Goal: Task Accomplishment & Management: Manage account settings

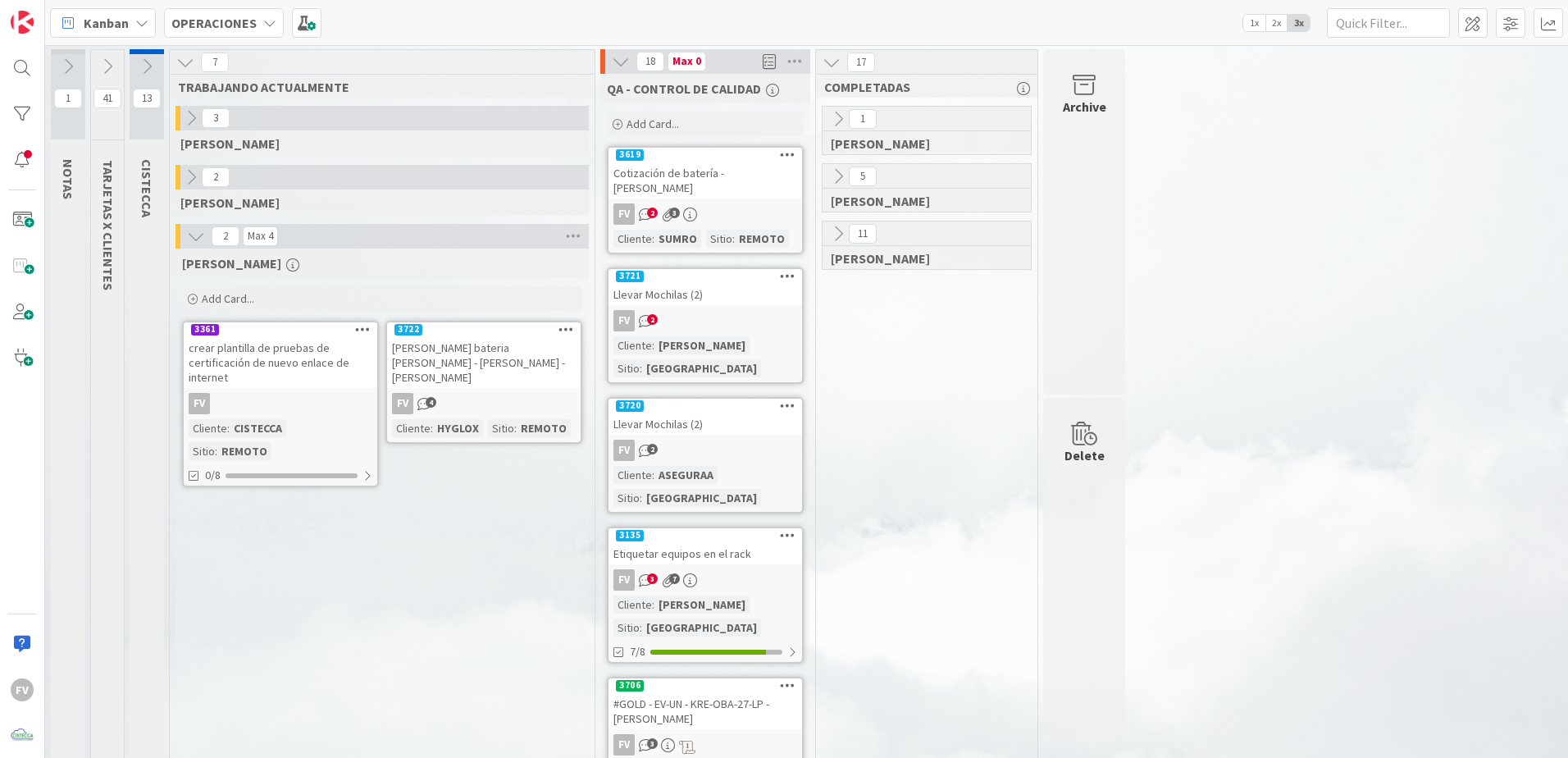
click at [452, 347] on div "[PERSON_NAME] bateria [PERSON_NAME] - [PERSON_NAME] - [PERSON_NAME]" at bounding box center [483, 362] width 194 height 51
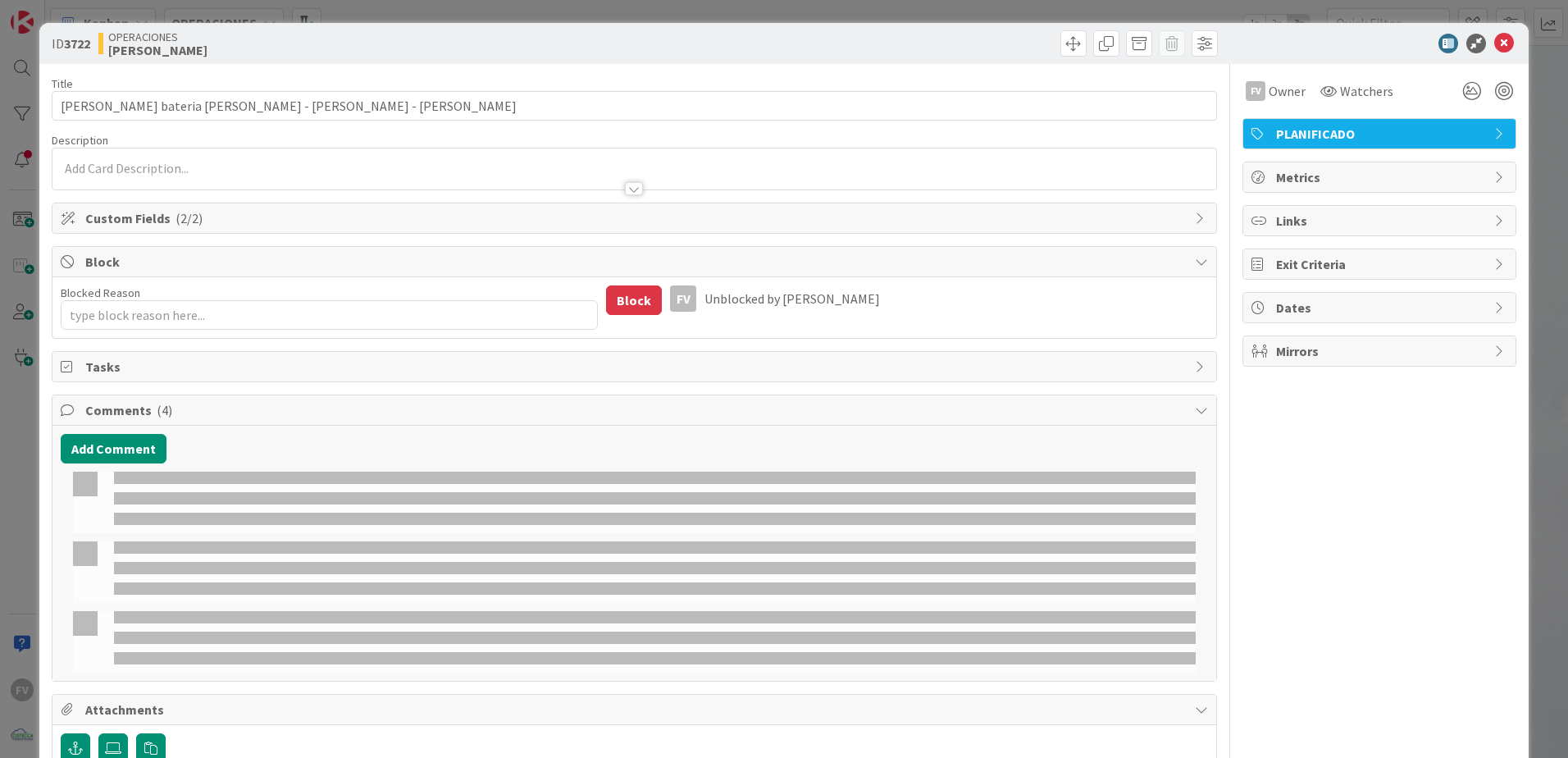
type textarea "x"
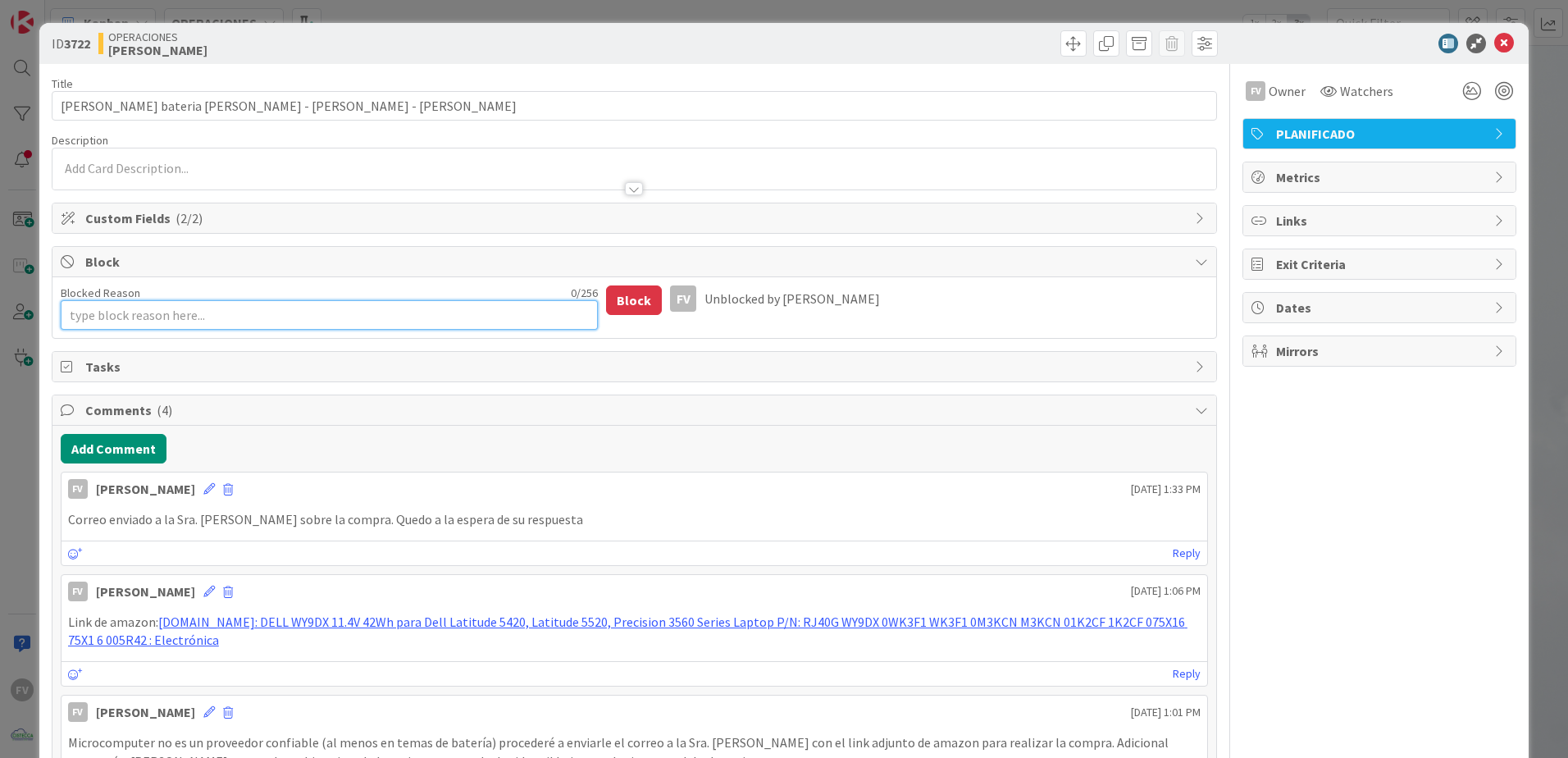
click at [227, 312] on textarea "Blocked Reason" at bounding box center [329, 314] width 538 height 29
type textarea "C"
type textarea "x"
type textarea "Co"
type textarea "x"
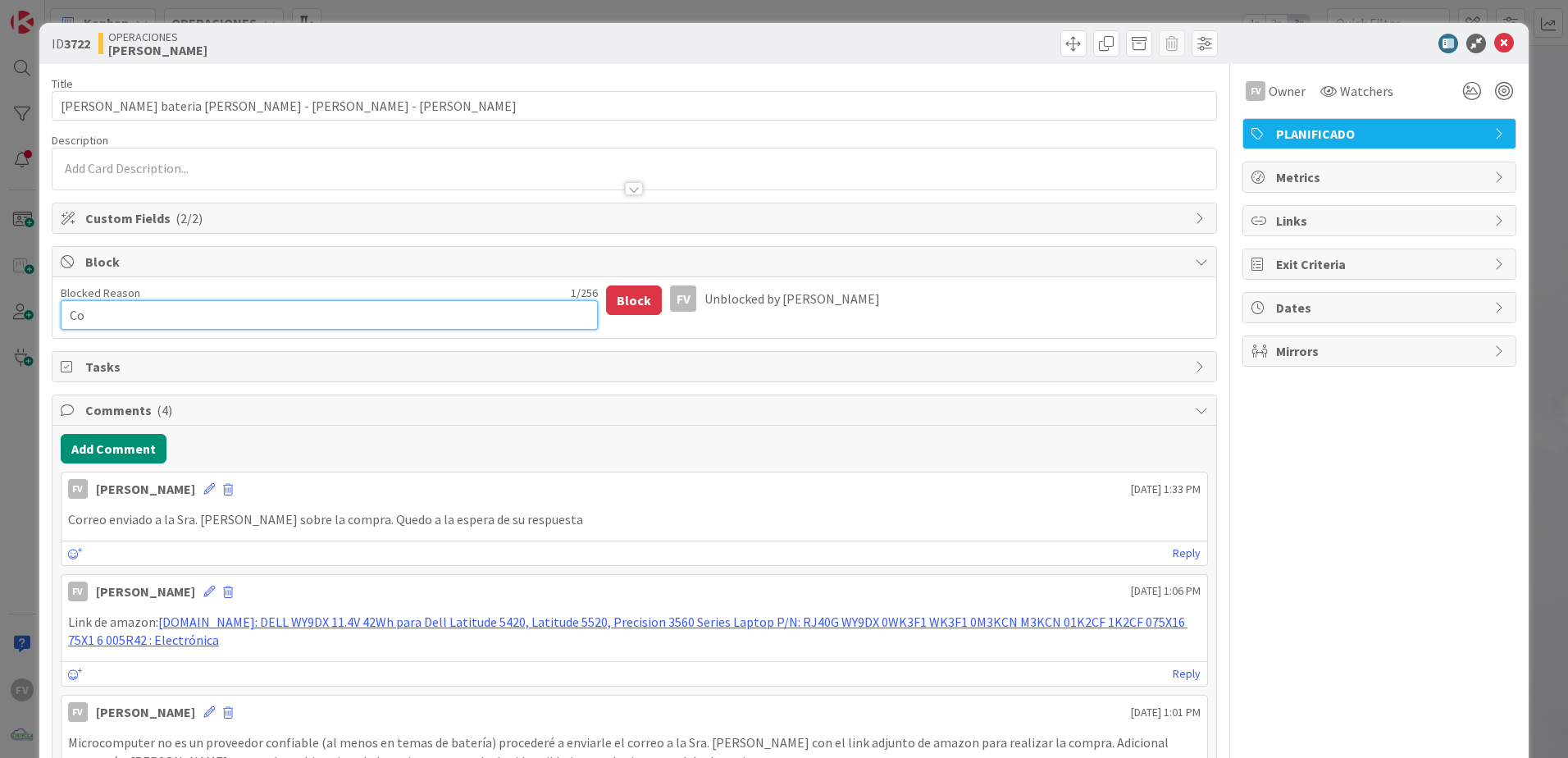
type textarea "Cot"
type textarea "x"
type textarea "Coti"
type textarea "x"
type textarea "Cotiz"
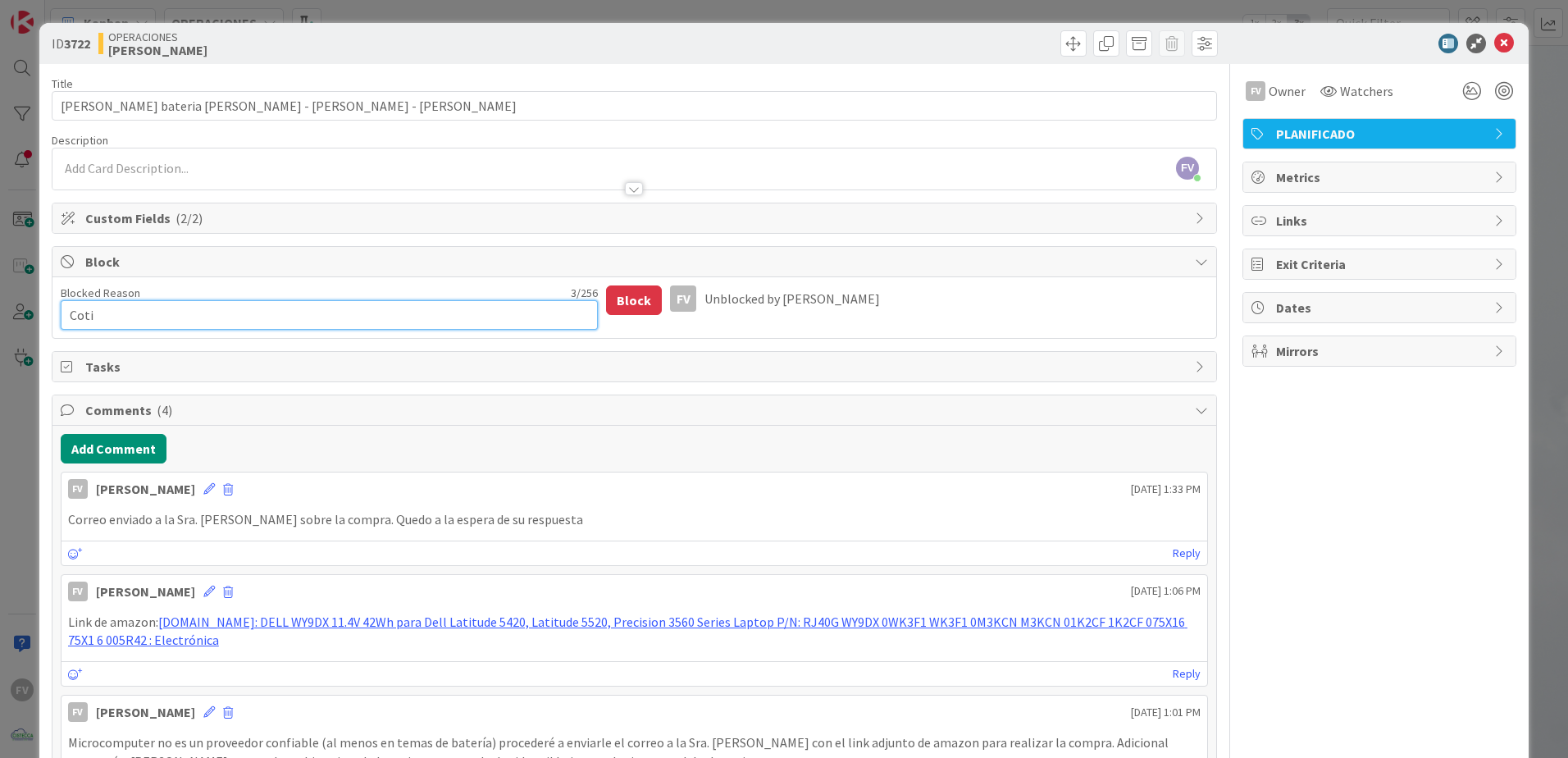
type textarea "x"
type textarea "Cotiza"
type textarea "x"
type textarea "Cotizai"
type textarea "x"
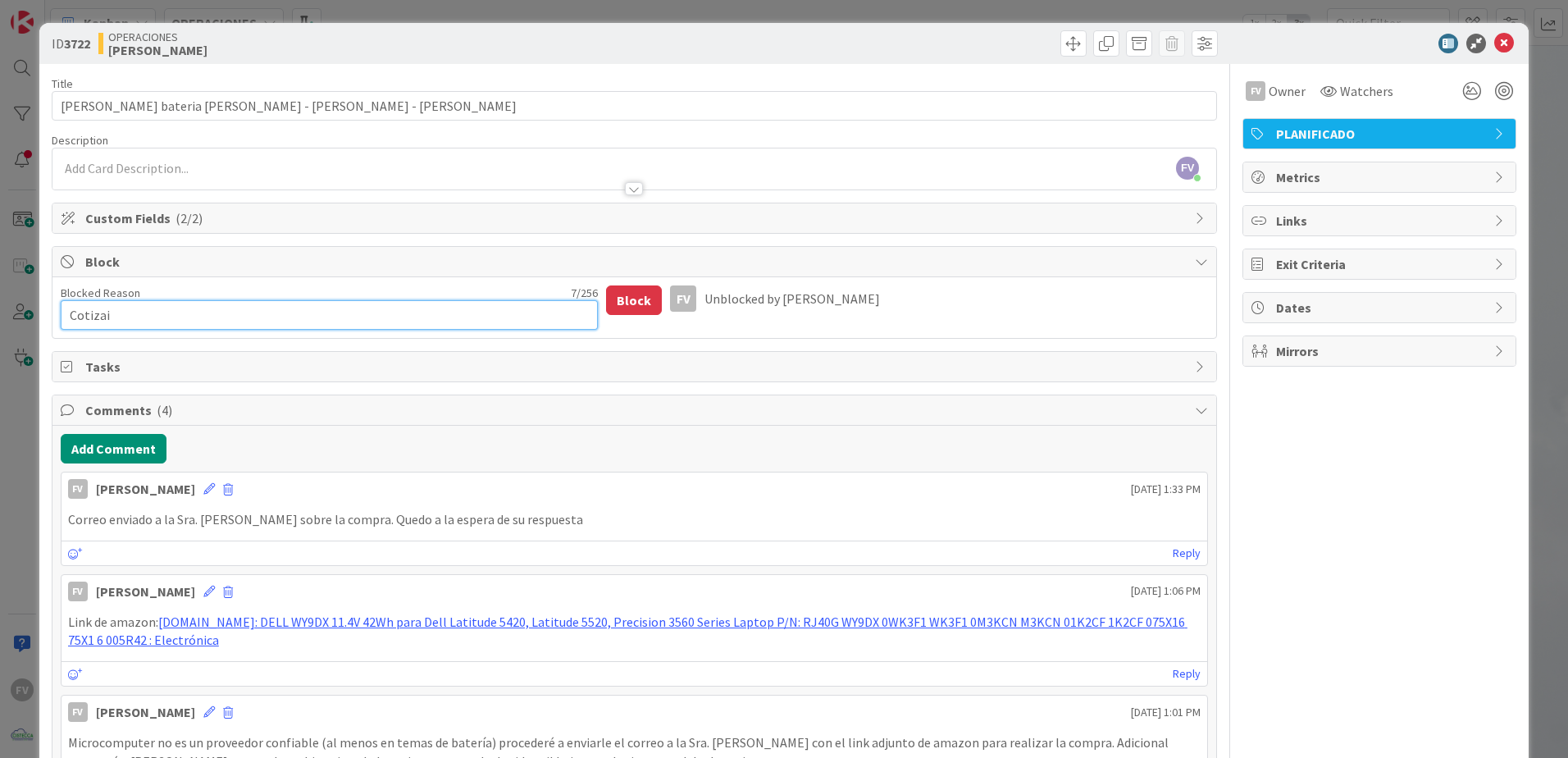
type textarea "Cotizaic"
type textarea "x"
type textarea "Cotizaico"
type textarea "x"
type textarea "Cotizaicon"
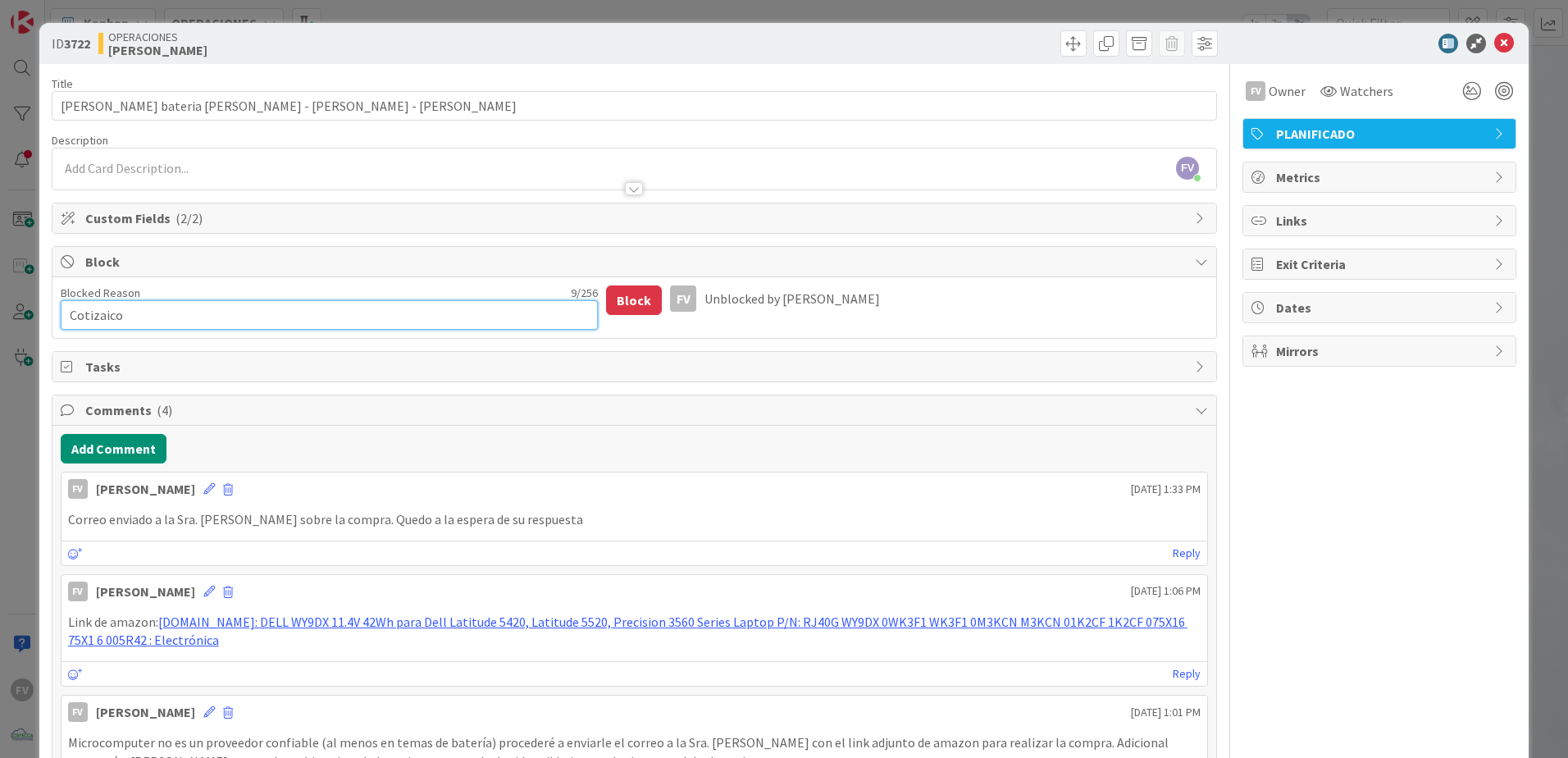
type textarea "x"
type textarea "Cotizaico"
type textarea "x"
type textarea "Cotizaic"
type textarea "x"
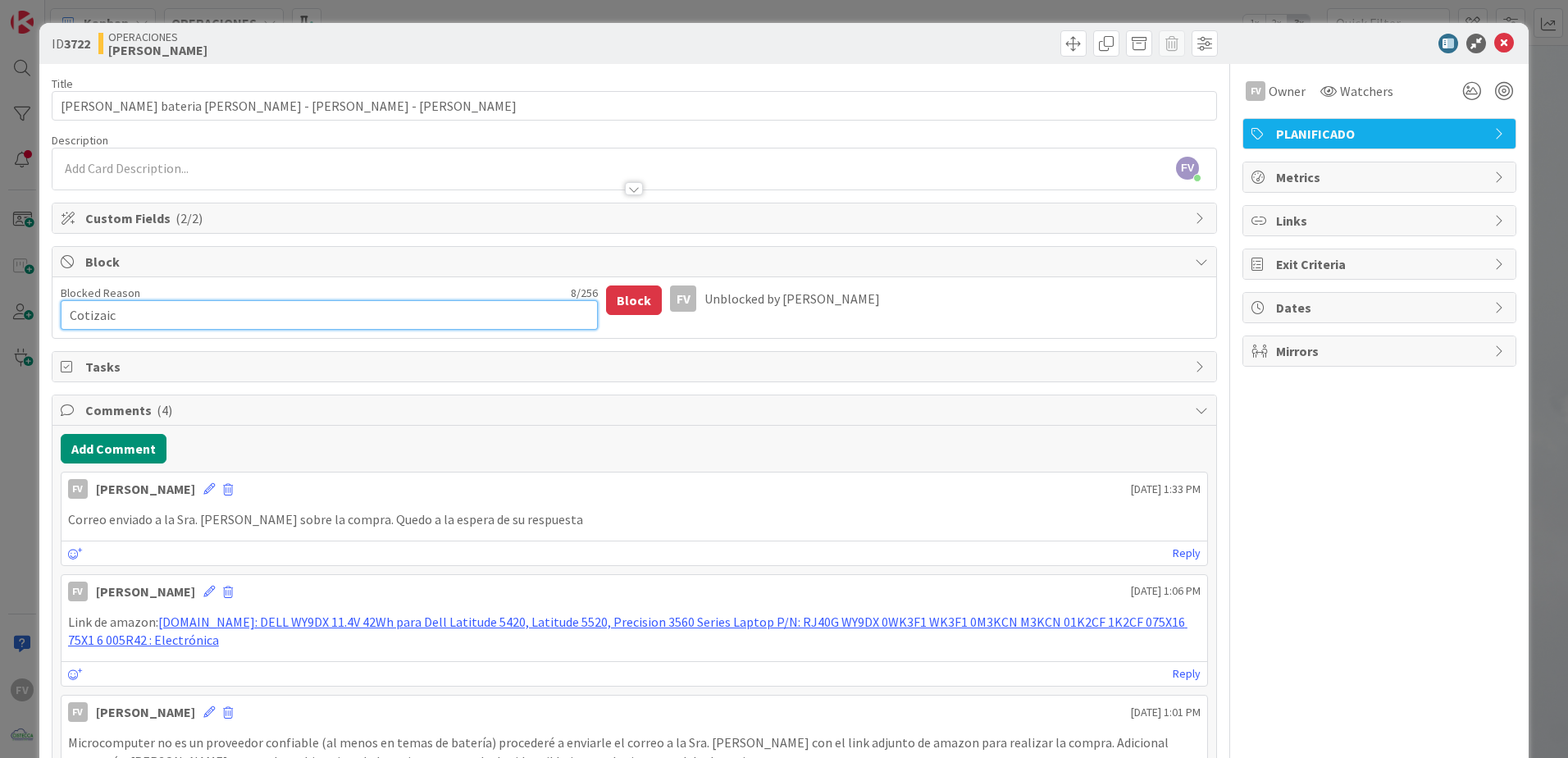
type textarea "Cotizai"
type textarea "x"
type textarea "Cotiza"
type textarea "x"
type textarea "Cotizac"
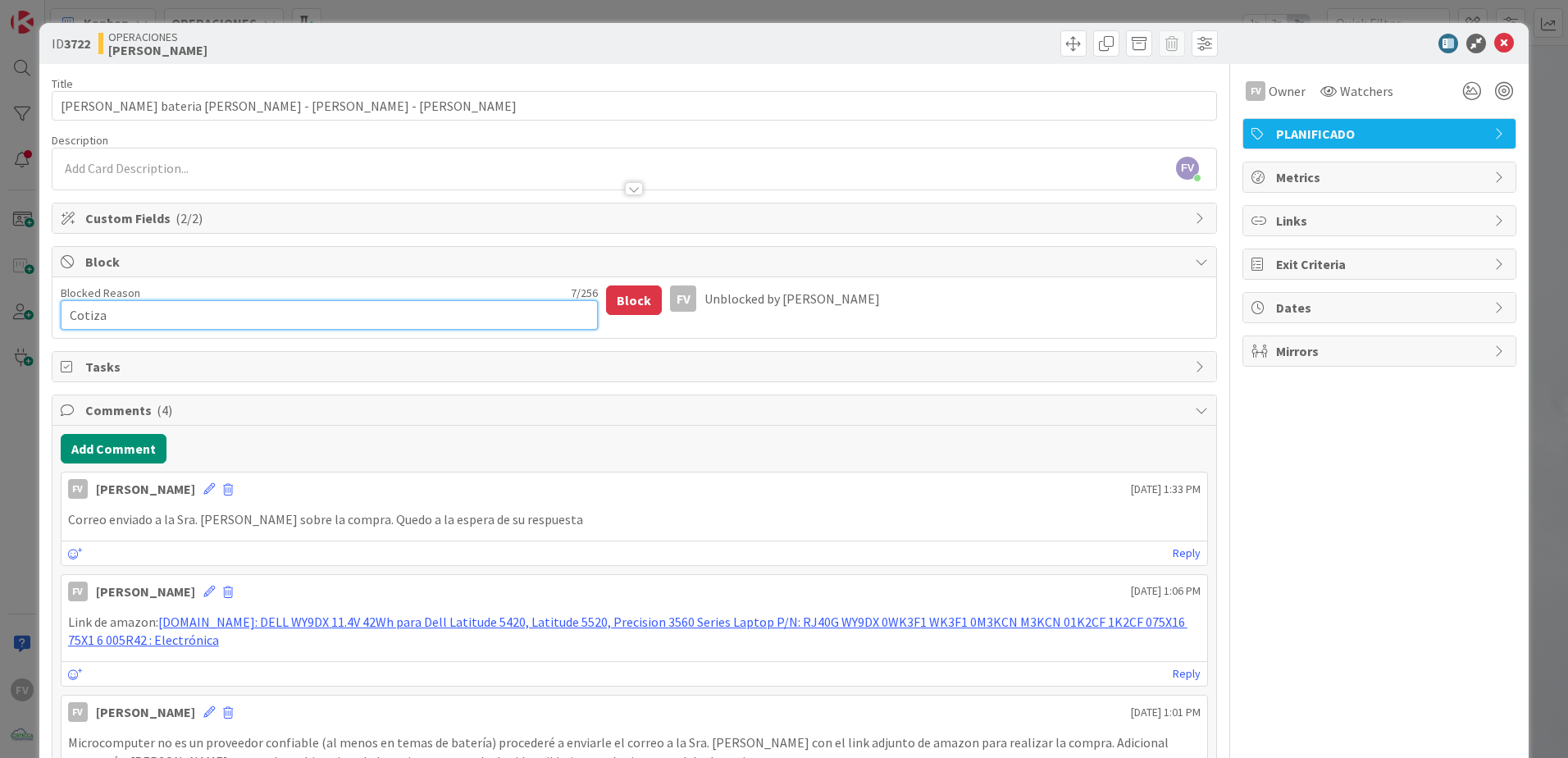
type textarea "x"
type textarea "Cotizaci"
type textarea "x"
type textarea "Cotizacio"
type textarea "x"
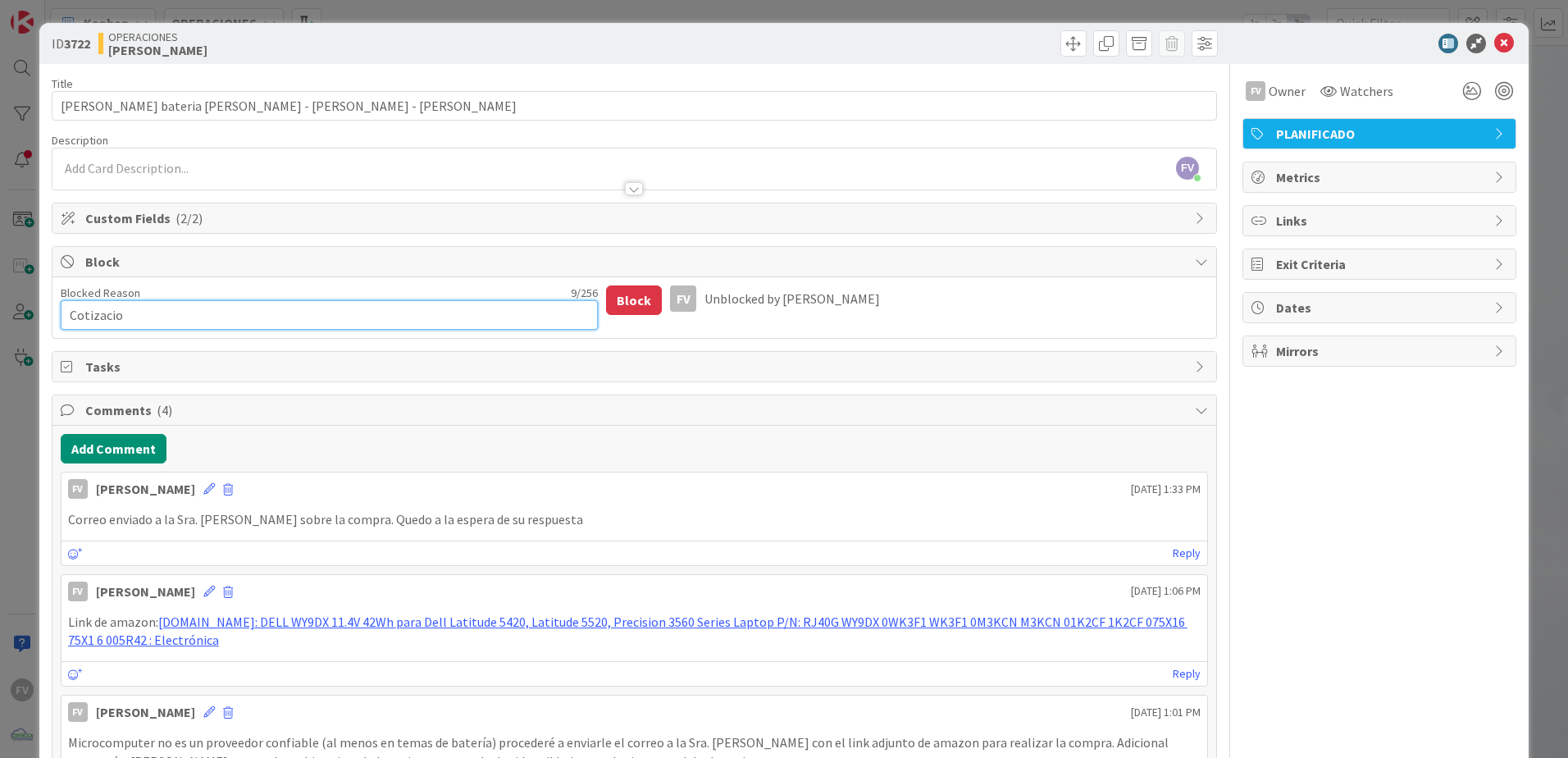
type textarea "Cotizacion"
type textarea "x"
type textarea "Cotizacion"
type textarea "x"
type textarea "Cotizacion e"
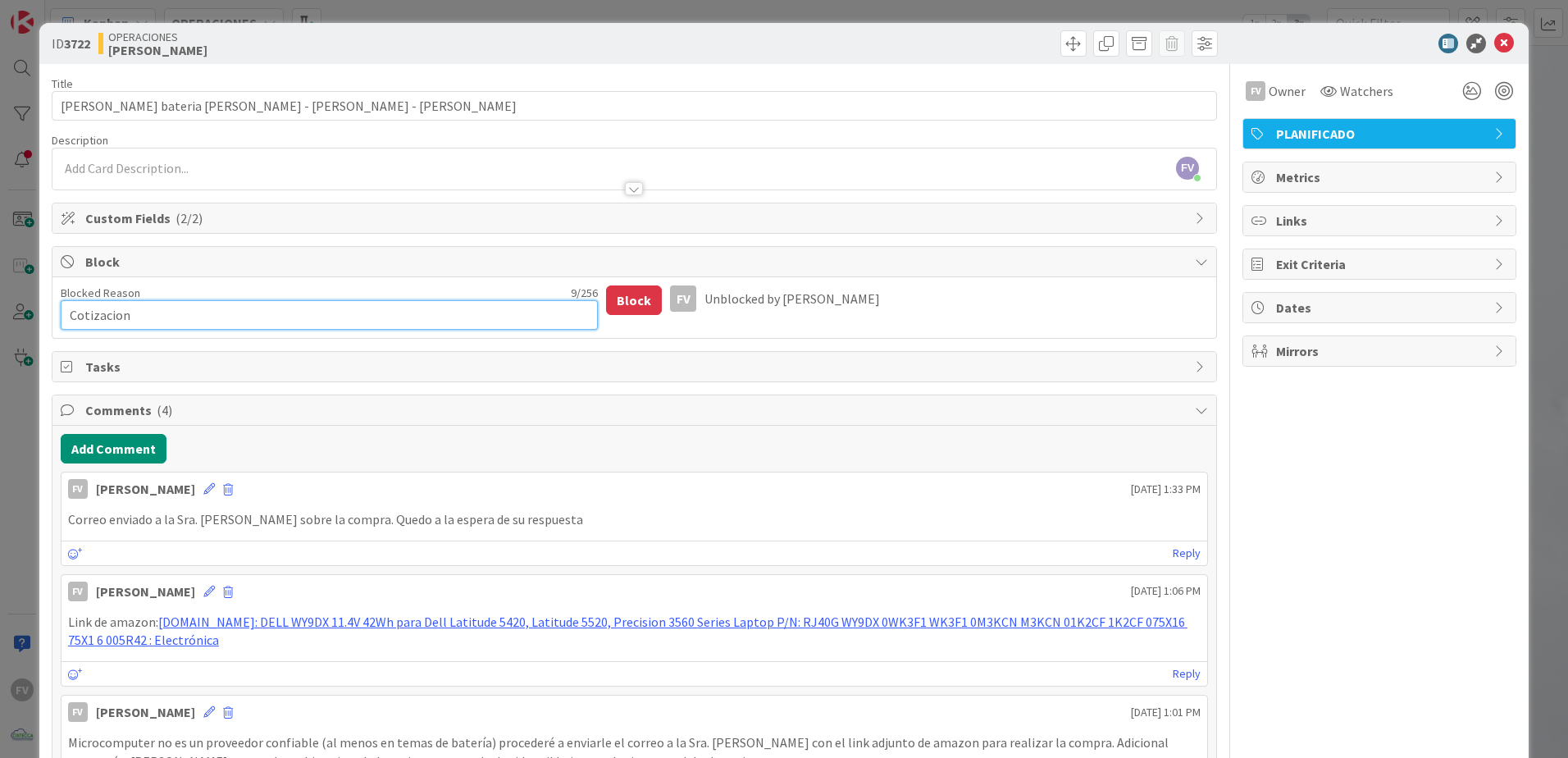
type textarea "x"
type textarea "Cotizacion en"
type textarea "x"
type textarea "Cotizacion env"
type textarea "x"
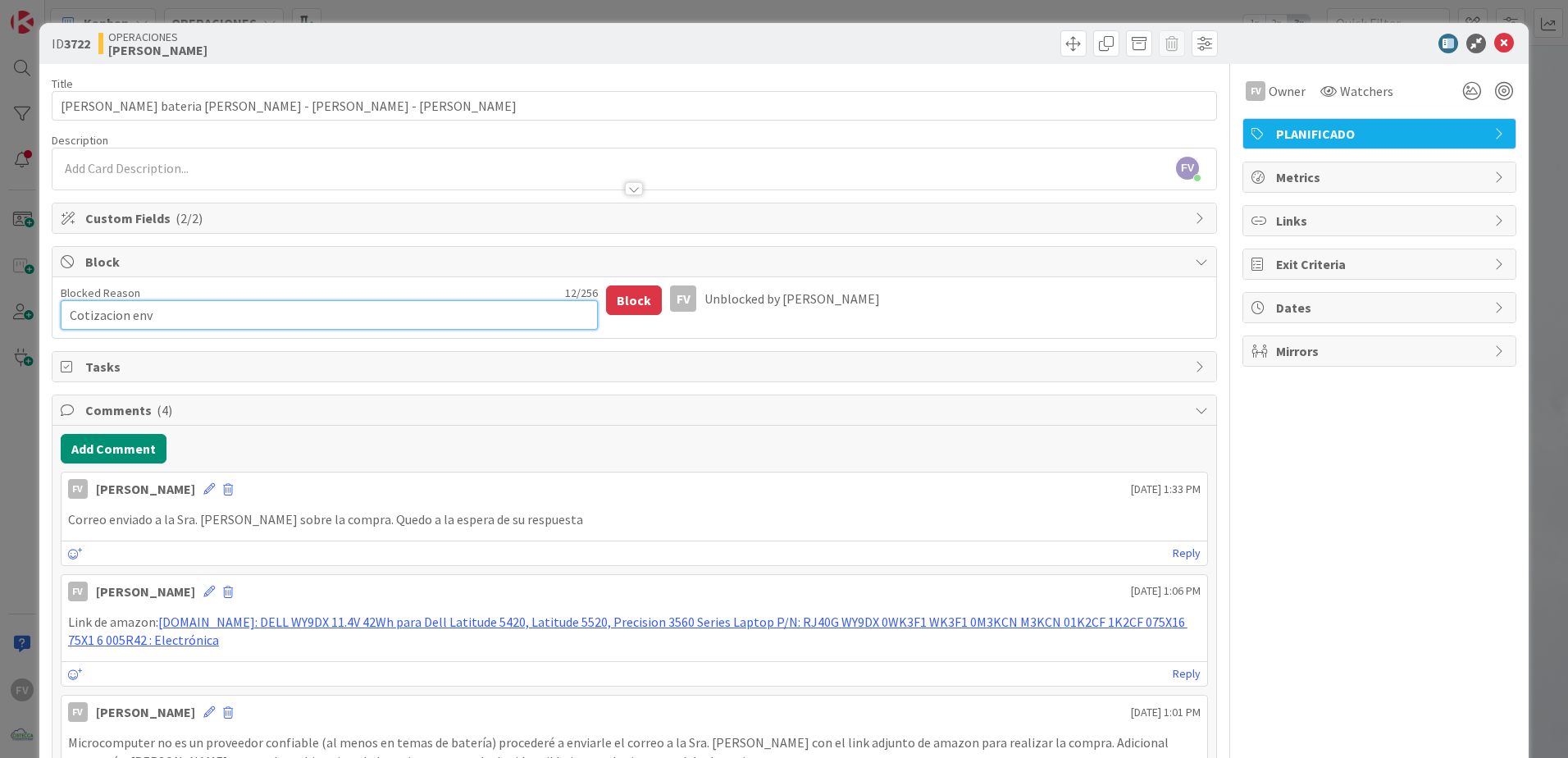
type textarea "Cotizacion envi"
type textarea "x"
type textarea "Cotizacion envia"
type textarea "x"
type textarea "Cotizacion enviad"
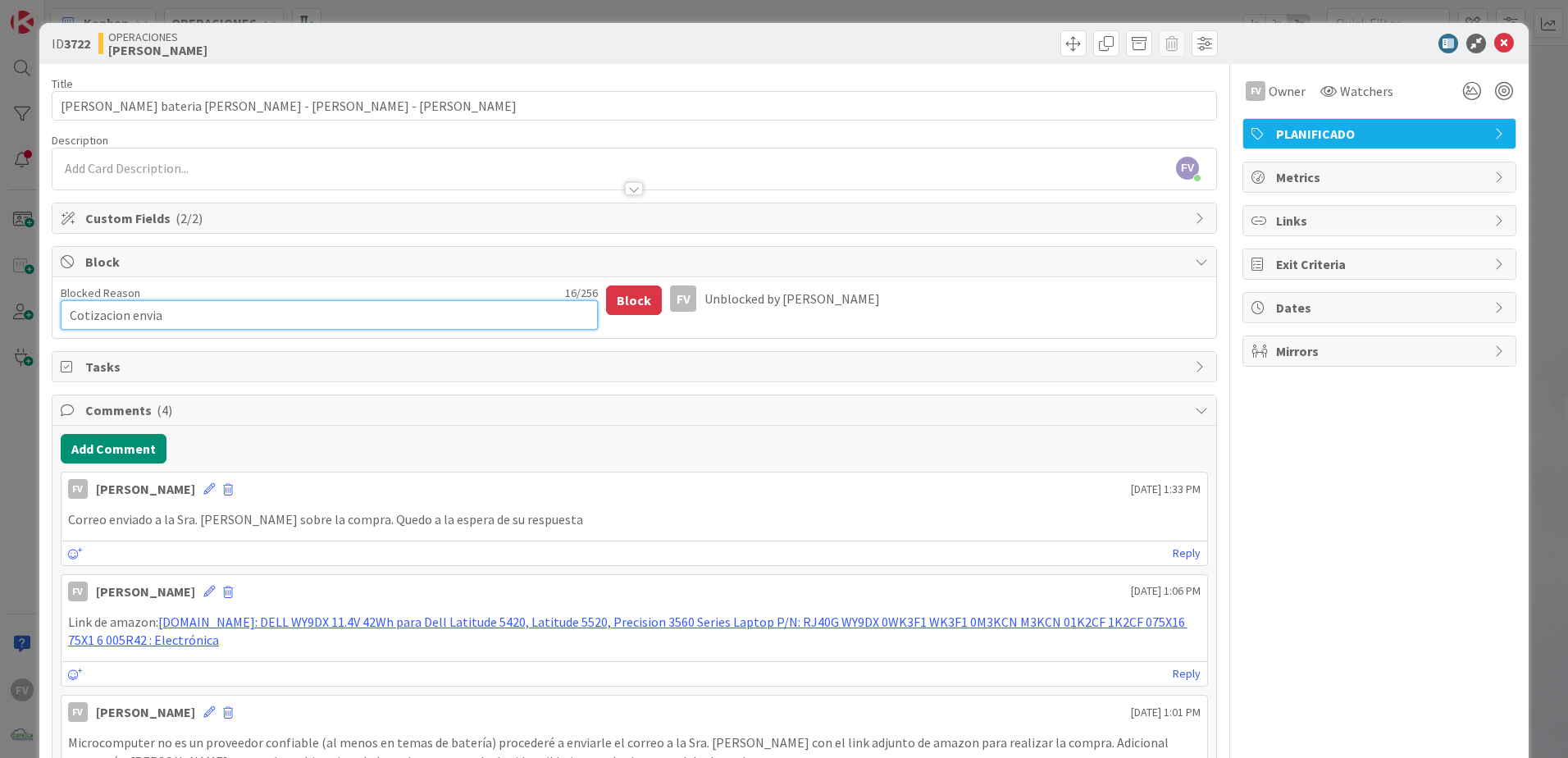
type textarea "x"
type textarea "Cotizacion enviada"
type textarea "x"
type textarea "Cotizacion enviada."
type textarea "x"
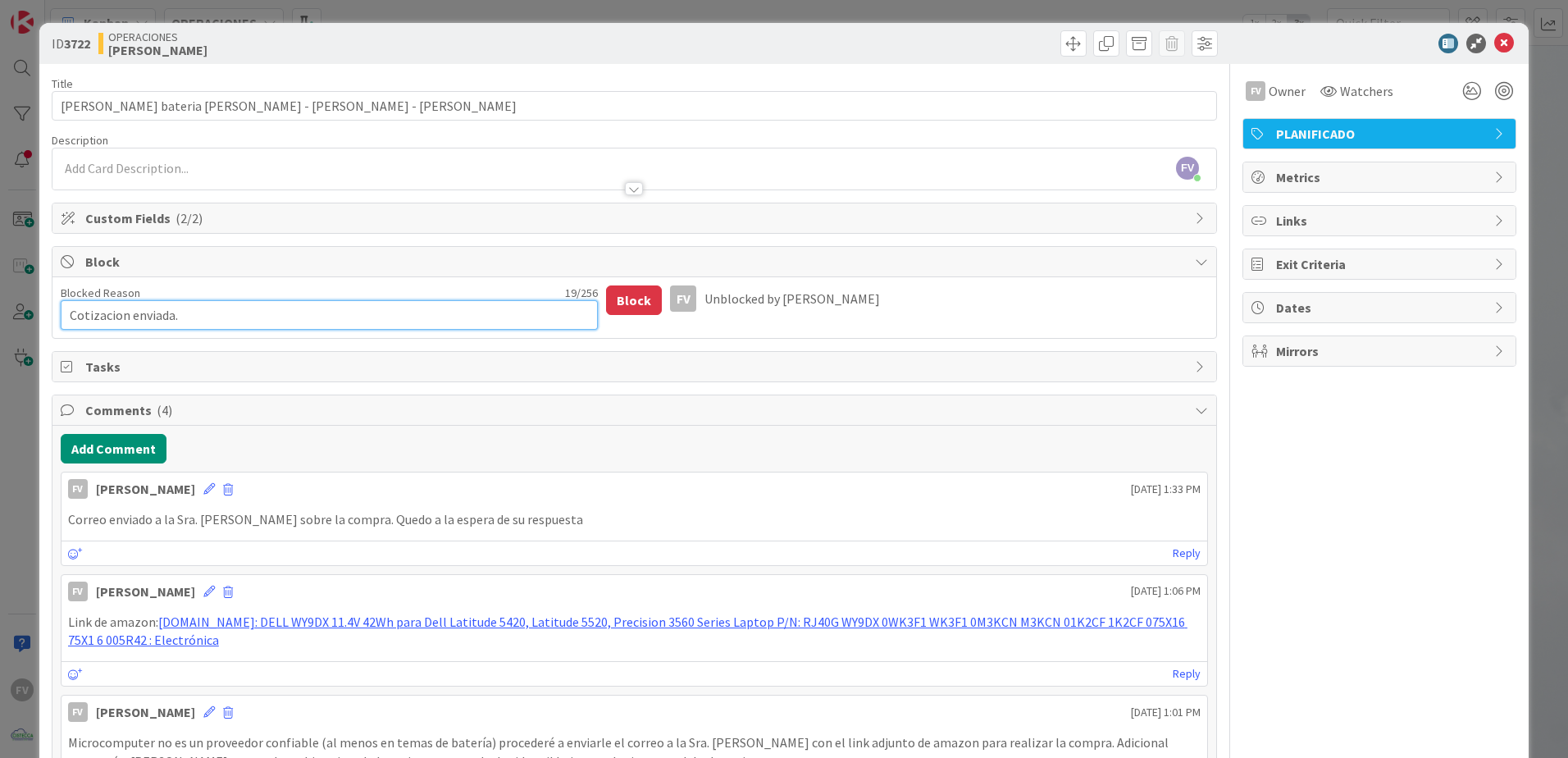
type textarea "Cotizacion enviada."
type textarea "x"
type textarea "Cotizacion enviada. e"
type textarea "x"
type textarea "Cotizacion enviada. es"
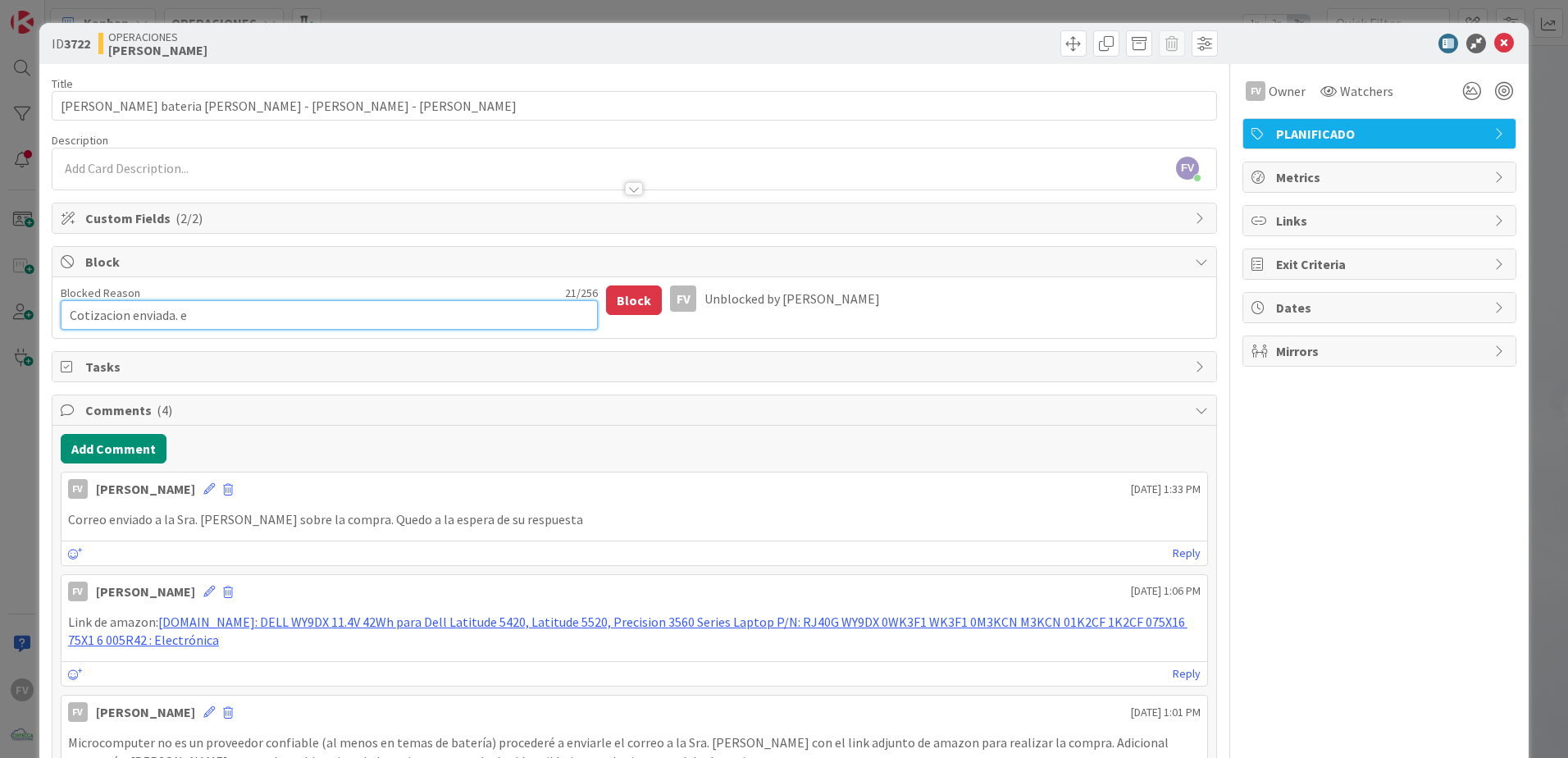
type textarea "x"
type textarea "Cotizacion enviada. e"
type textarea "x"
type textarea "Cotizacion enviada."
type textarea "x"
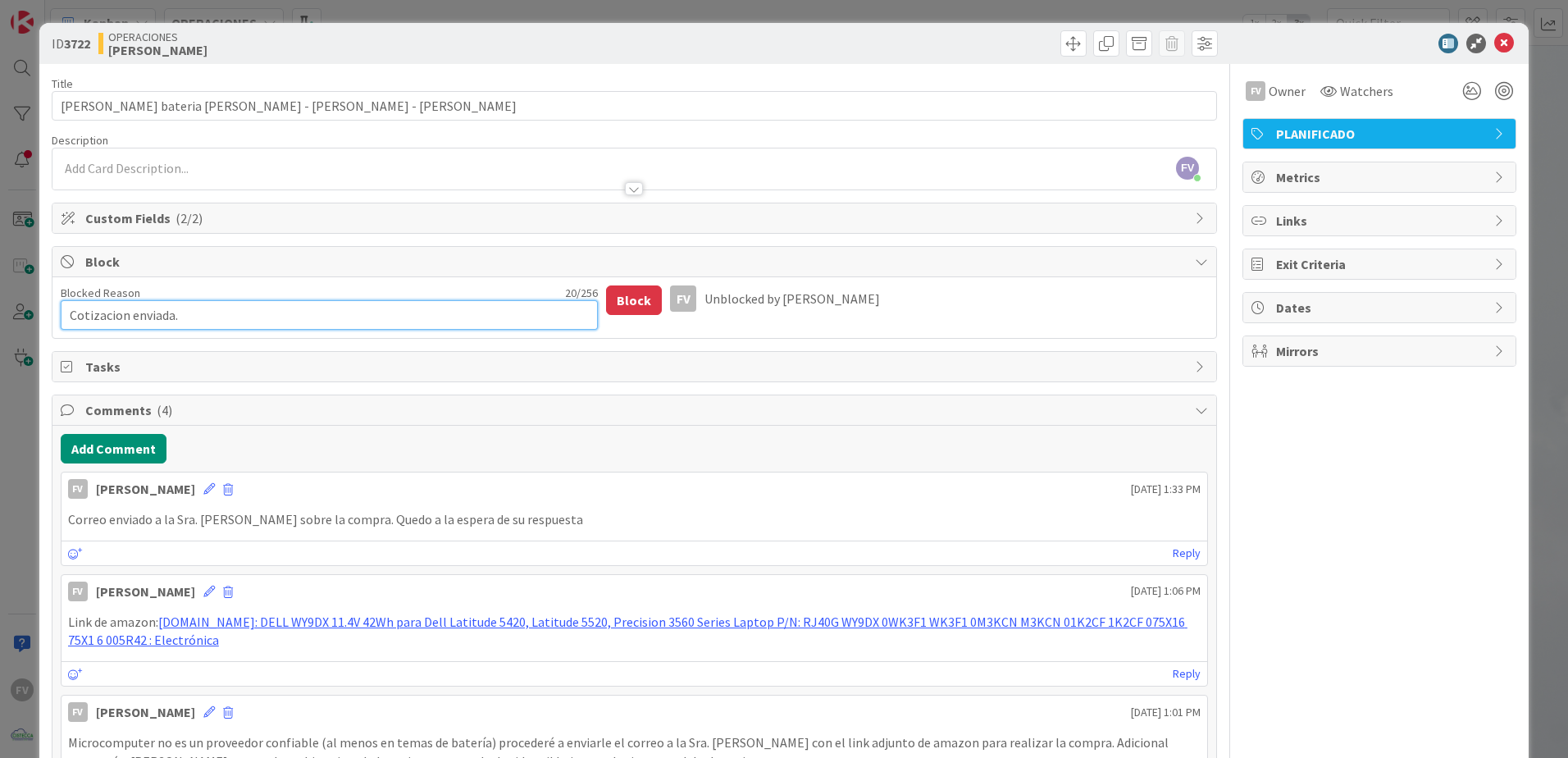
type textarea "Cotizacion enviada. E"
type textarea "x"
type textarea "Cotizacion enviada. Es"
type textarea "x"
type textarea "Cotizacion enviada. Esp"
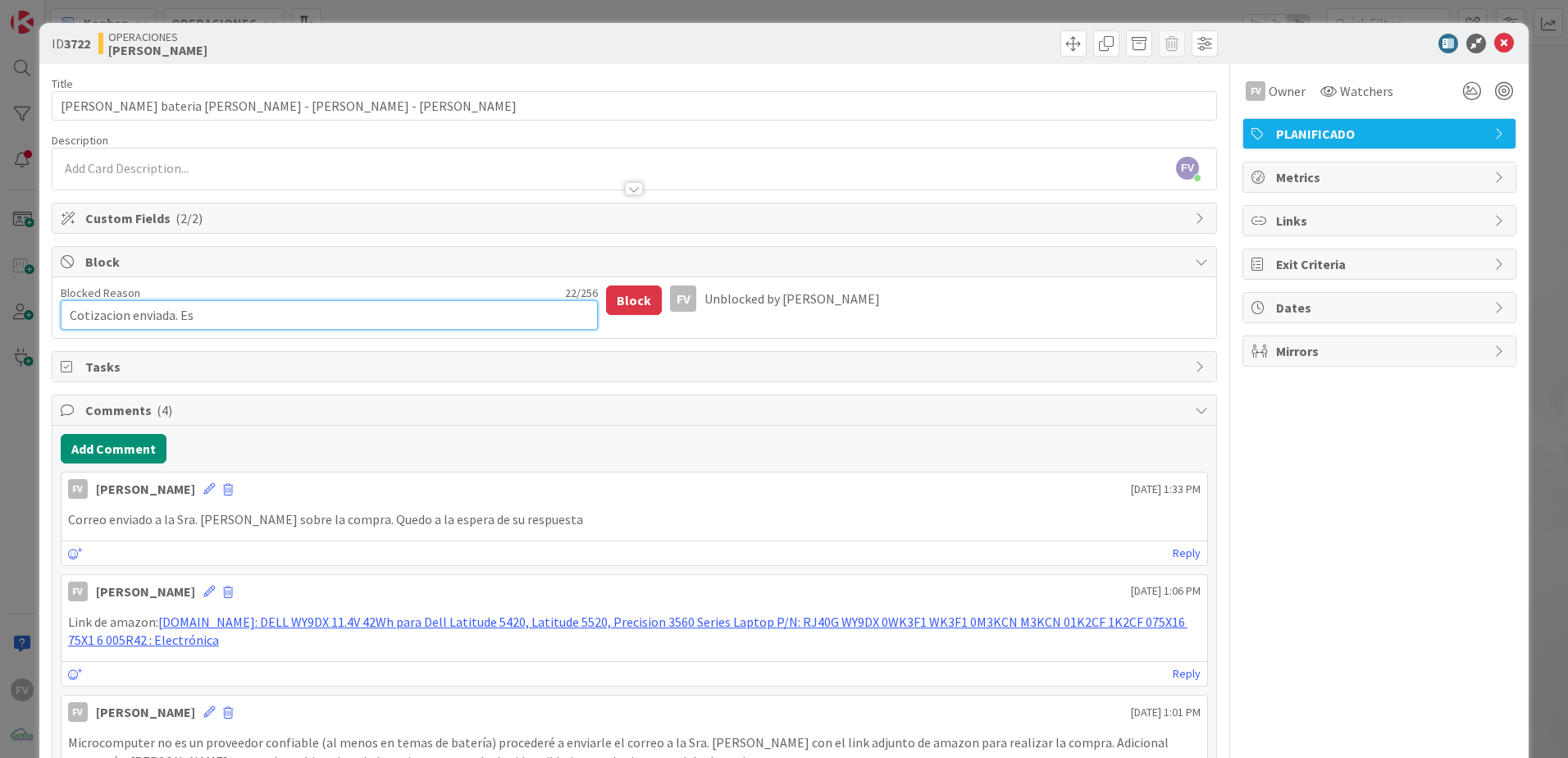
type textarea "x"
type textarea "Cotizacion enviada. Espe"
type textarea "x"
type textarea "Cotizacion enviada. Esper"
type textarea "x"
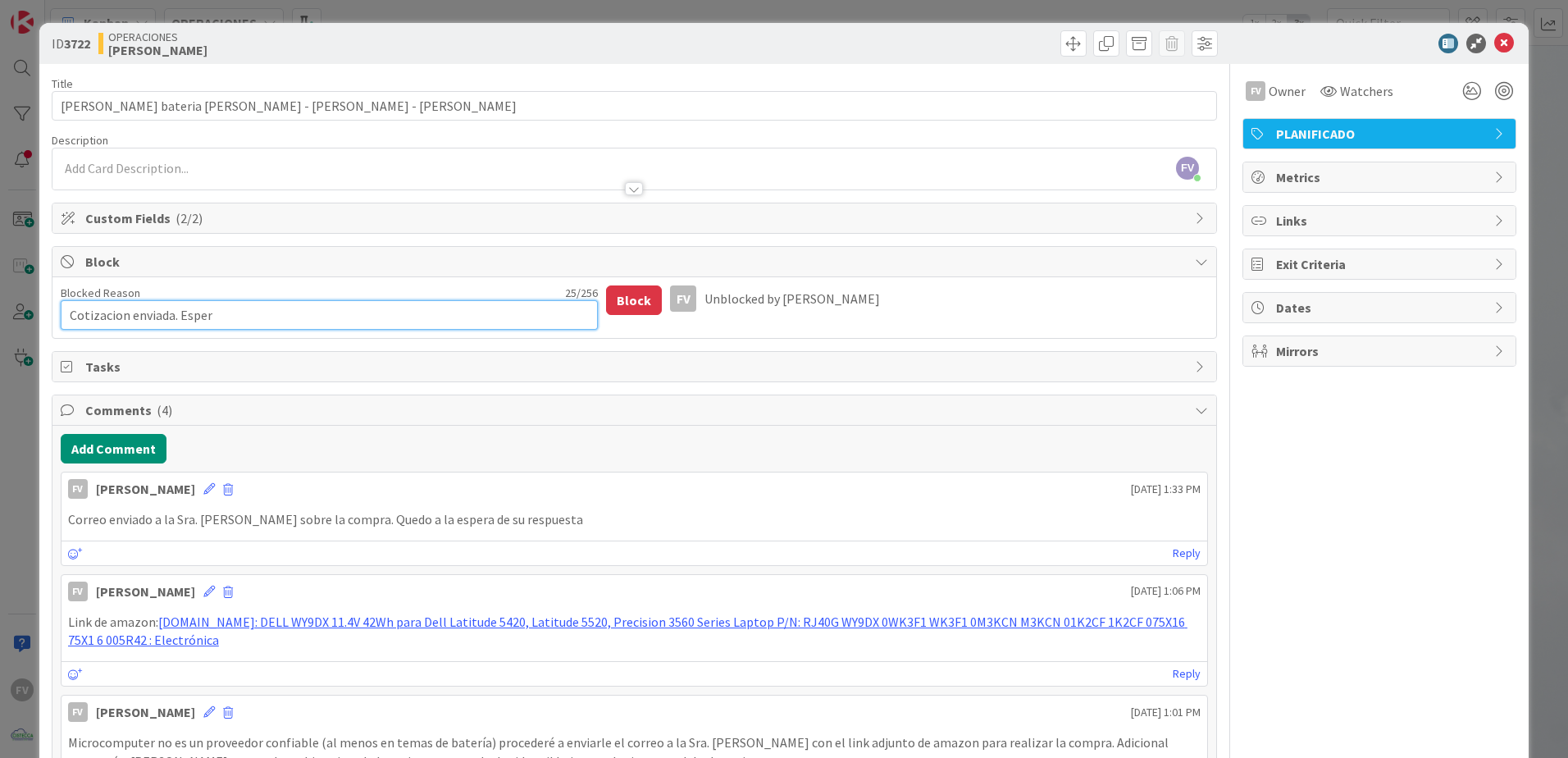
type textarea "Cotizacion enviada. Espera"
type textarea "x"
type textarea "Cotizacion enviada. Esperan"
type textarea "x"
type textarea "Cotizacion enviada. [GEOGRAPHIC_DATA]"
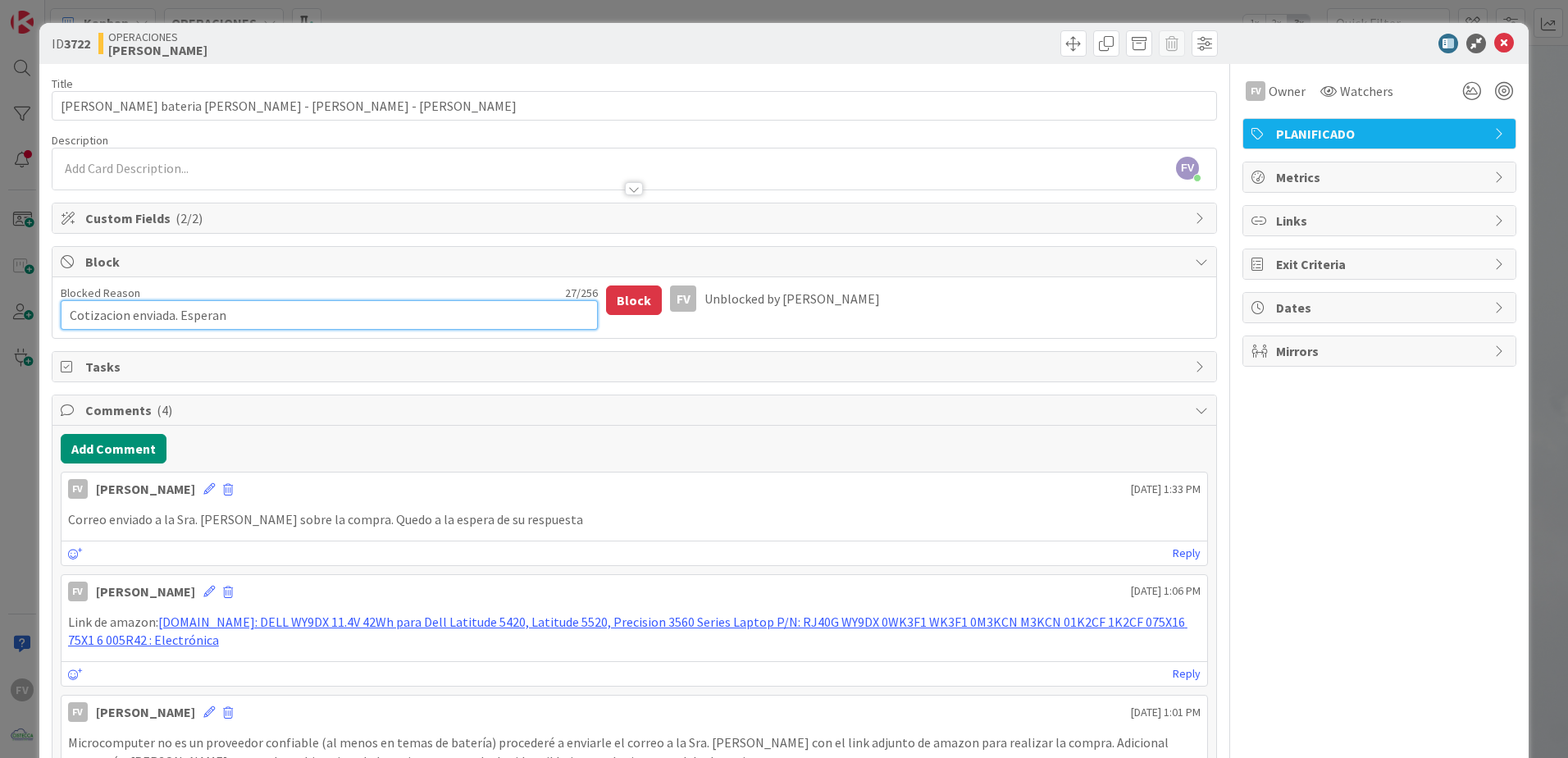
type textarea "x"
type textarea "Cotizacion enviada. Esperando"
type textarea "x"
type textarea "Cotizacion enviada. Esperando"
type textarea "x"
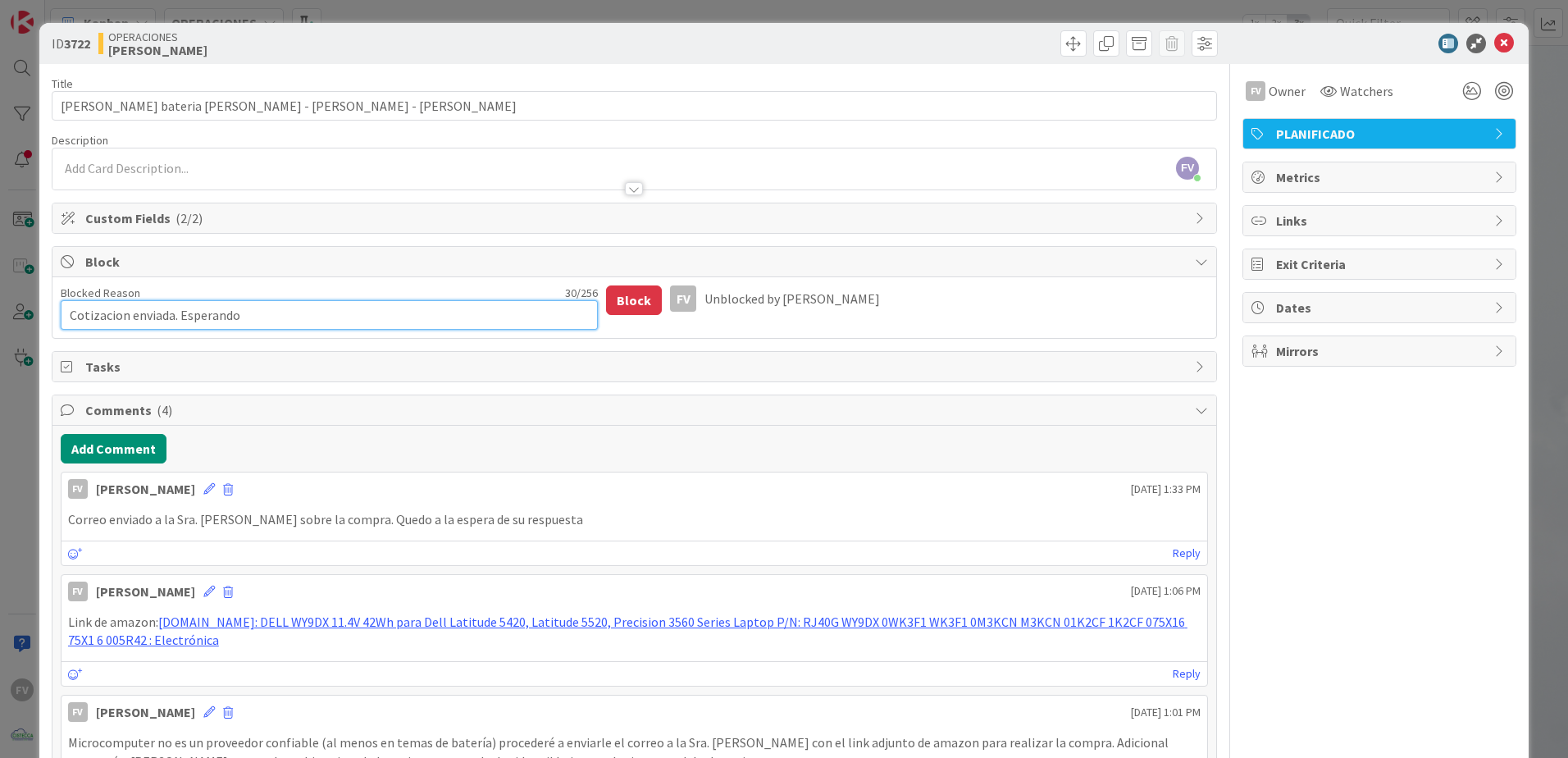
type textarea "Cotizacion enviada. Esperando r"
type textarea "x"
type textarea "Cotizacion enviada. Esperando re"
type textarea "x"
type textarea "Cotizacion enviada. Esperando res"
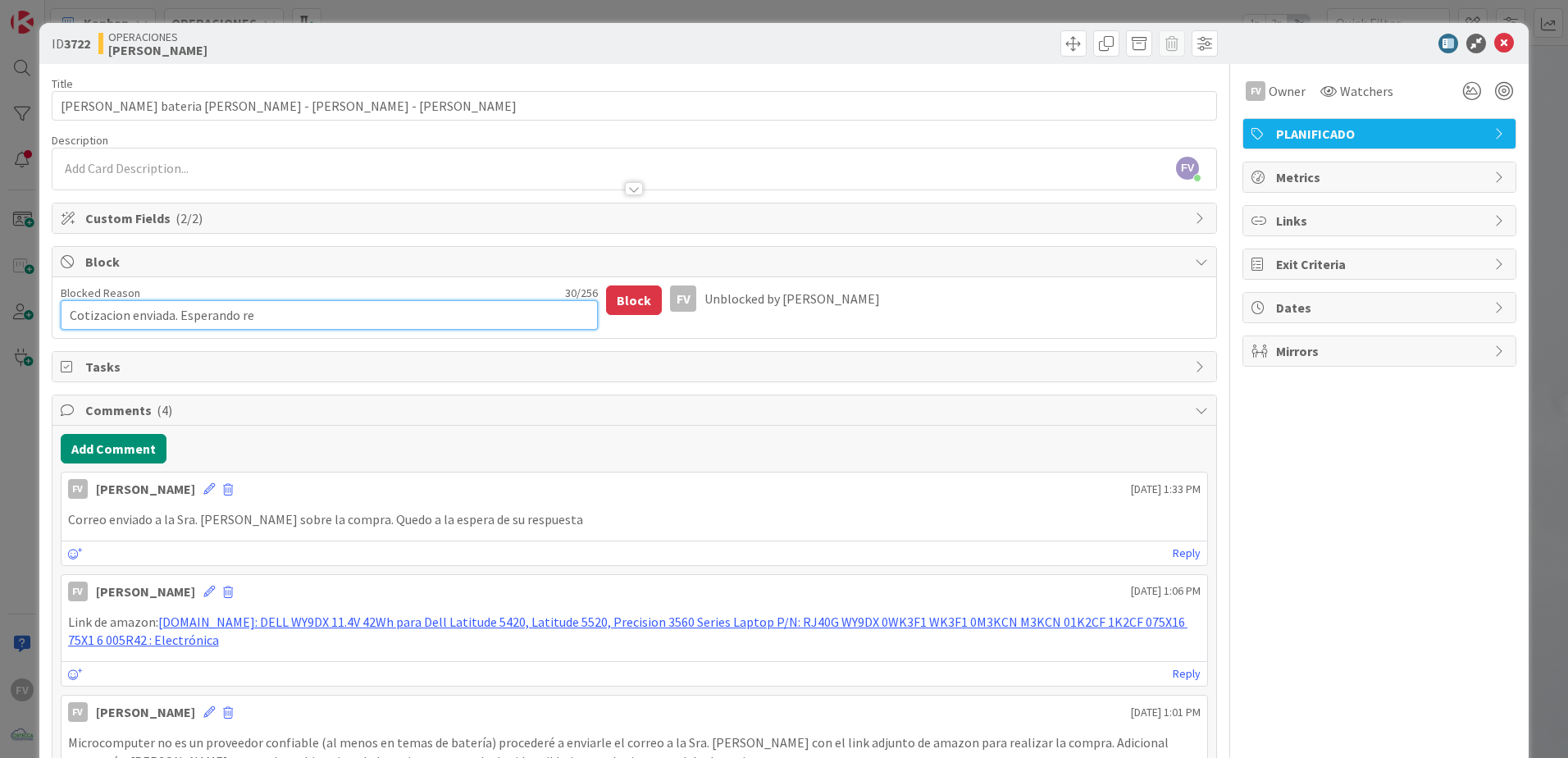
type textarea "x"
type textarea "Cotizacion enviada. Esperando resp"
type textarea "x"
type textarea "Cotizacion enviada. Esperando respu"
type textarea "x"
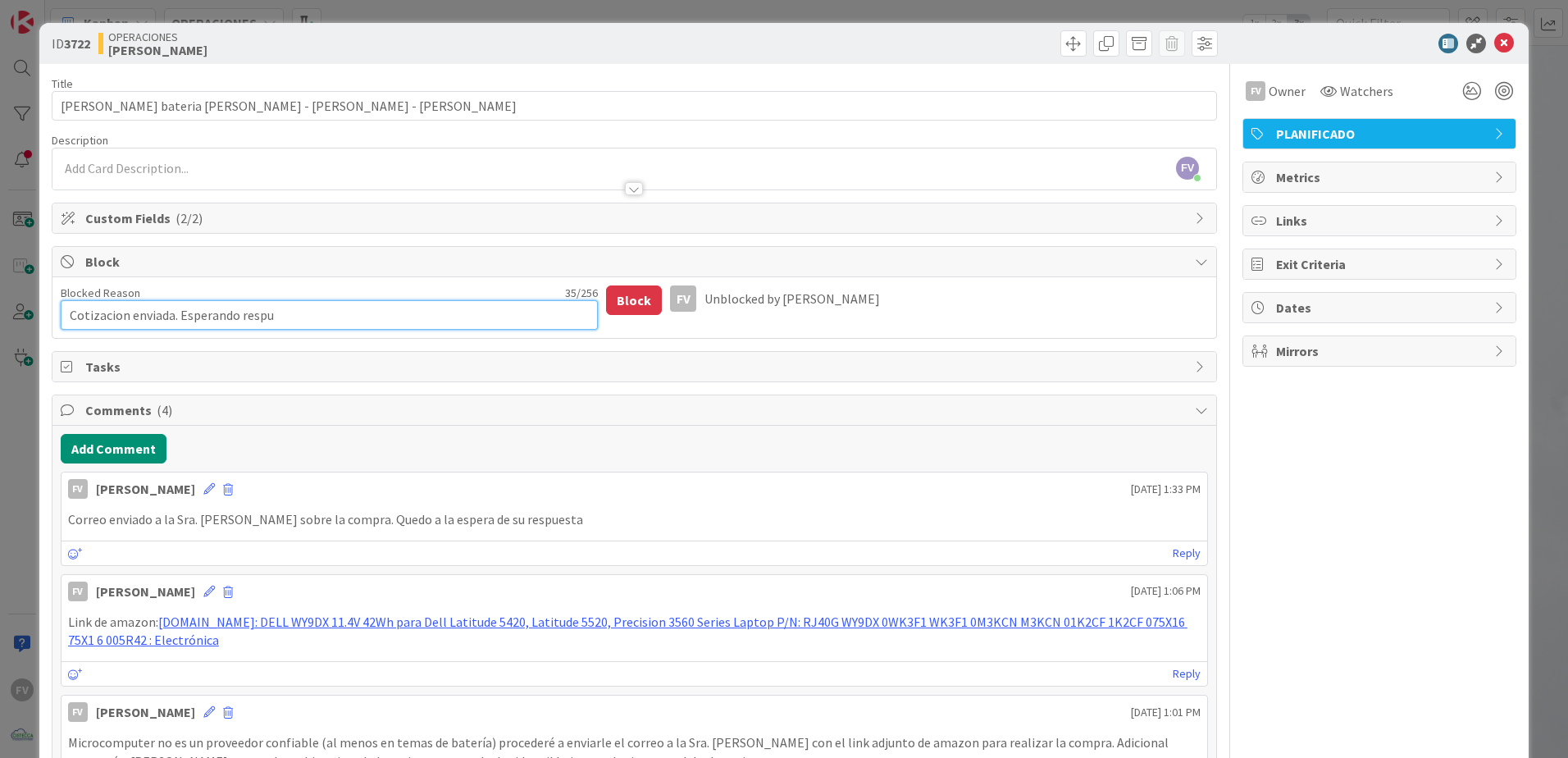
type textarea "Cotizacion enviada. Esperando respue"
type textarea "x"
type textarea "Cotizacion enviada. Esperando respues"
type textarea "x"
type textarea "Cotizacion enviada. Esperando respuesrt"
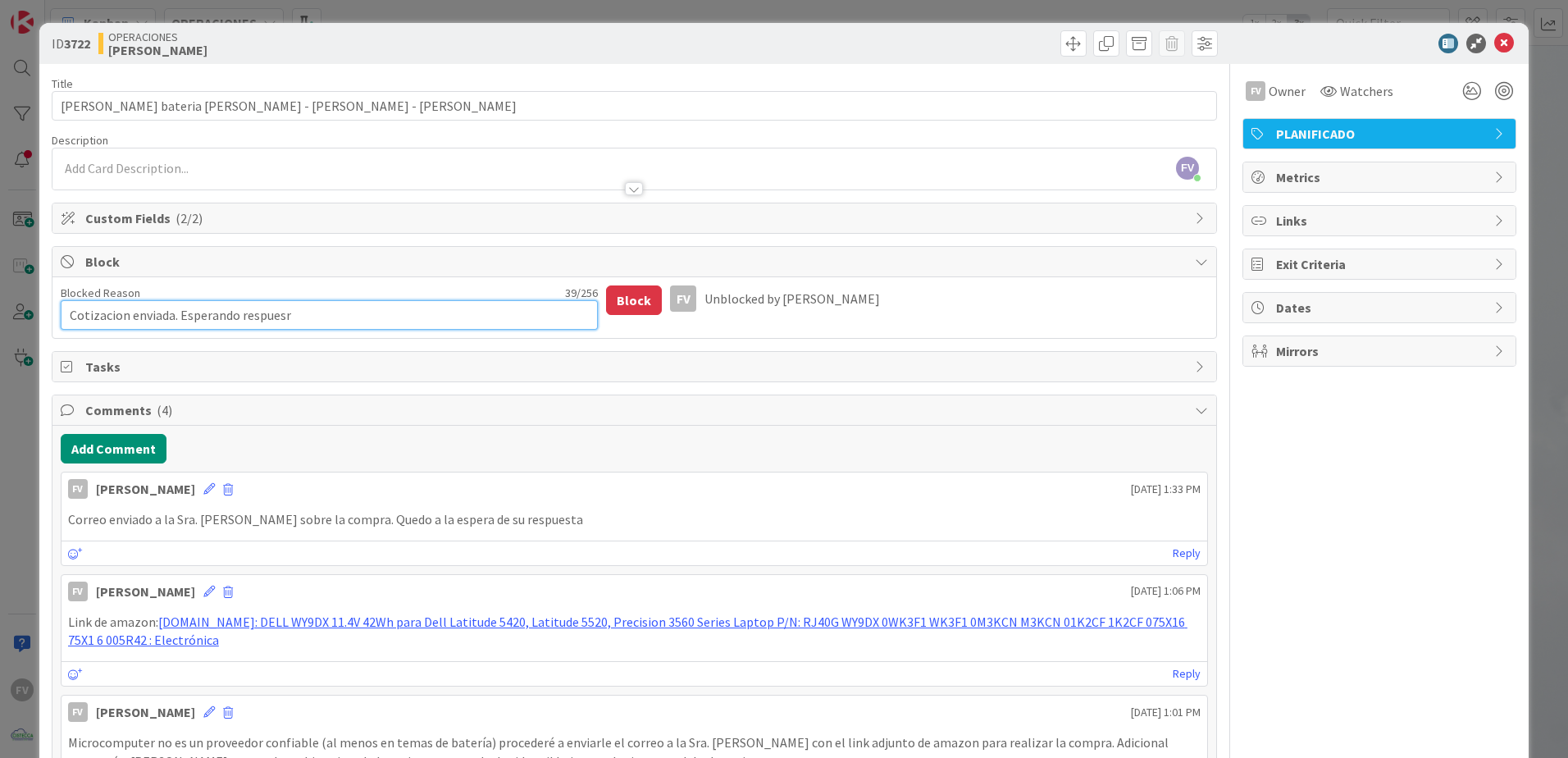
type textarea "x"
type textarea "Cotizacion enviada. Esperando respuesrta"
type textarea "x"
type textarea "Cotizacion enviada. Esperando respuesrt"
type textarea "x"
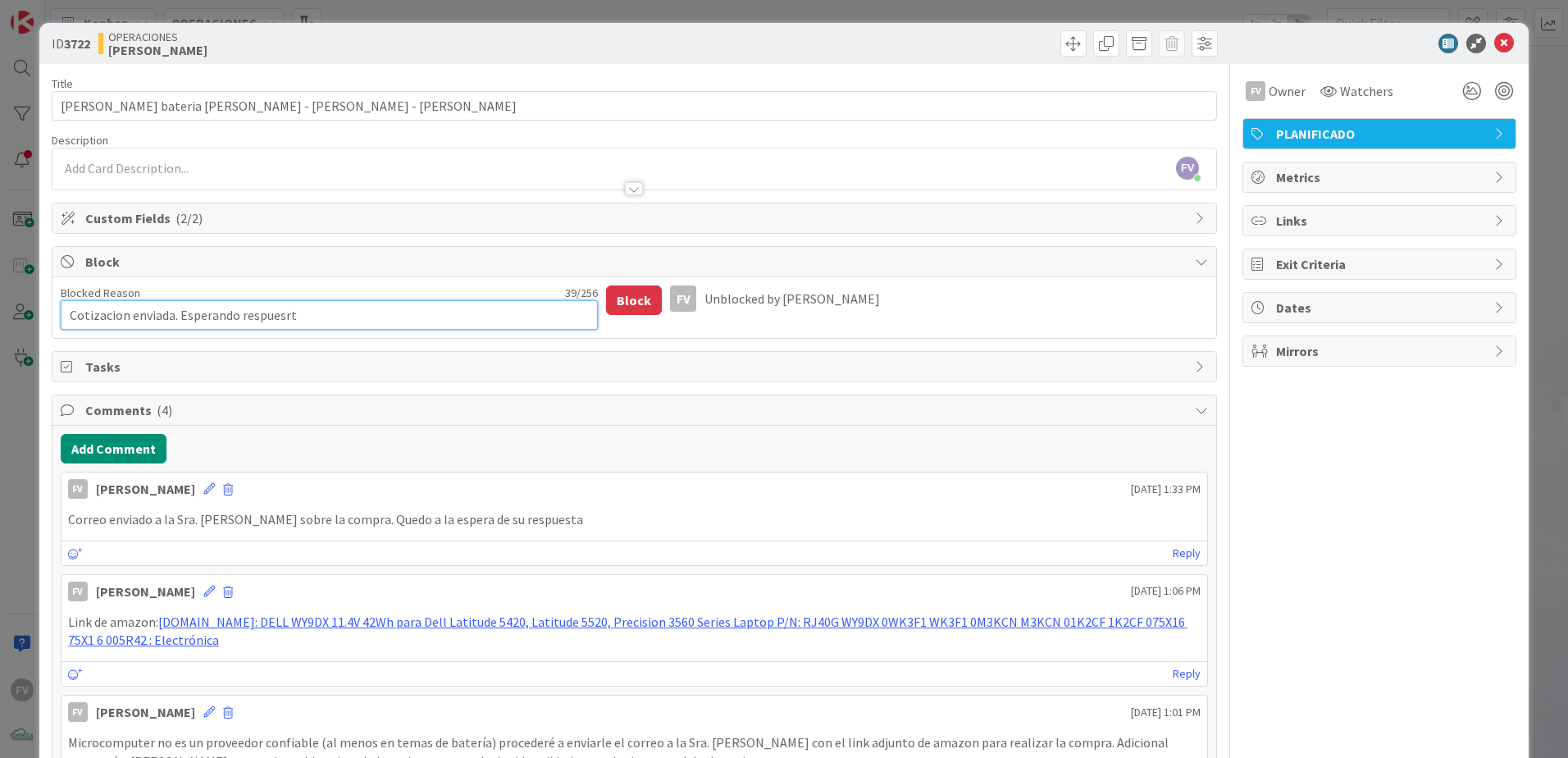
type textarea "Cotizacion enviada. Esperando respuesr"
type textarea "x"
type textarea "Cotizacion enviada. Esperando respues"
type textarea "x"
type textarea "Cotizacion enviada. Esperando respuest"
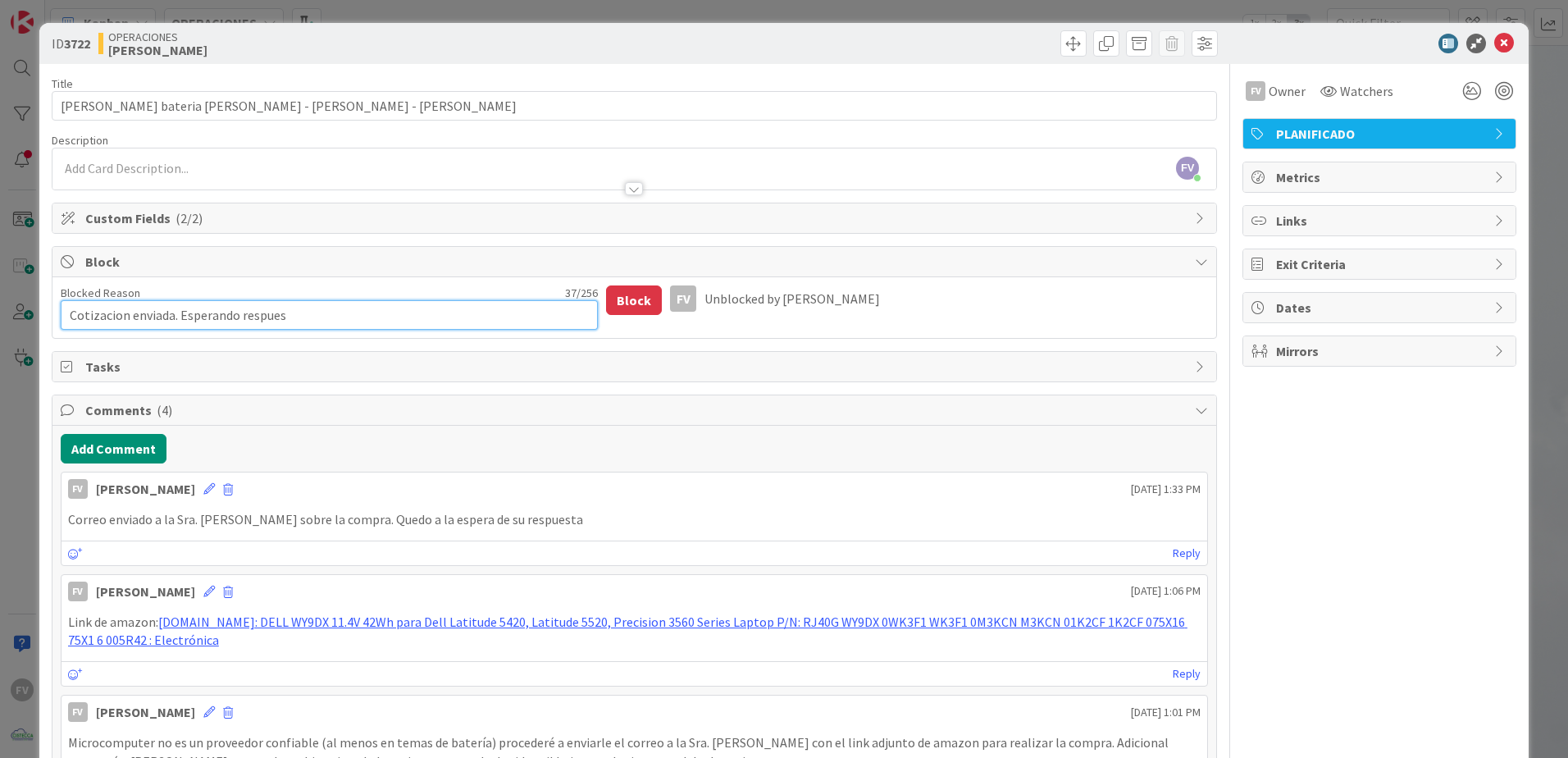
type textarea "x"
type textarea "Cotizacion enviada. Esperando respuesta"
type textarea "x"
type textarea "Cotizacion enviada. Esperando respuesta"
type textarea "x"
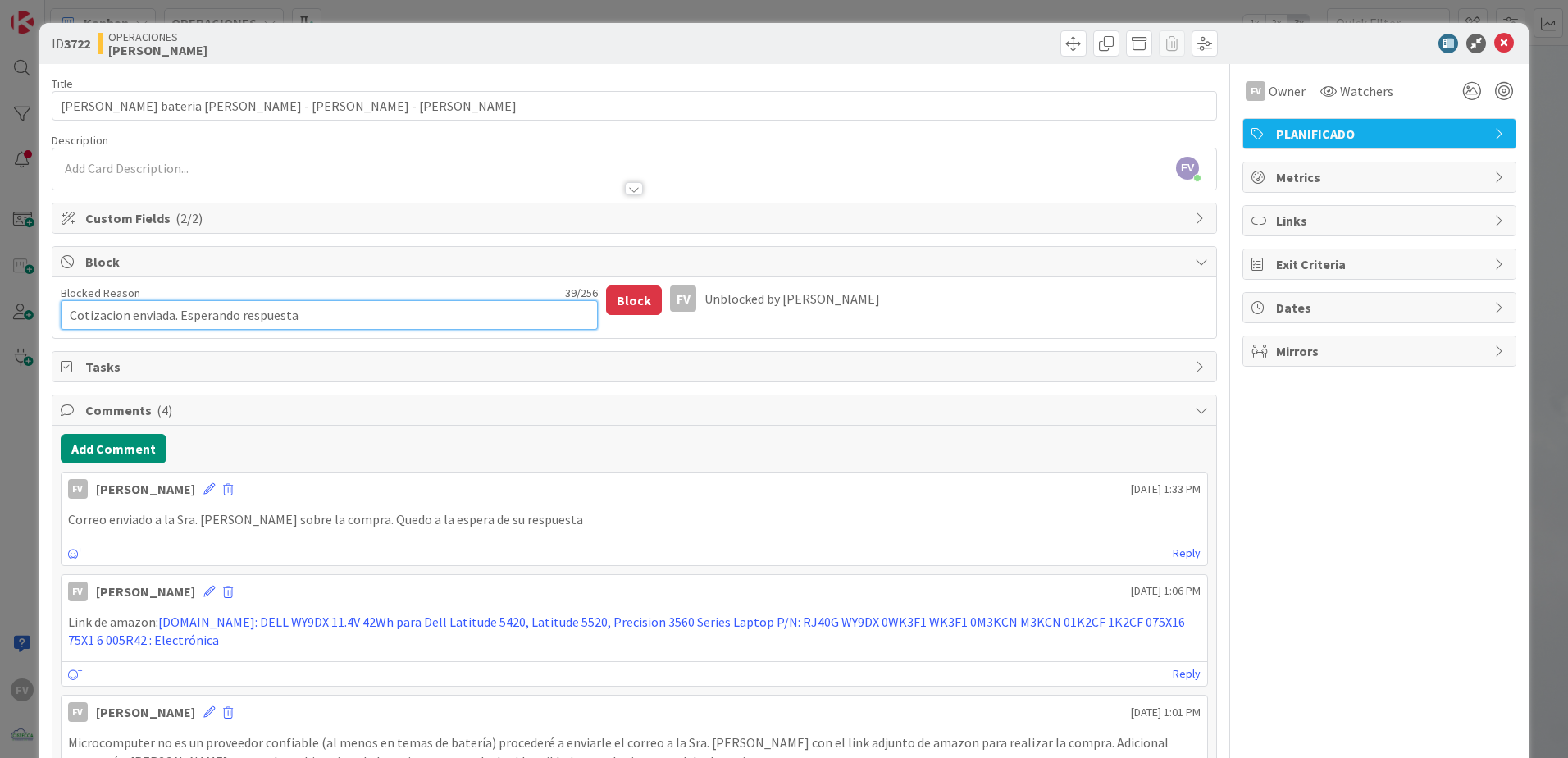
type textarea "Cotizacion enviada. Esperando respuesta d"
type textarea "x"
type textarea "Cotizacion enviada. Esperando respuesta de"
type textarea "x"
type textarea "Cotizacion enviada. Esperando respuesta de"
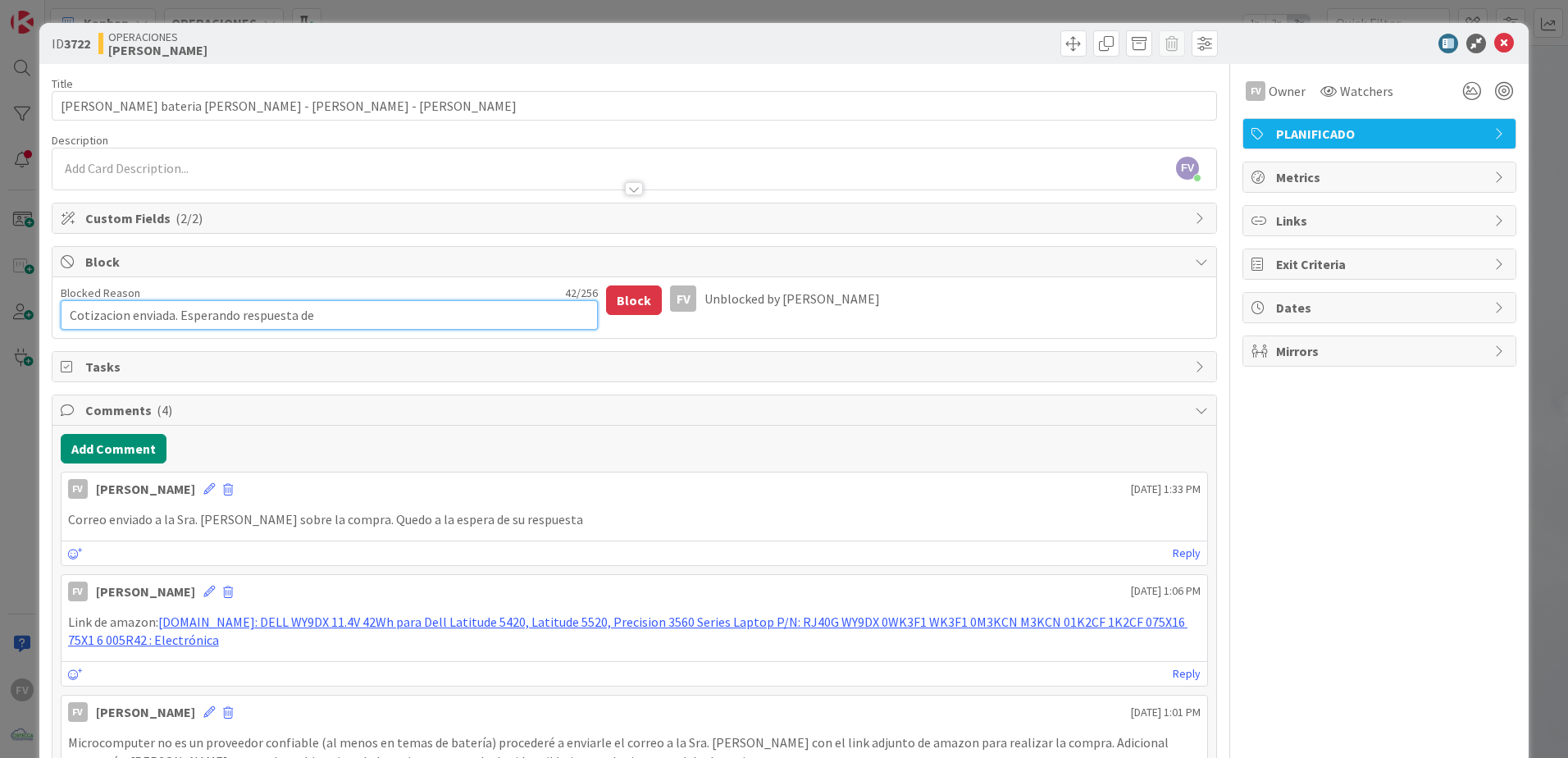
type textarea "x"
type textarea "Cotizacion enviada. Esperando respuesta de l"
type textarea "x"
type textarea "Cotizacion enviada. Esperando respuesta de la"
type textarea "x"
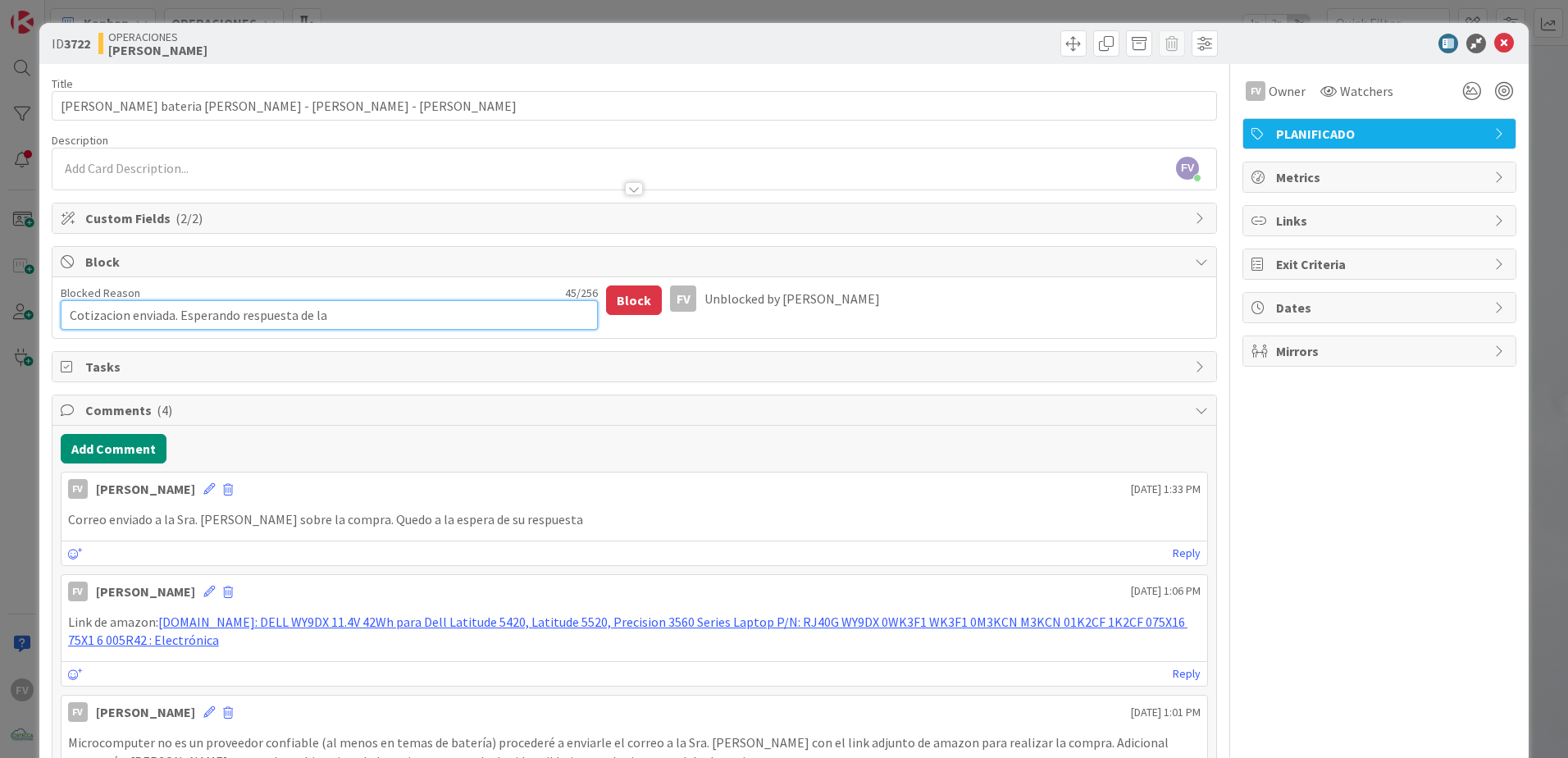
type textarea "Cotizacion enviada. Esperando respuesta de la"
type textarea "x"
type textarea "Cotizacion enviada. Esperando respuesta de la S"
type textarea "x"
type textarea "Cotizacion enviada. Esperando respuesta de la Sr"
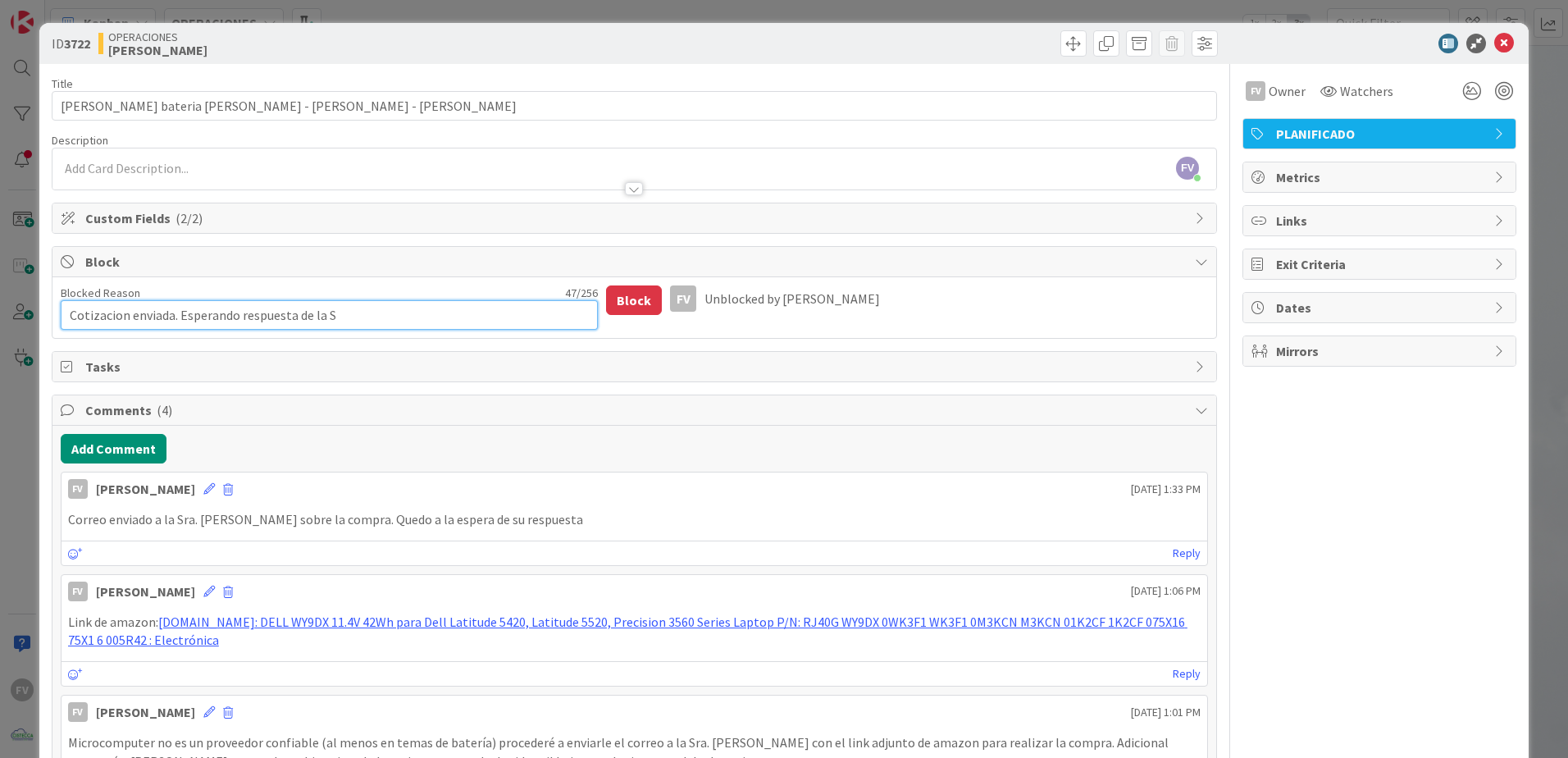
type textarea "x"
type textarea "Cotizacion enviada. Esperando respuesta de la Sra"
type textarea "x"
type textarea "Cotizacion enviada. Esperando respuesta de la Sra."
type textarea "x"
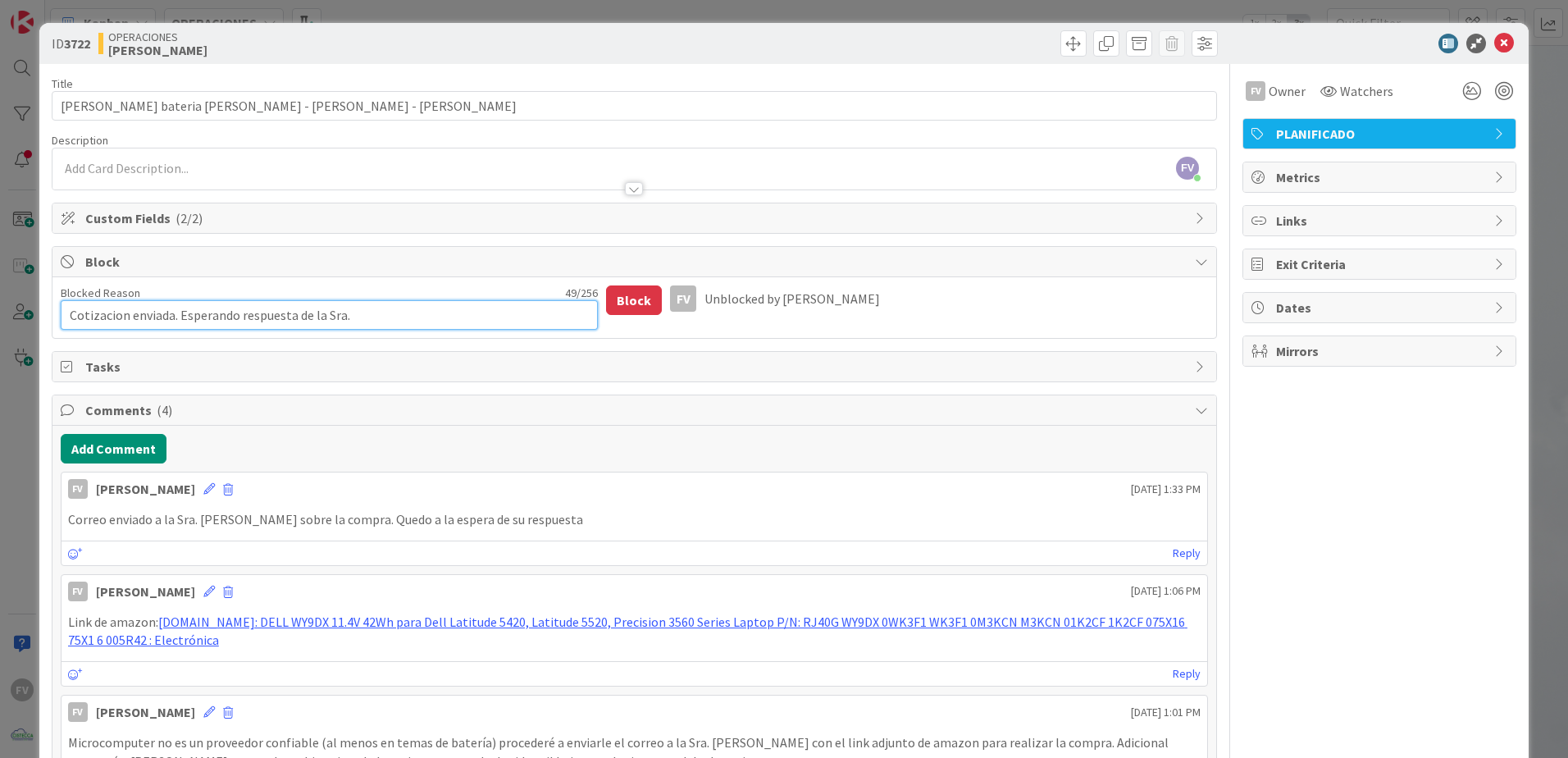
type textarea "Cotizacion enviada. Esperando respuesta de la Sra."
type textarea "x"
type textarea "Cotizacion enviada. Esperando respuesta de la Sra. V"
type textarea "x"
type textarea "Cotizacion enviada. Esperando respuesta de la Sra. Va"
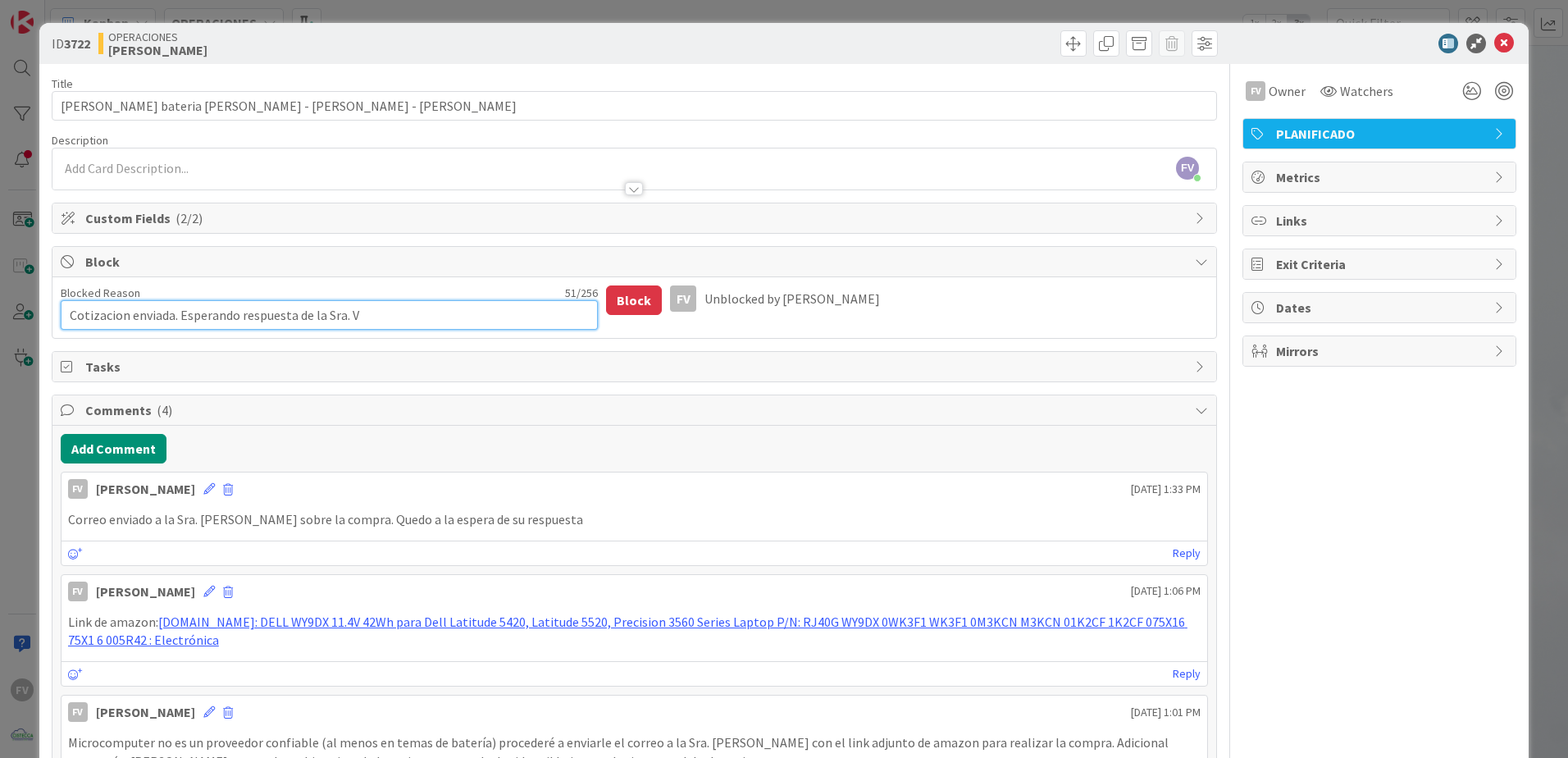
type textarea "x"
type textarea "Cotizacion enviada. Esperando respuesta de la Sra. Van"
type textarea "x"
type textarea "Cotizacion enviada. Esperando respuesta de la Sra. Vane"
type textarea "x"
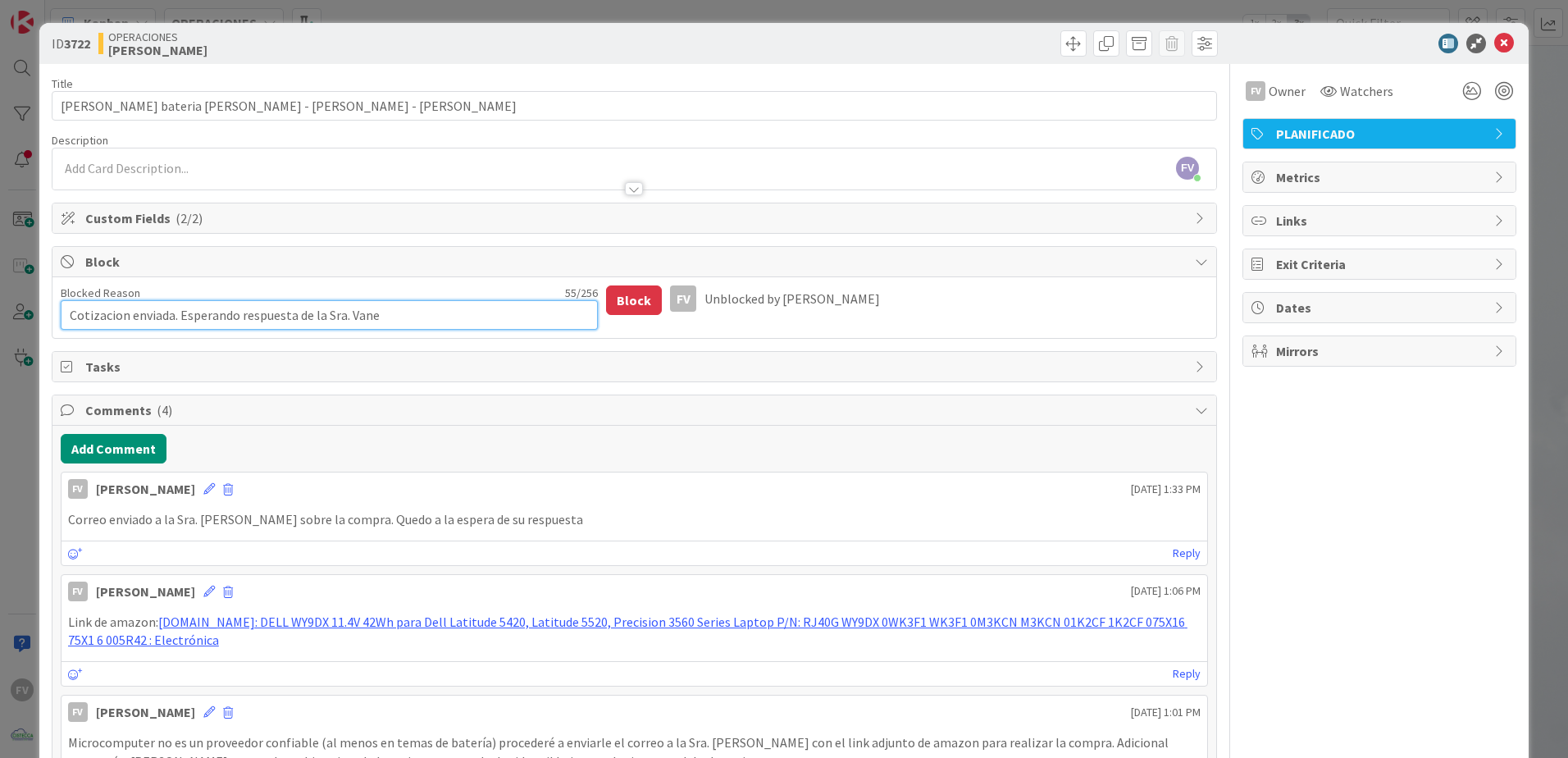
type textarea "Cotizacion enviada. Esperando respuesta de la Sra. Vanes"
type textarea "x"
type textarea "Cotizacion enviada. Esperando respuesta de la [PERSON_NAME]"
type textarea "x"
type textarea "Cotizacion enviada. Esperando respuesta de la Sra. [PERSON_NAME]"
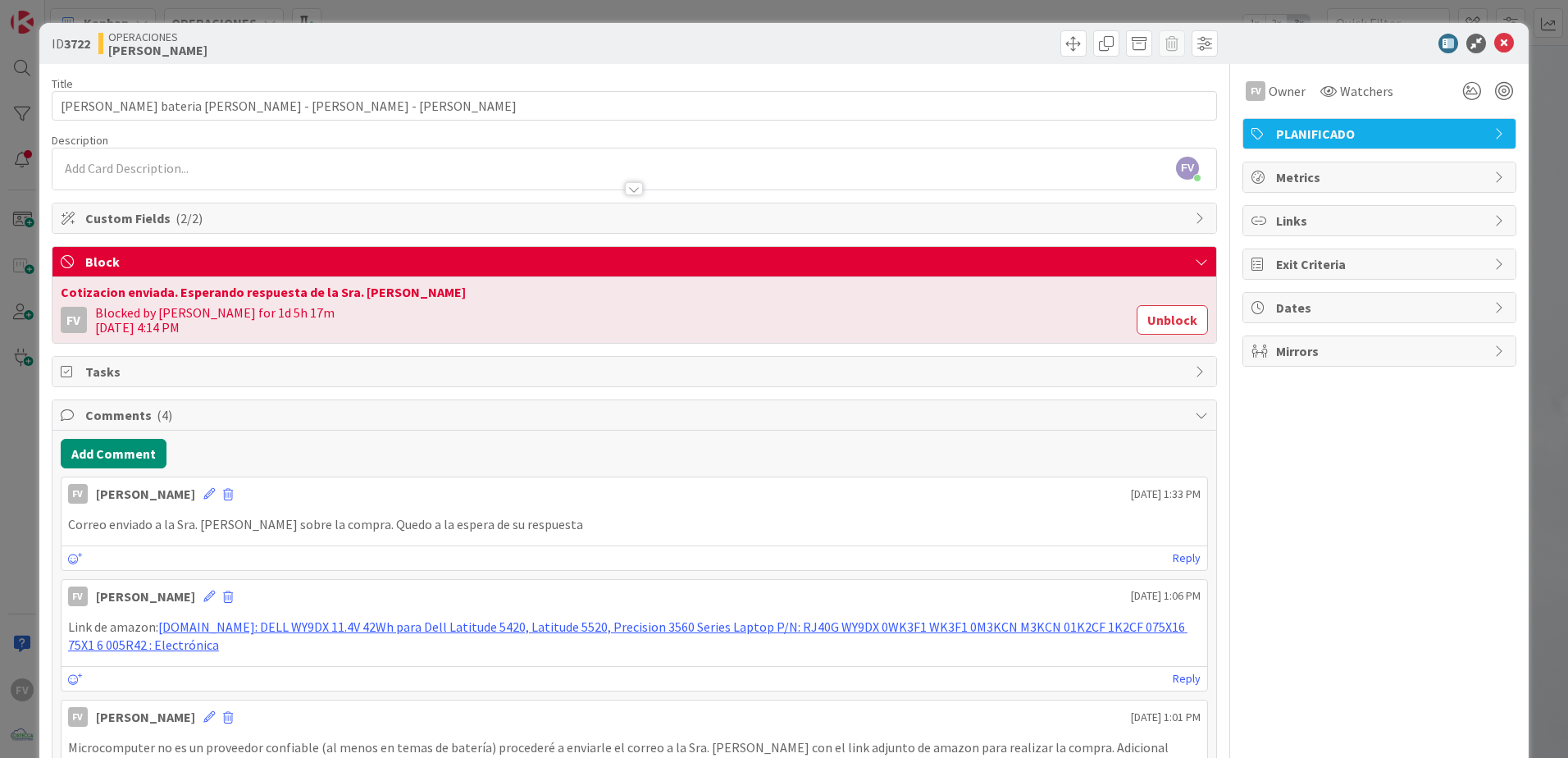
click at [28, 64] on div "ID 3722 OPERACIONES [PERSON_NAME] Title 45 / 128 Cotizacion bateria [PERSON_NAM…" at bounding box center [784, 379] width 1568 height 758
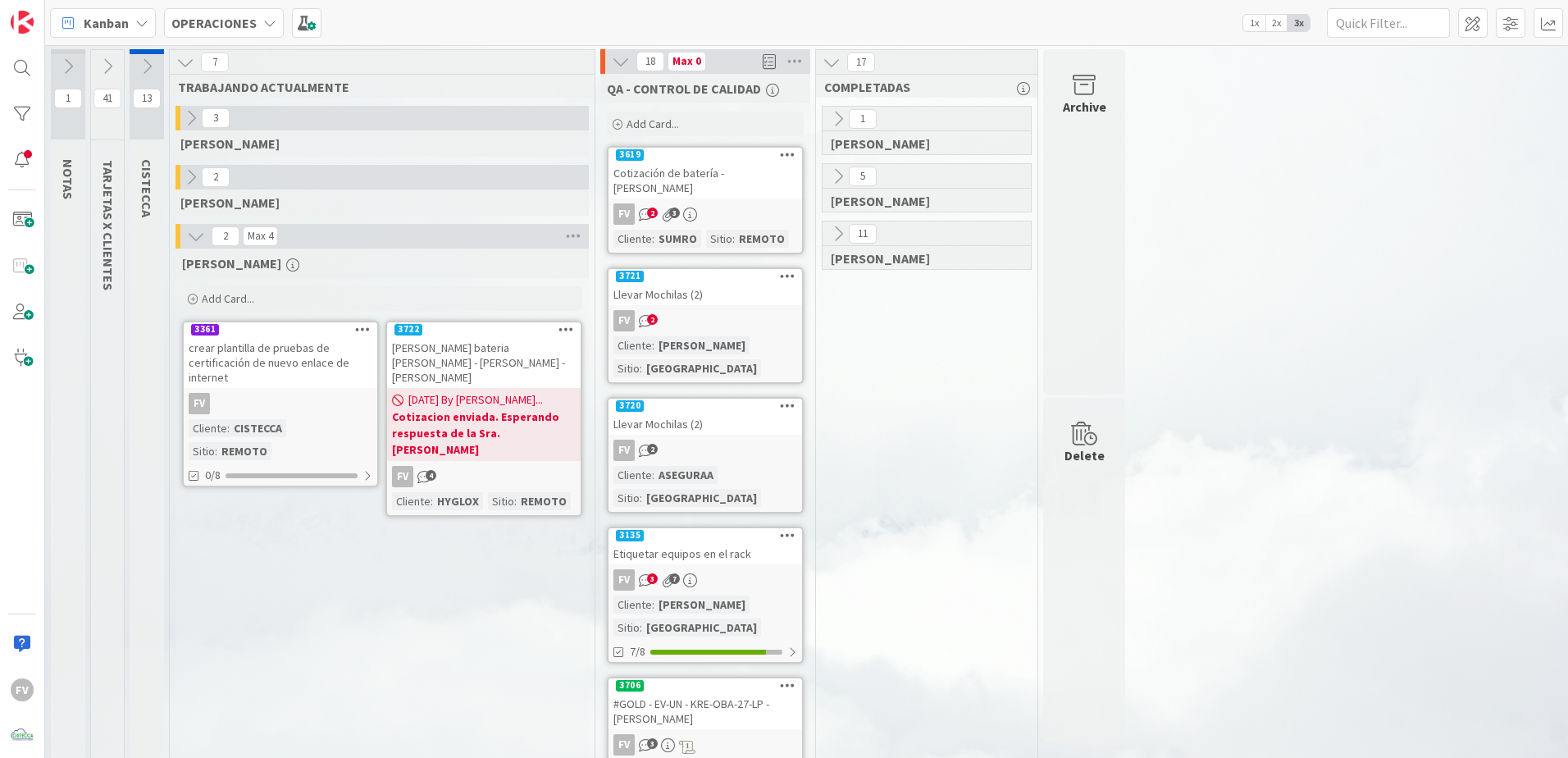
click at [193, 158] on div "3 [PERSON_NAME]" at bounding box center [382, 135] width 418 height 59
click at [193, 168] on icon at bounding box center [191, 177] width 18 height 18
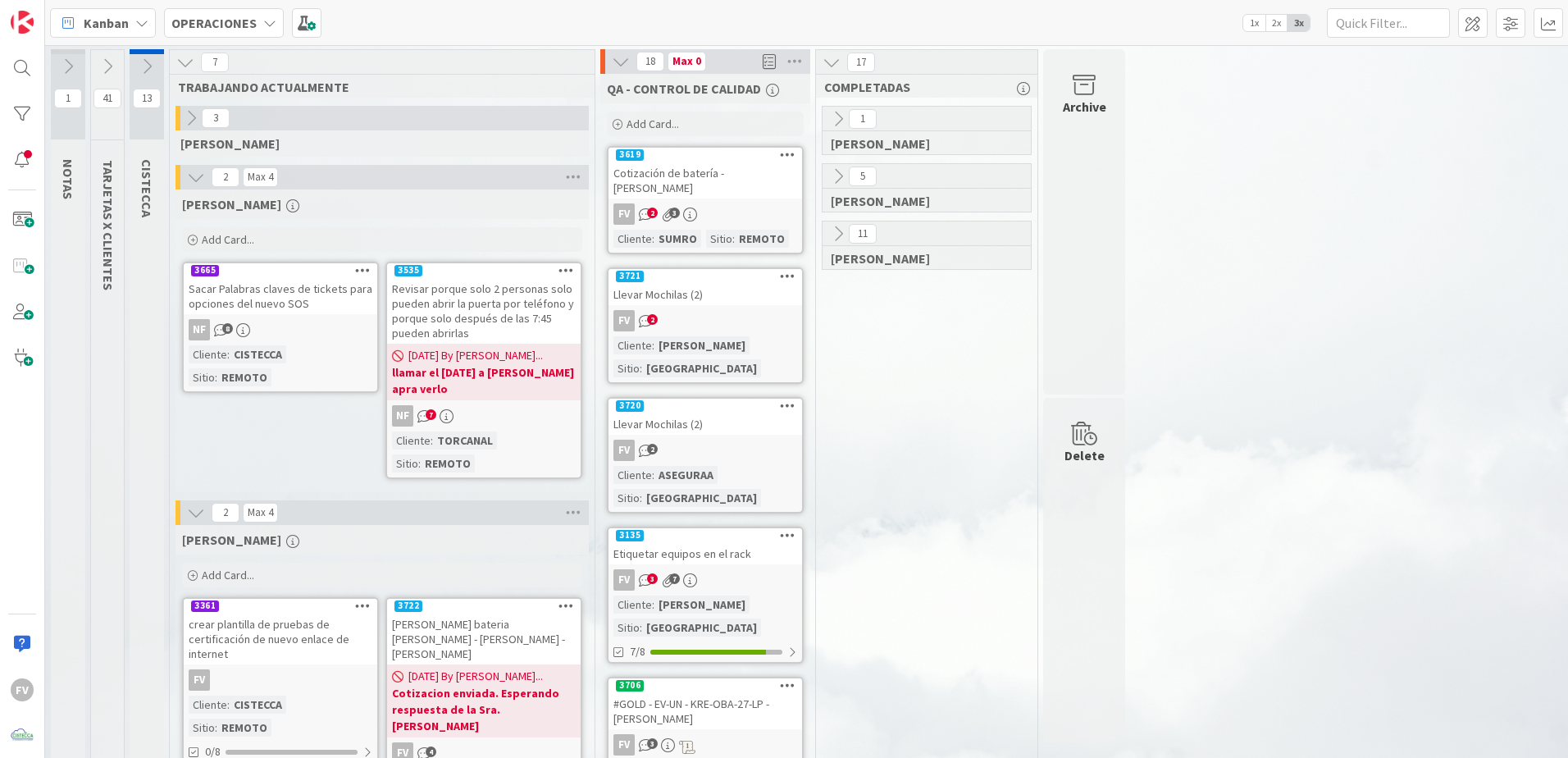
click at [193, 168] on icon at bounding box center [196, 177] width 18 height 18
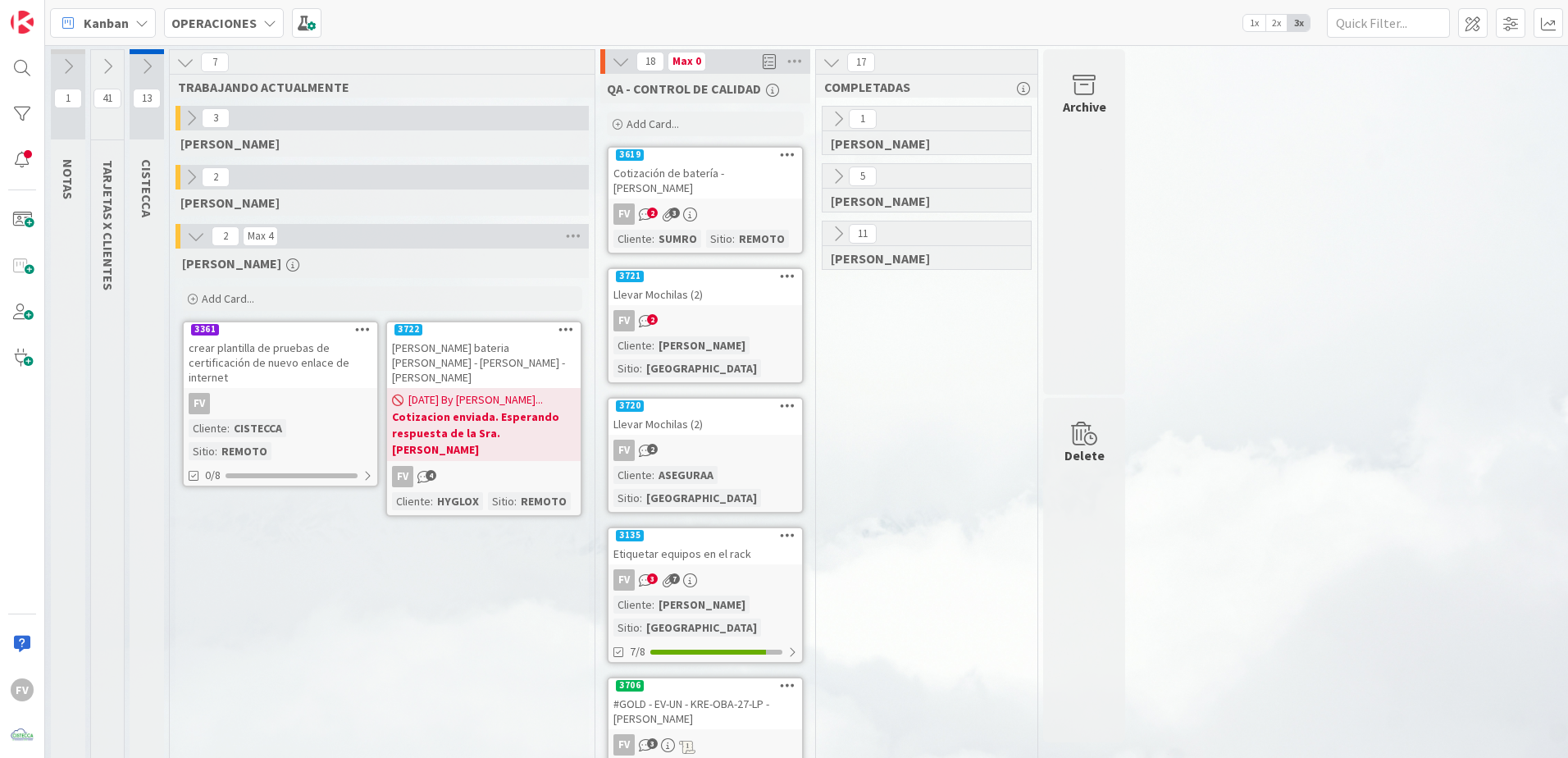
click at [193, 168] on icon at bounding box center [191, 177] width 18 height 18
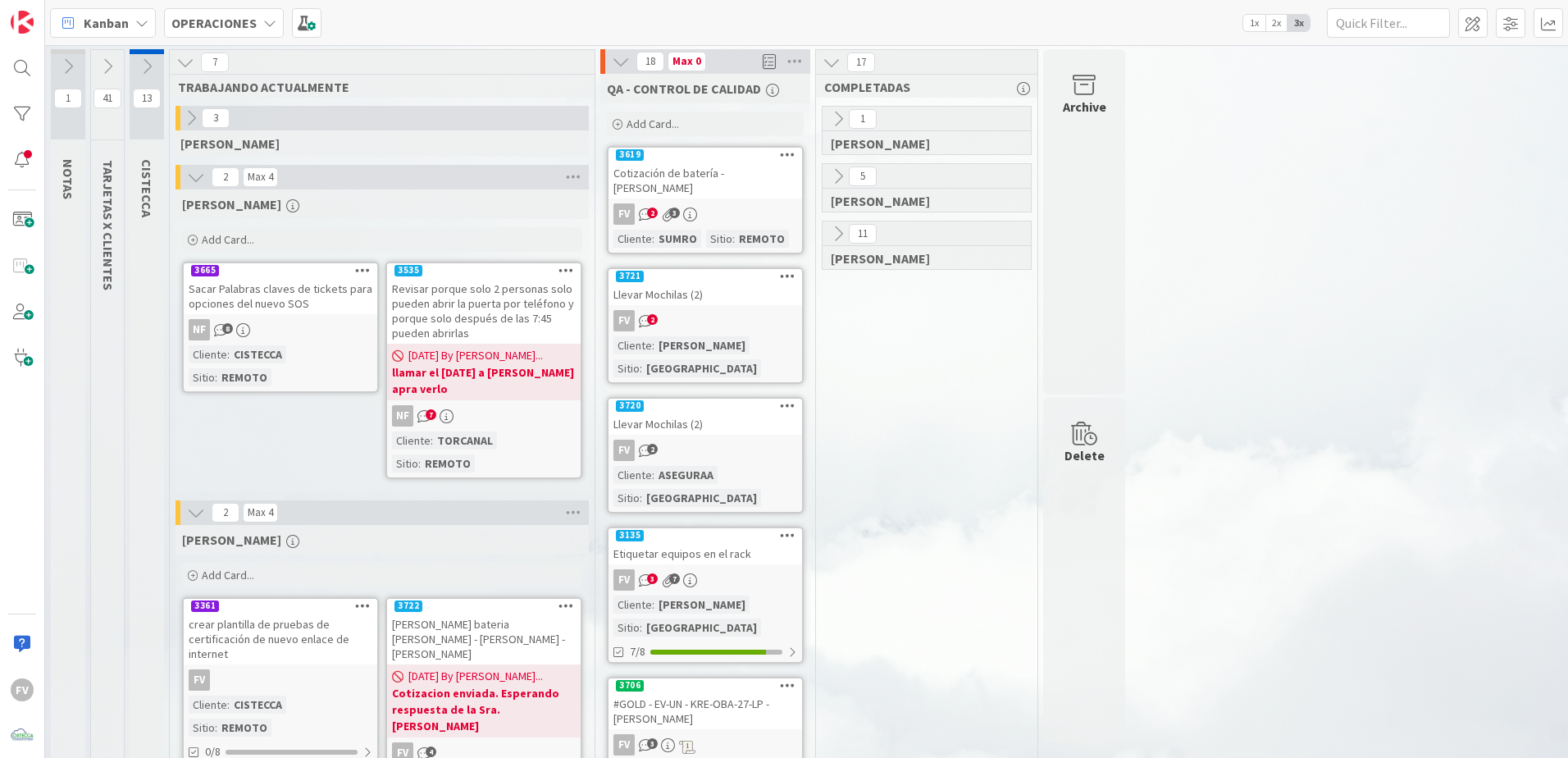
click at [193, 168] on icon at bounding box center [196, 177] width 18 height 18
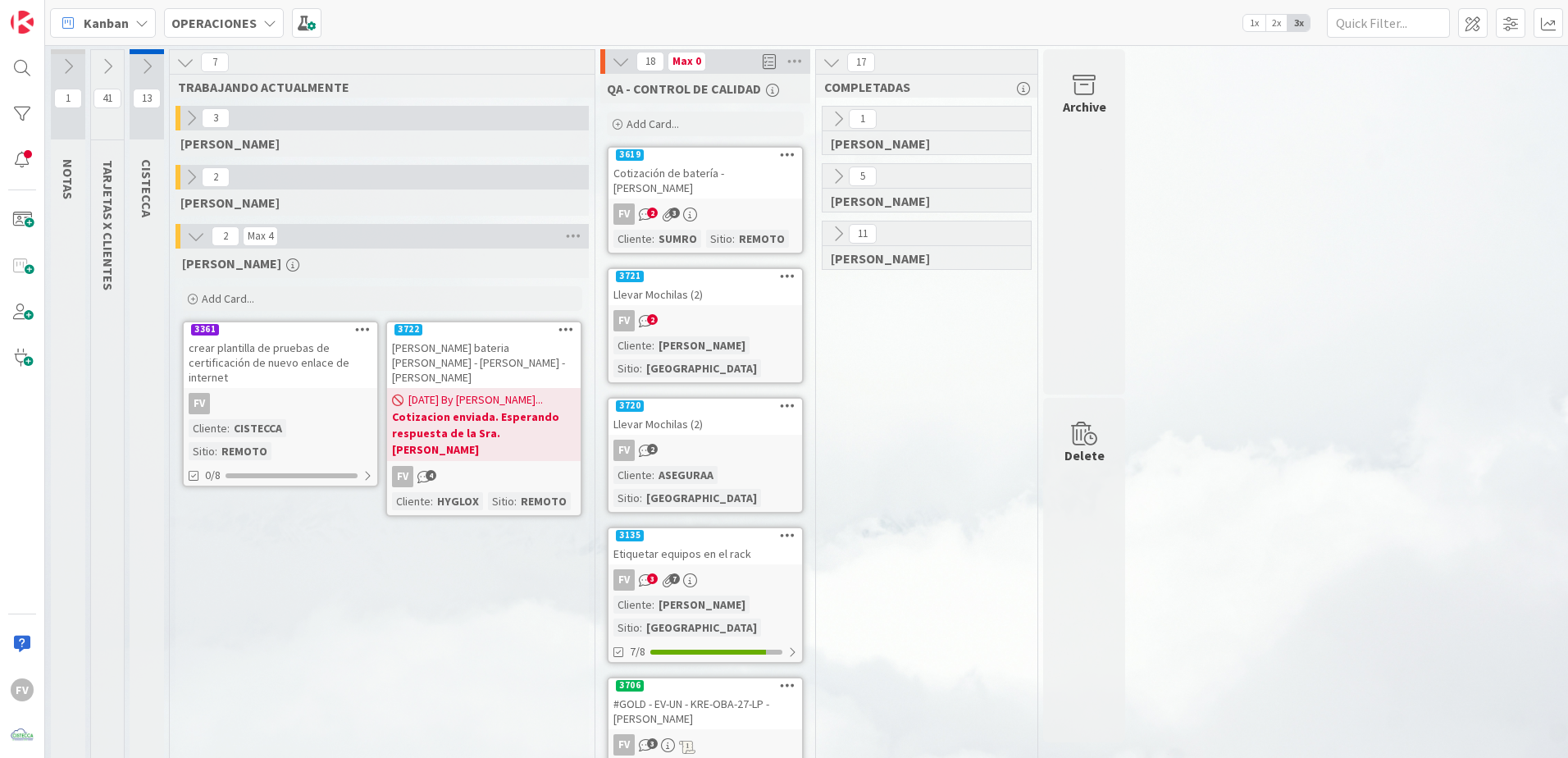
click at [188, 112] on icon at bounding box center [191, 118] width 18 height 18
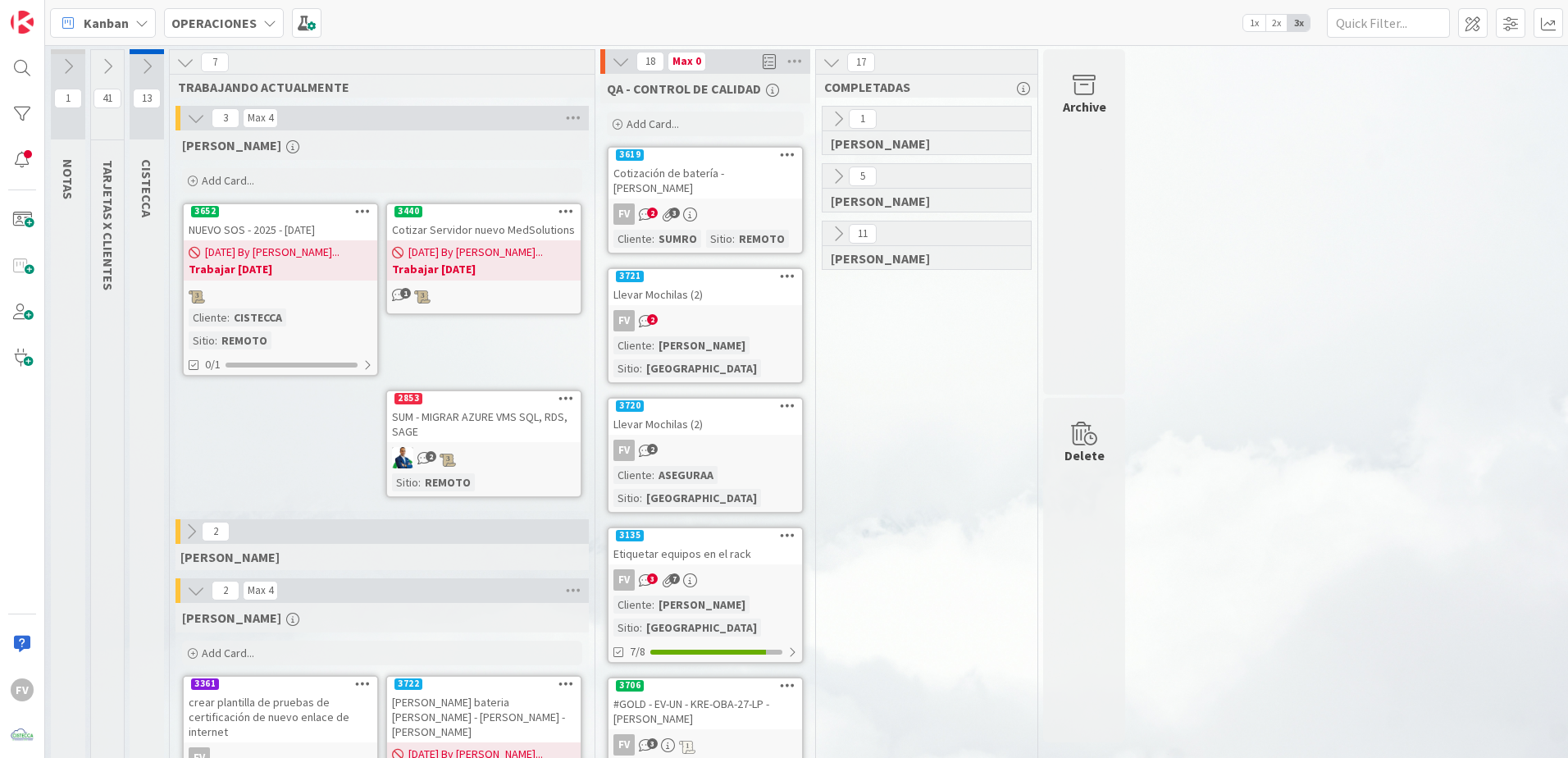
click at [188, 112] on icon at bounding box center [196, 118] width 18 height 18
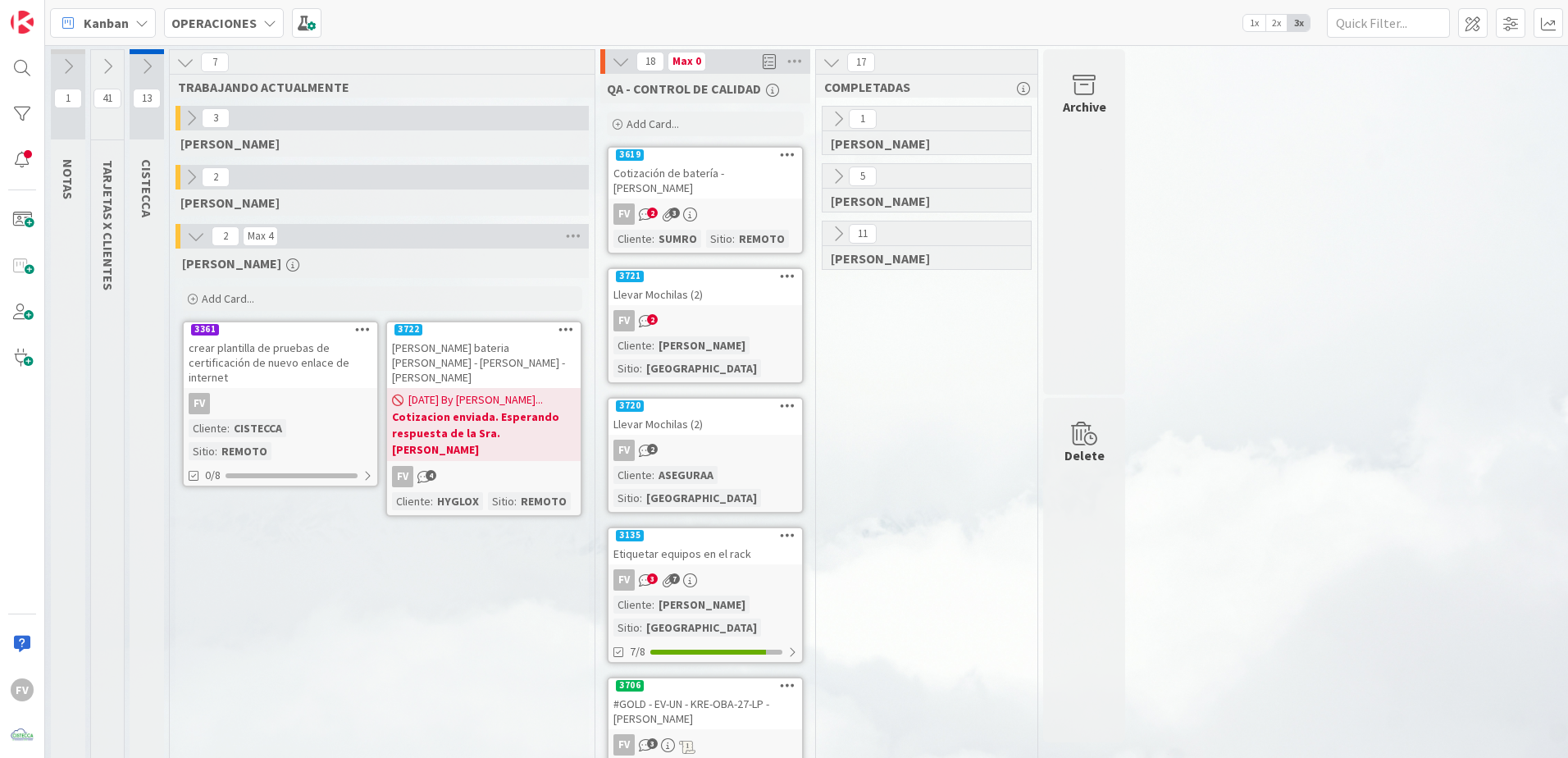
click at [144, 64] on icon at bounding box center [146, 66] width 18 height 18
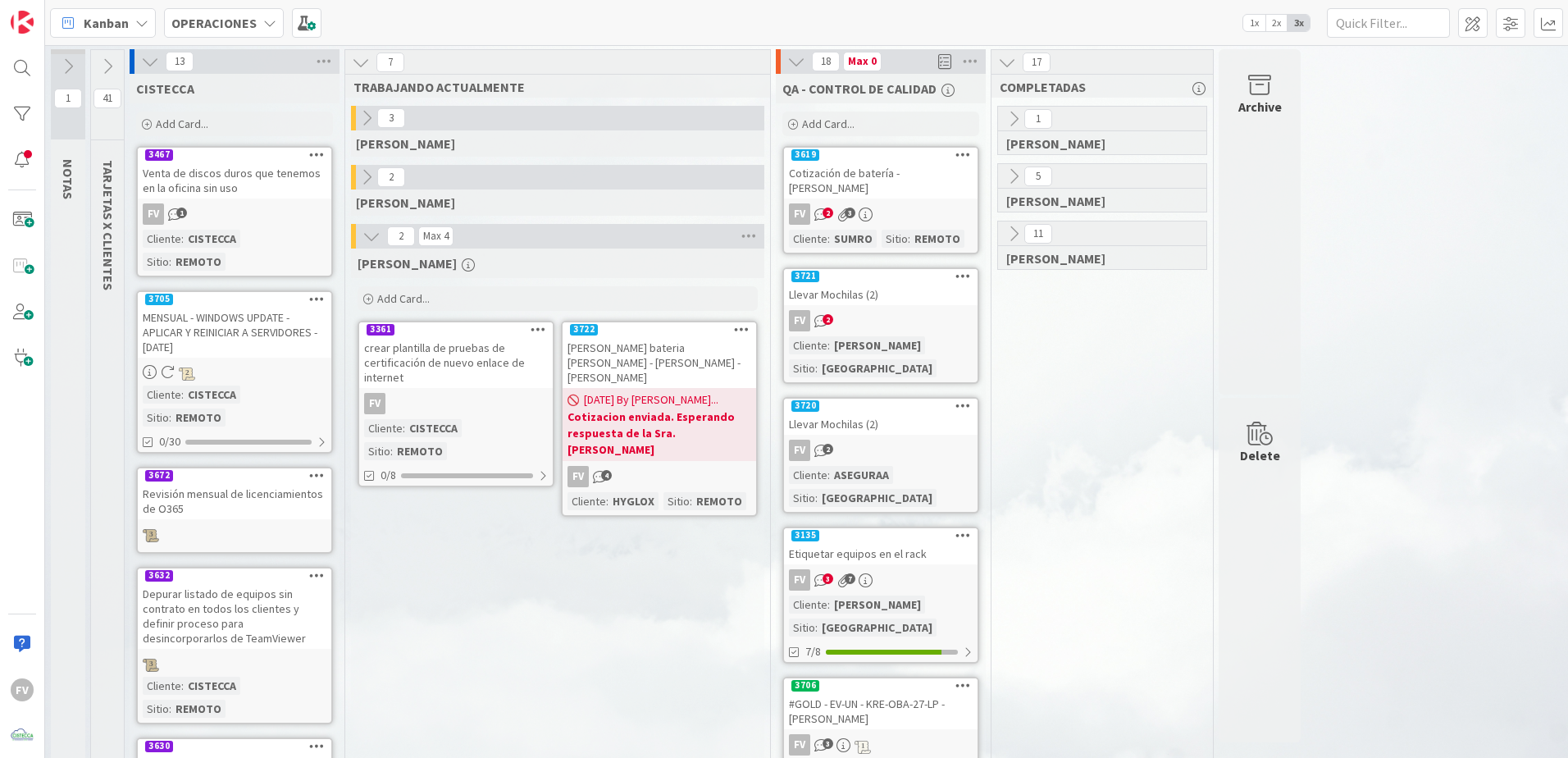
click at [144, 64] on icon at bounding box center [150, 62] width 18 height 18
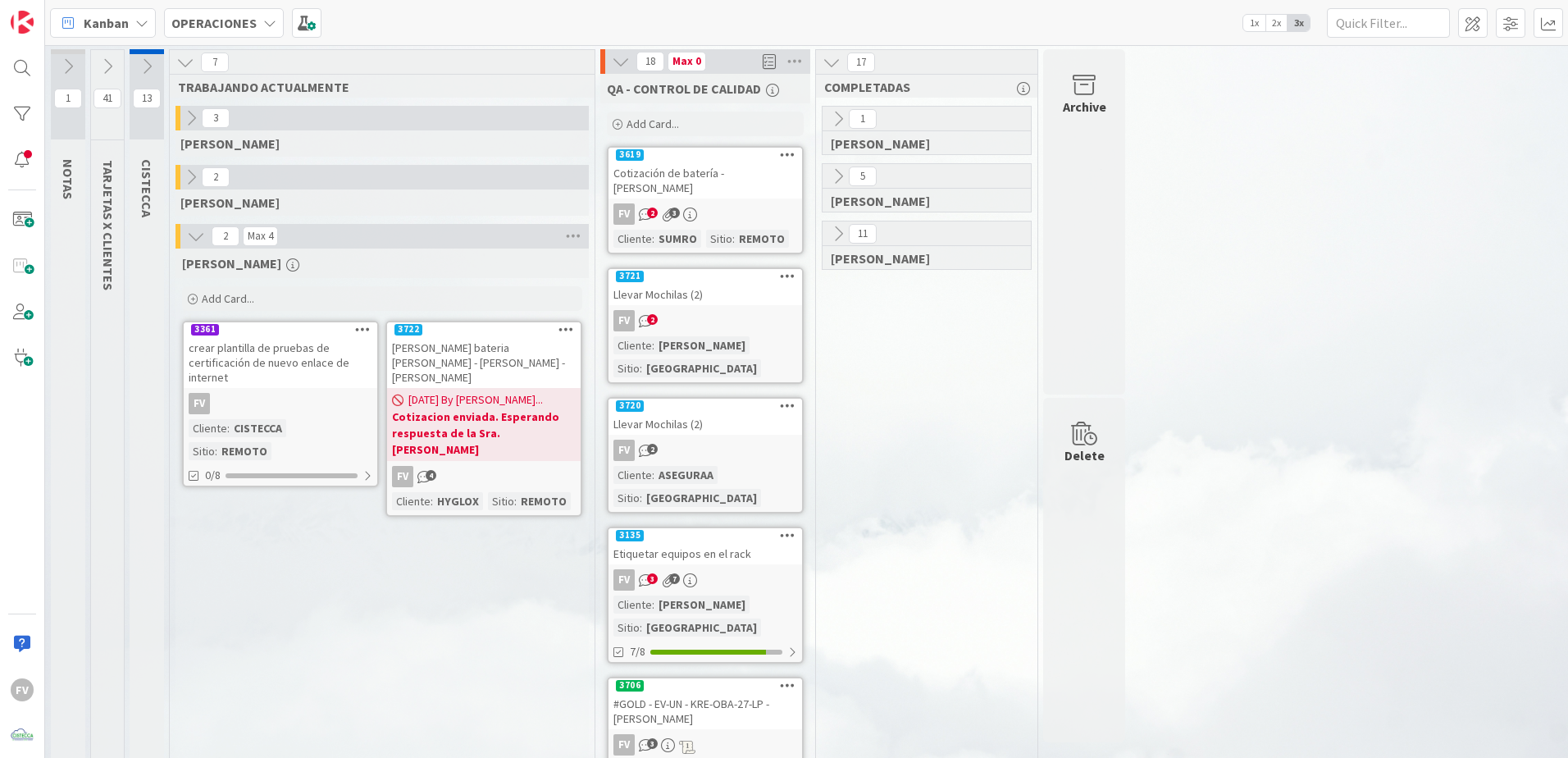
click at [116, 64] on button at bounding box center [107, 67] width 33 height 25
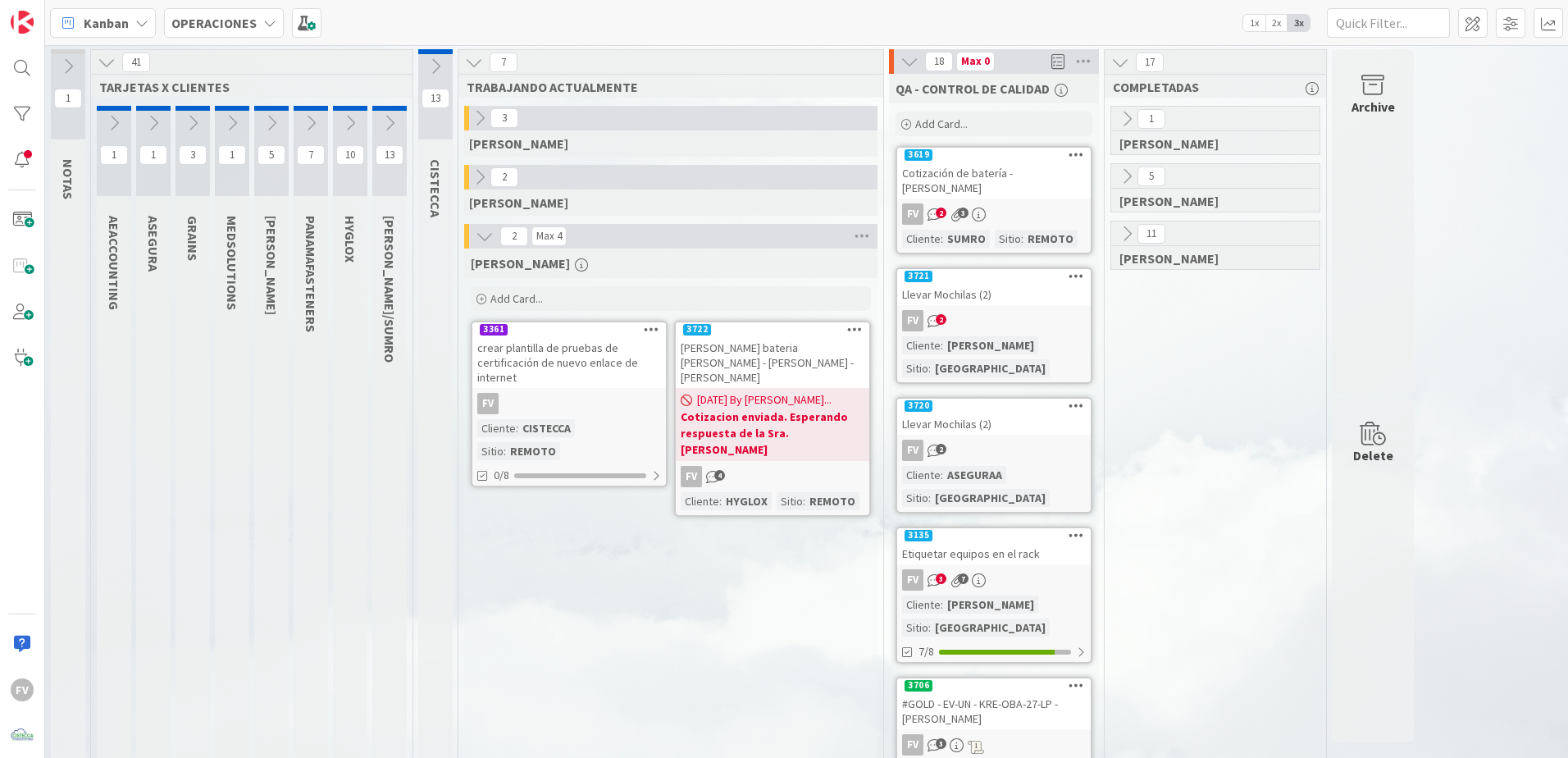
click at [148, 129] on icon at bounding box center [154, 123] width 18 height 18
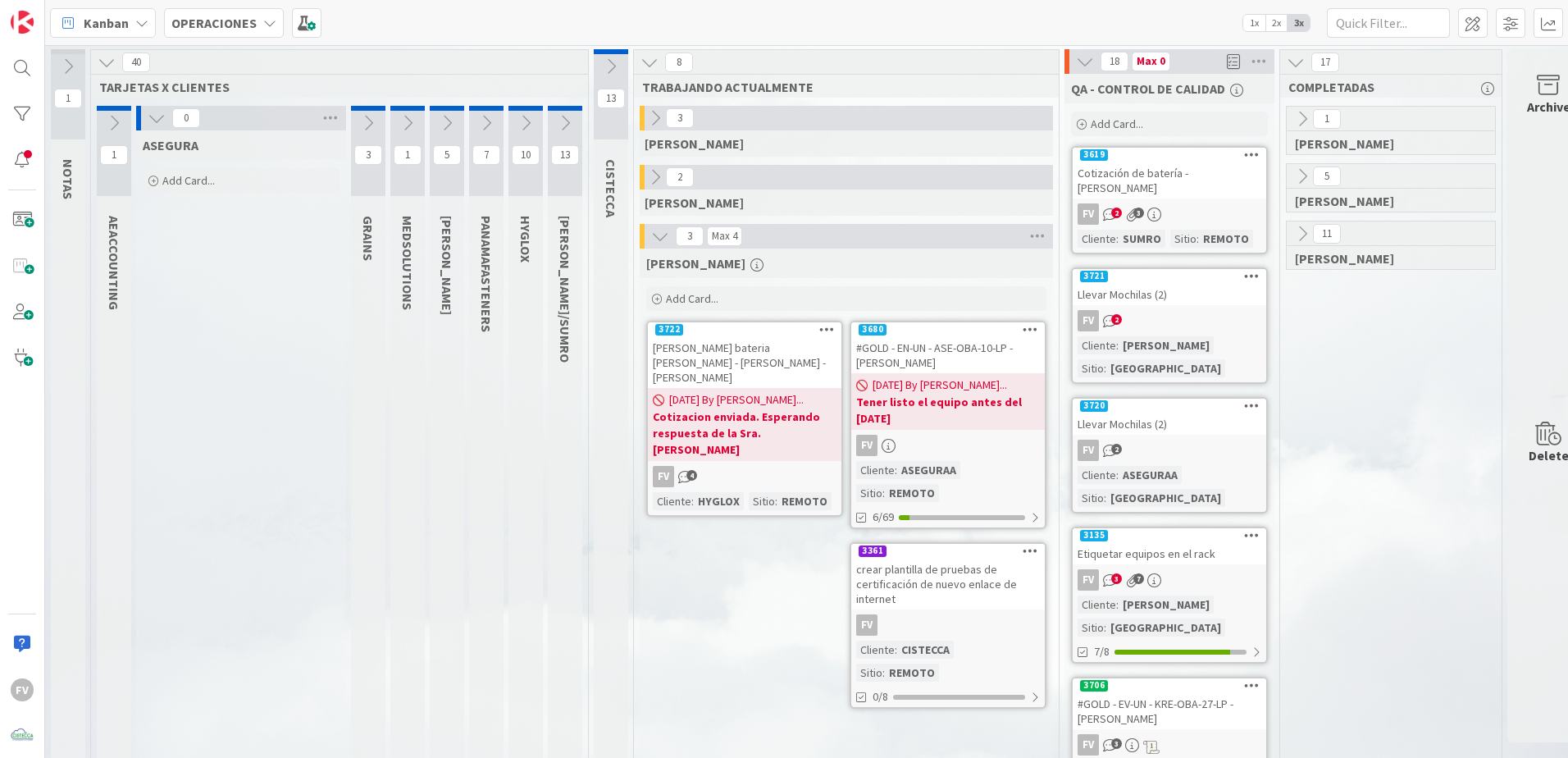
click at [447, 118] on icon at bounding box center [446, 123] width 18 height 18
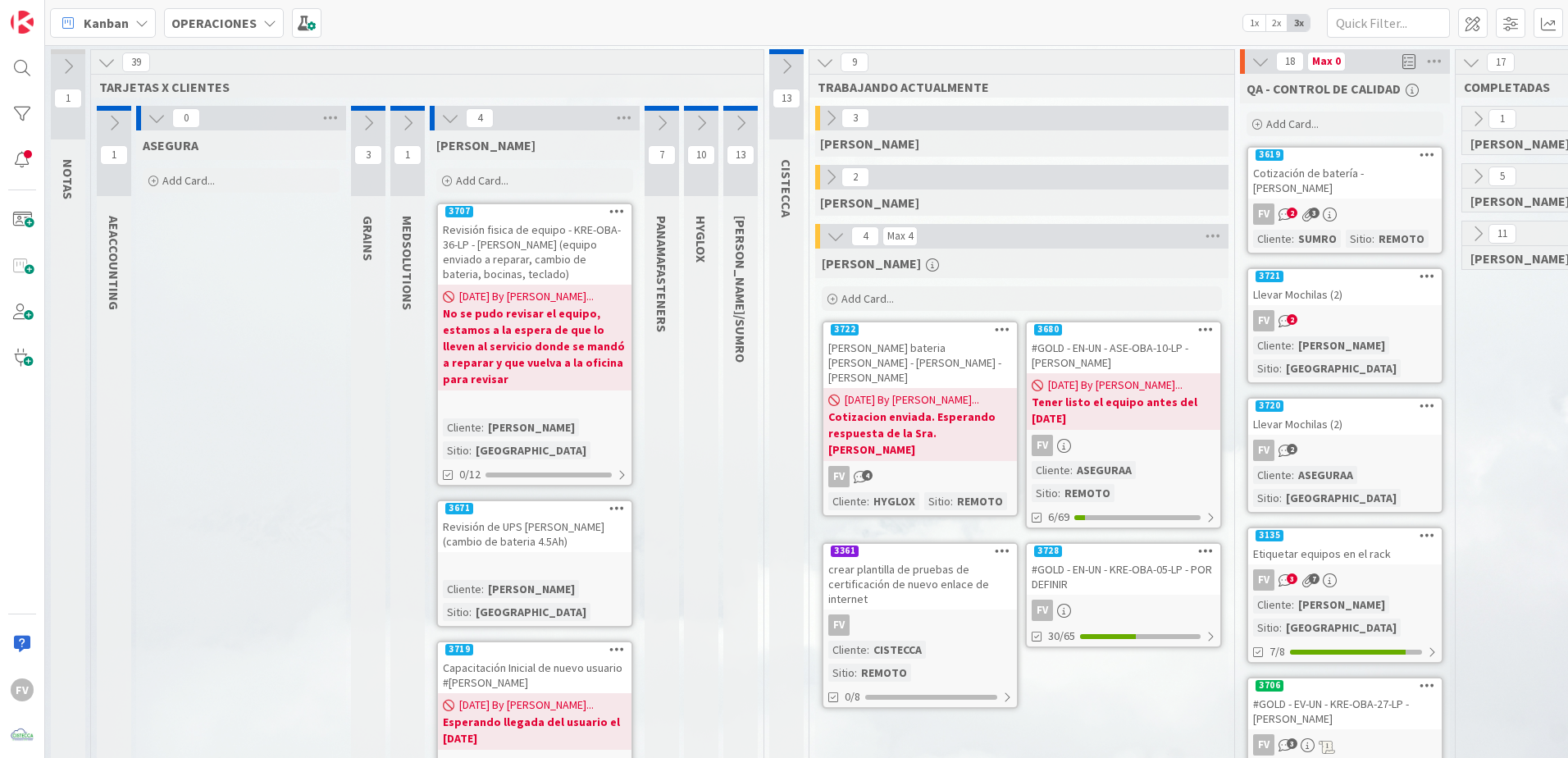
click at [449, 121] on icon at bounding box center [450, 118] width 18 height 18
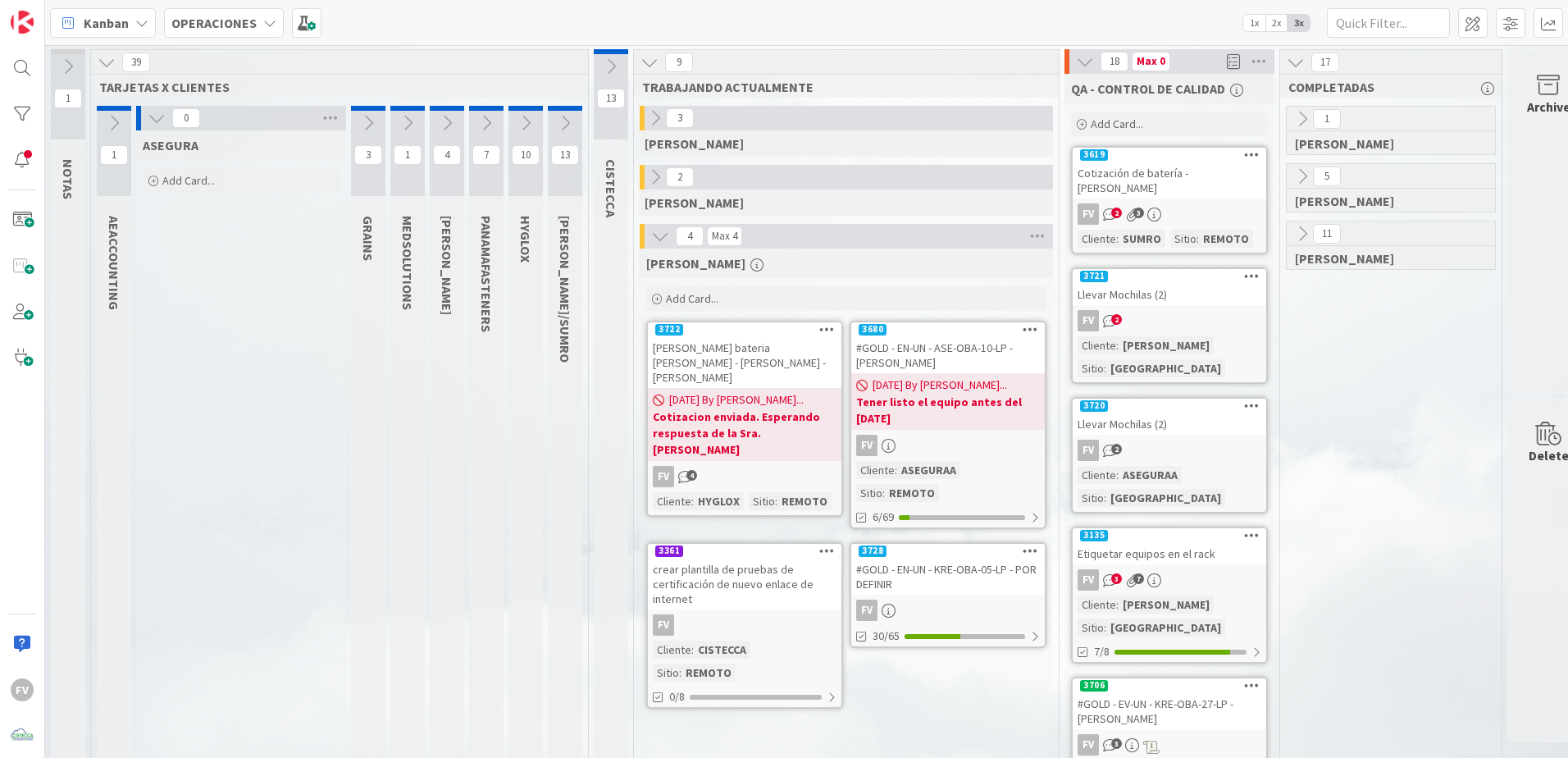
click at [164, 120] on icon at bounding box center [156, 118] width 18 height 18
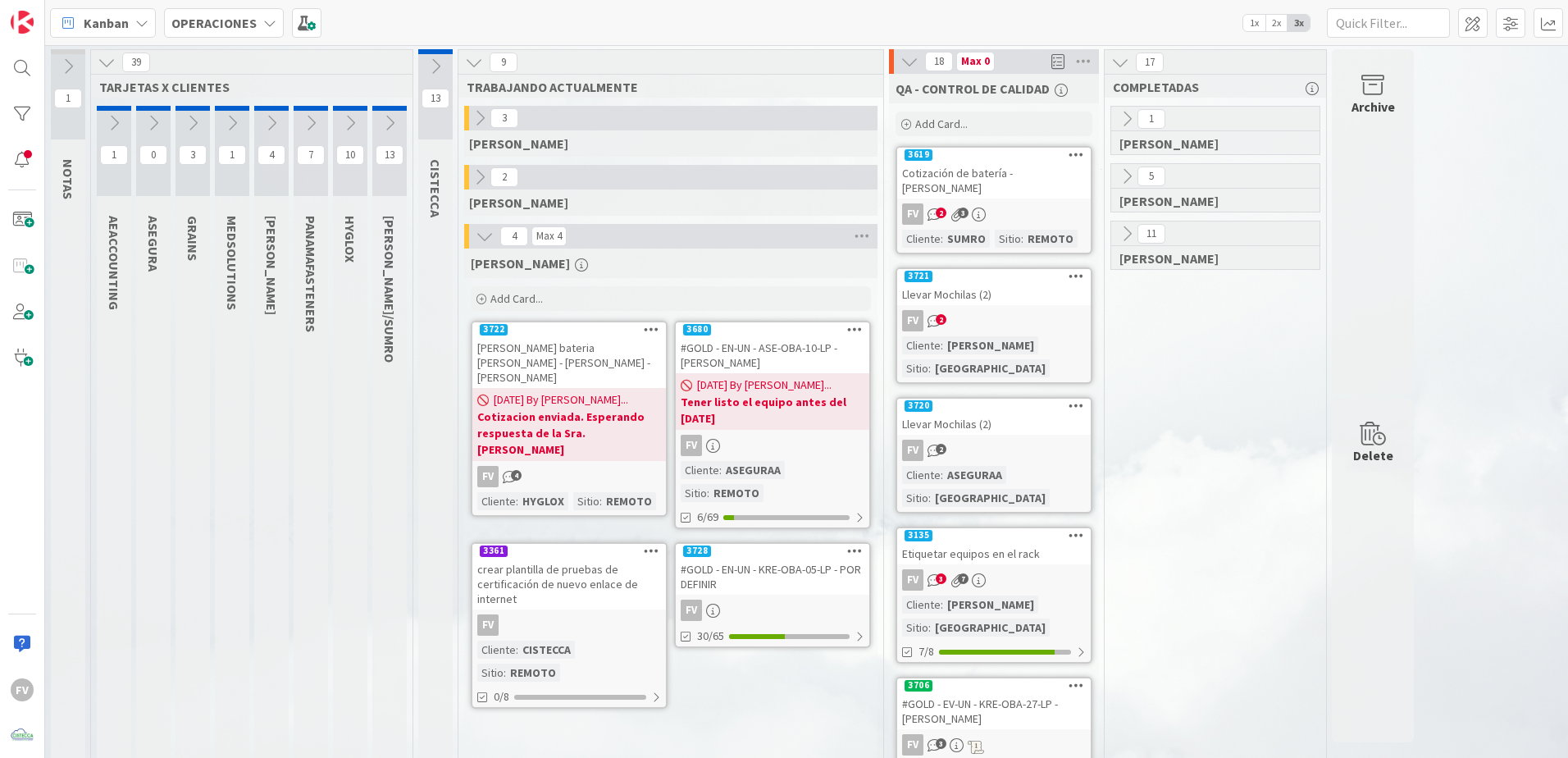
click at [739, 578] on div "#GOLD - EN-UN - KRE-OBA-05-LP - POR DEFINIR" at bounding box center [772, 576] width 194 height 36
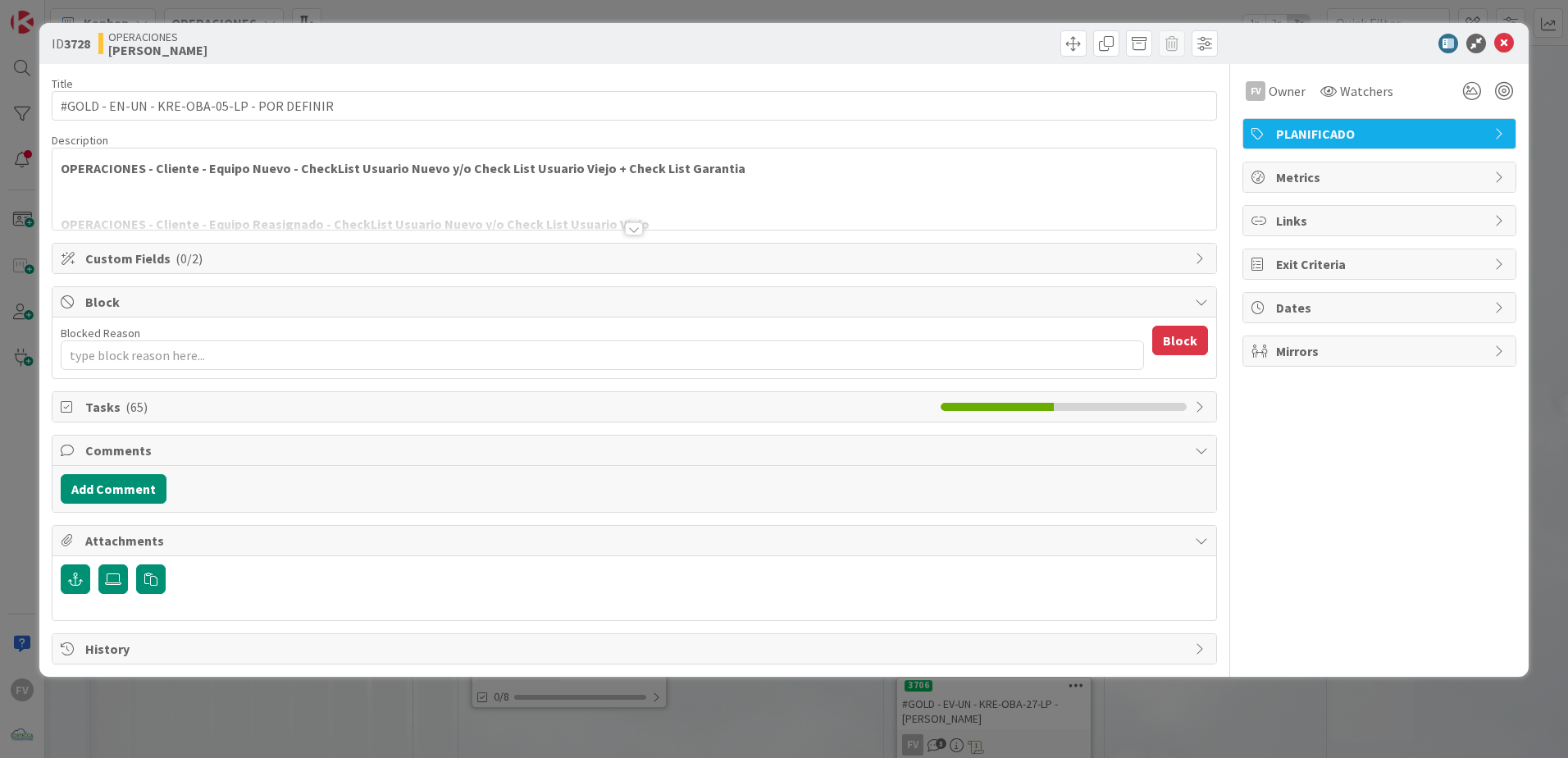
click at [176, 258] on span "( 0/2 )" at bounding box center [189, 258] width 27 height 16
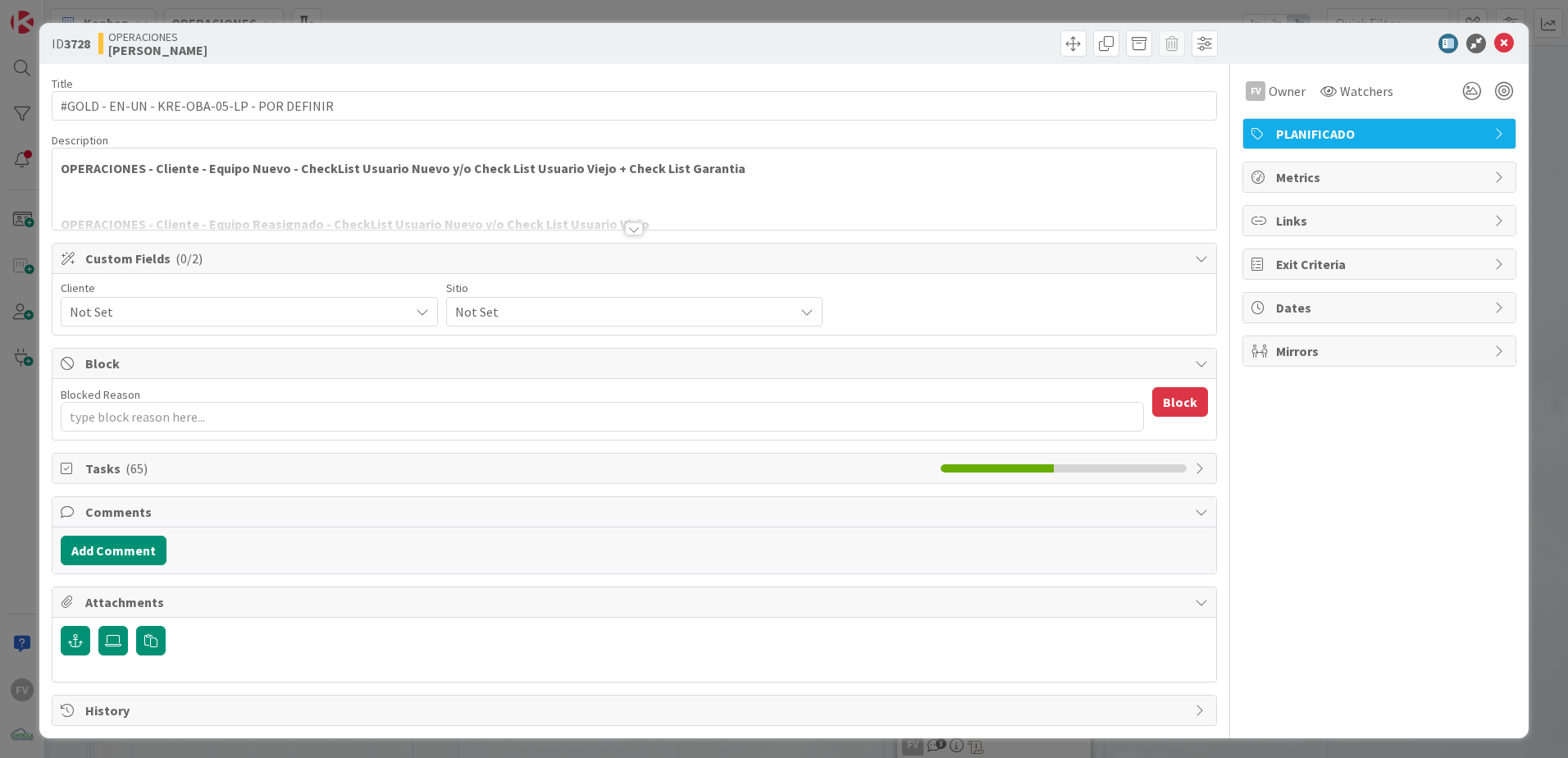
click at [176, 301] on span "Not Set" at bounding box center [235, 312] width 331 height 23
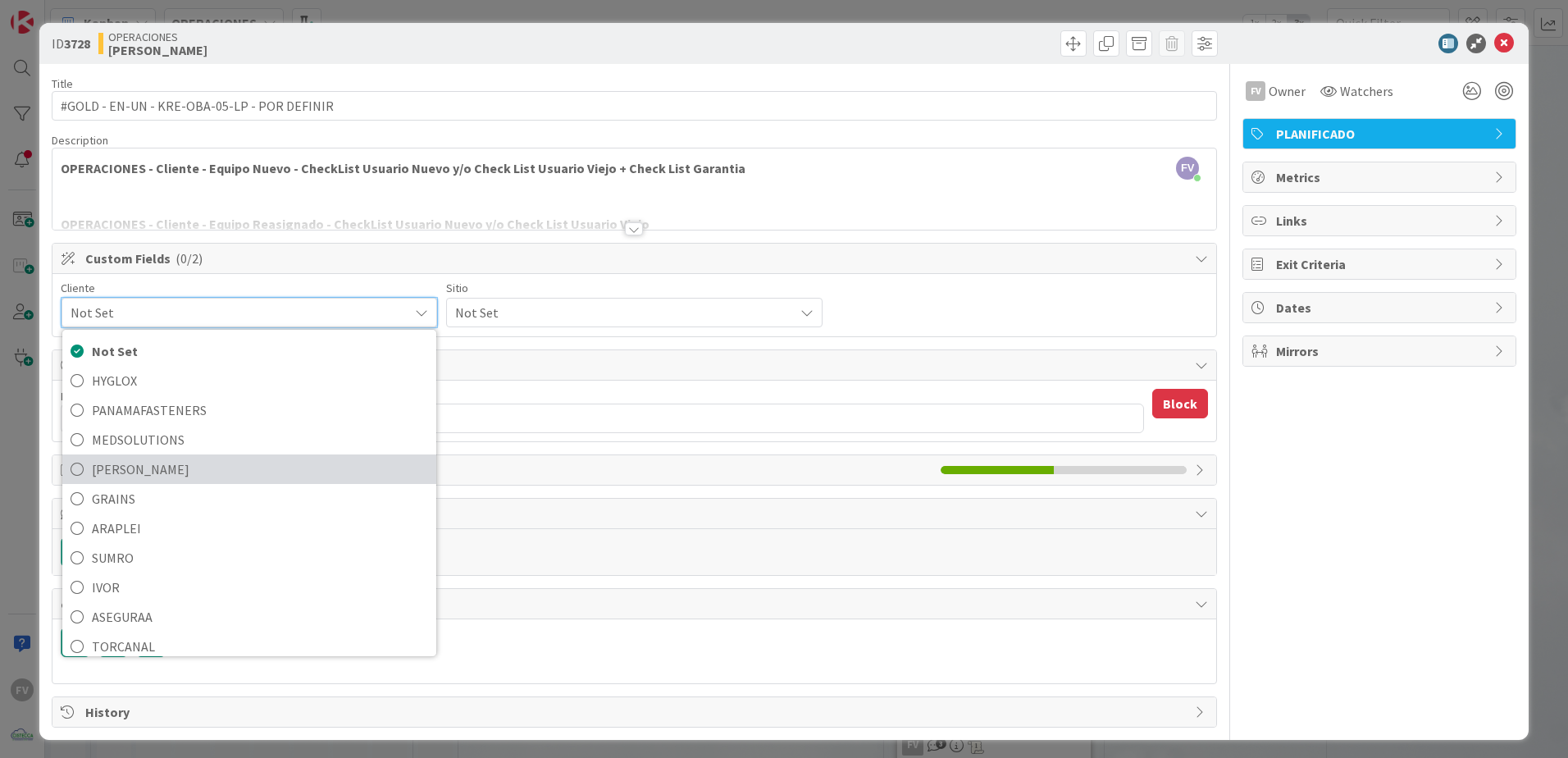
click at [142, 479] on span "[PERSON_NAME]" at bounding box center [260, 470] width 337 height 25
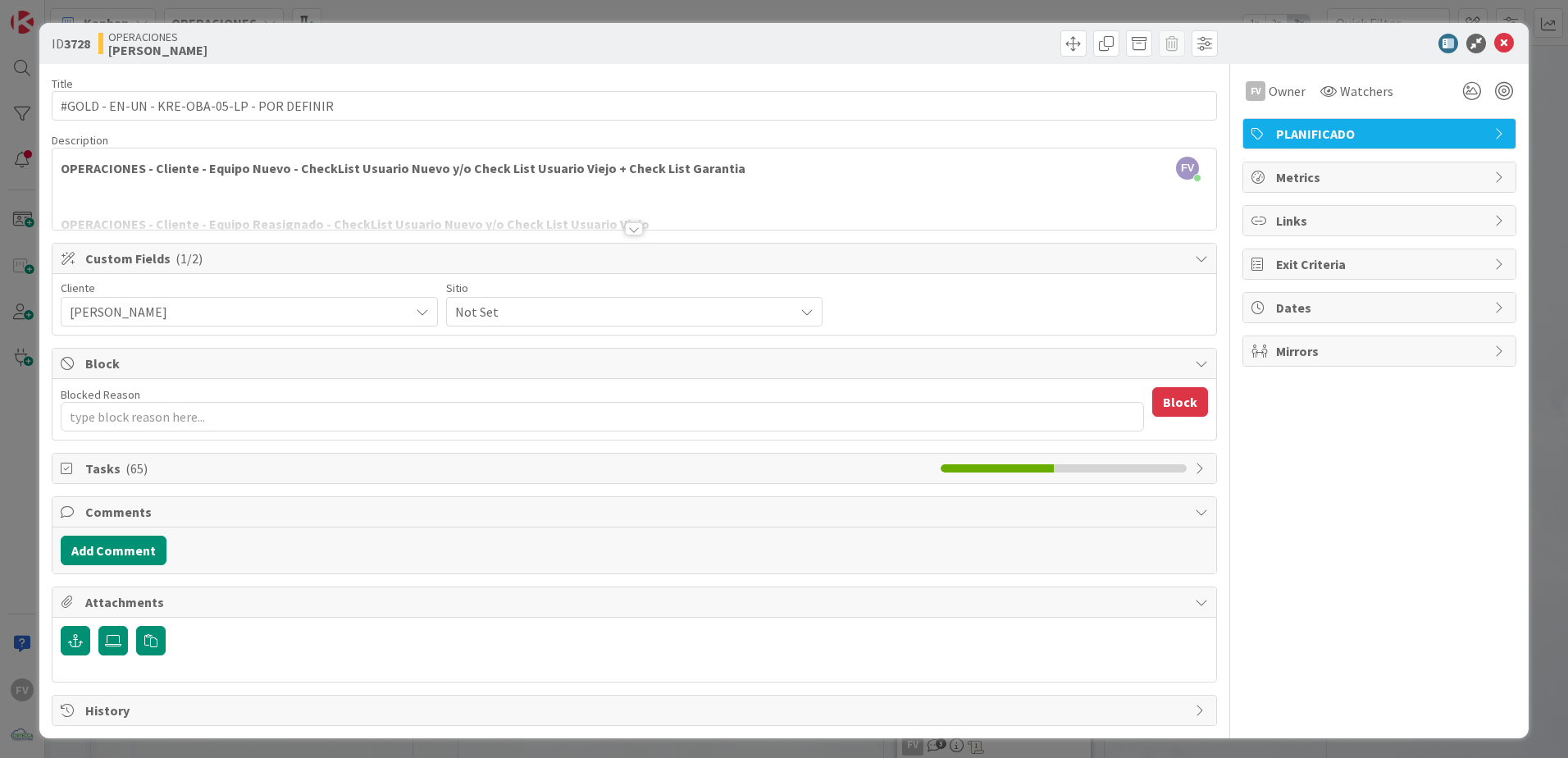
click at [559, 305] on span "Not Set" at bounding box center [621, 312] width 331 height 23
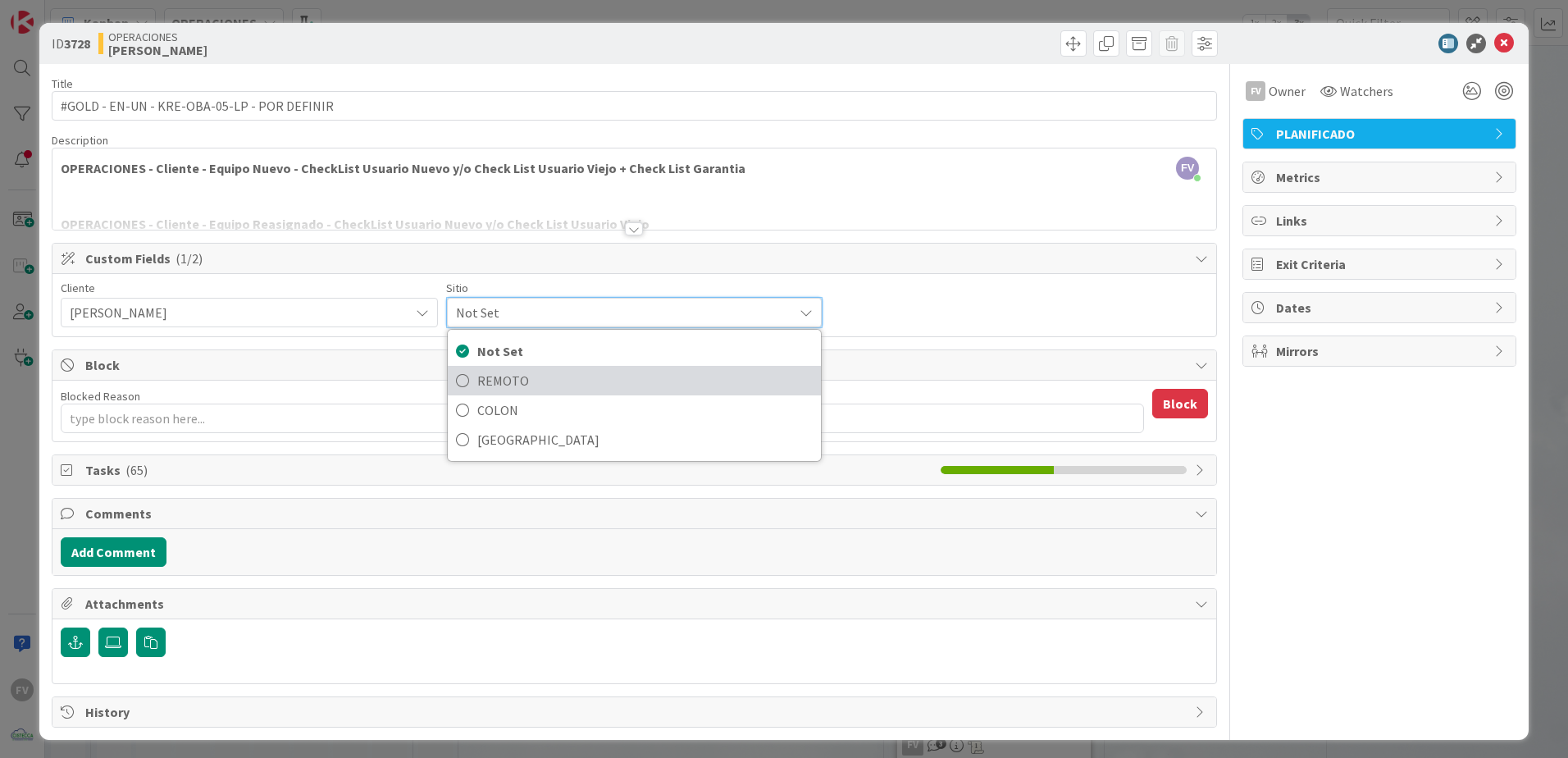
click at [546, 389] on span "REMOTO" at bounding box center [645, 380] width 337 height 25
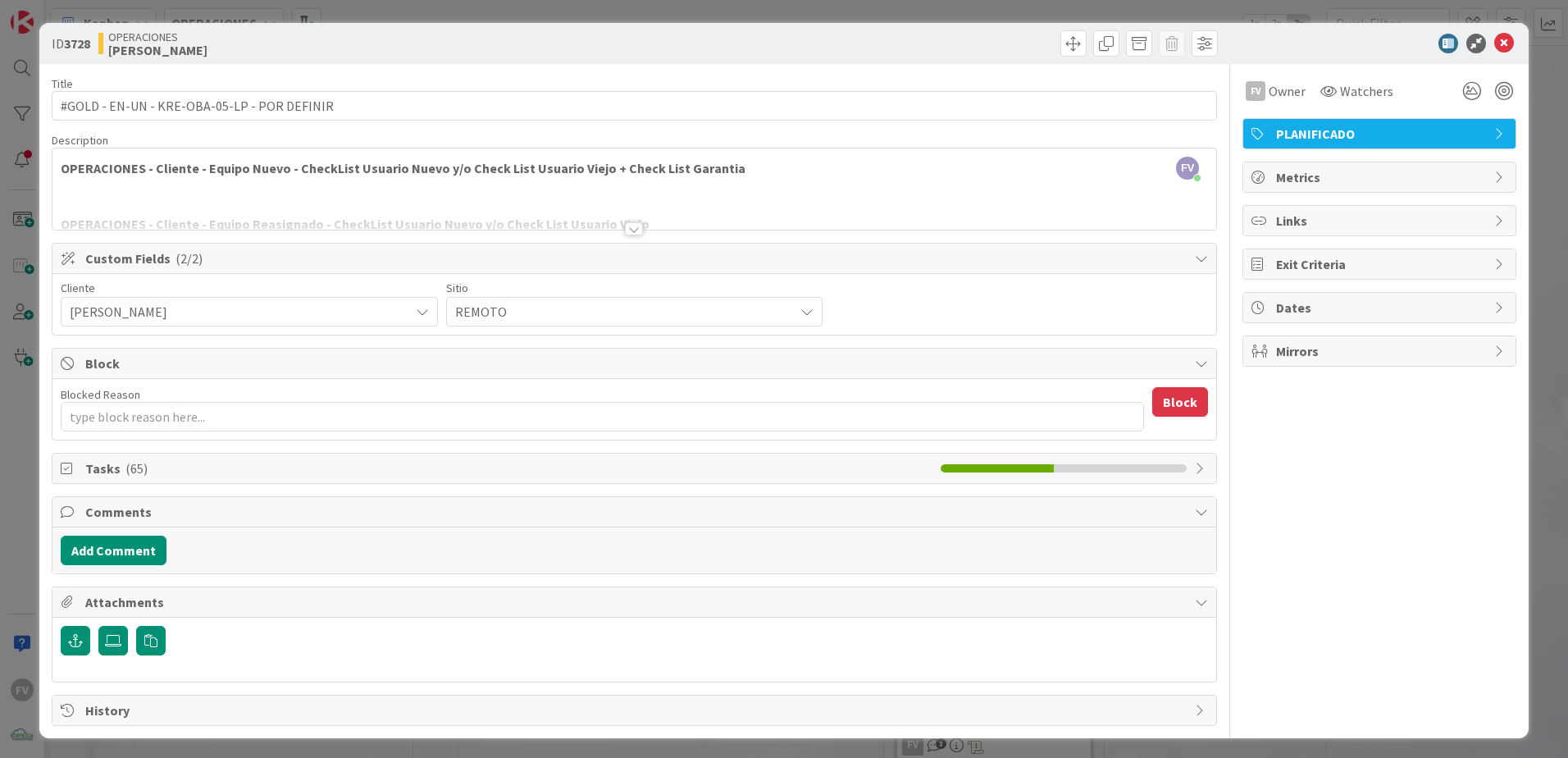
click at [1361, 40] on div at bounding box center [1371, 44] width 290 height 20
click at [379, 11] on div "ID 3728 OPERACIONES [PERSON_NAME] Title 43 / 128 #GOLD - EN-UN - KRE-OBA-05-LP …" at bounding box center [784, 379] width 1568 height 758
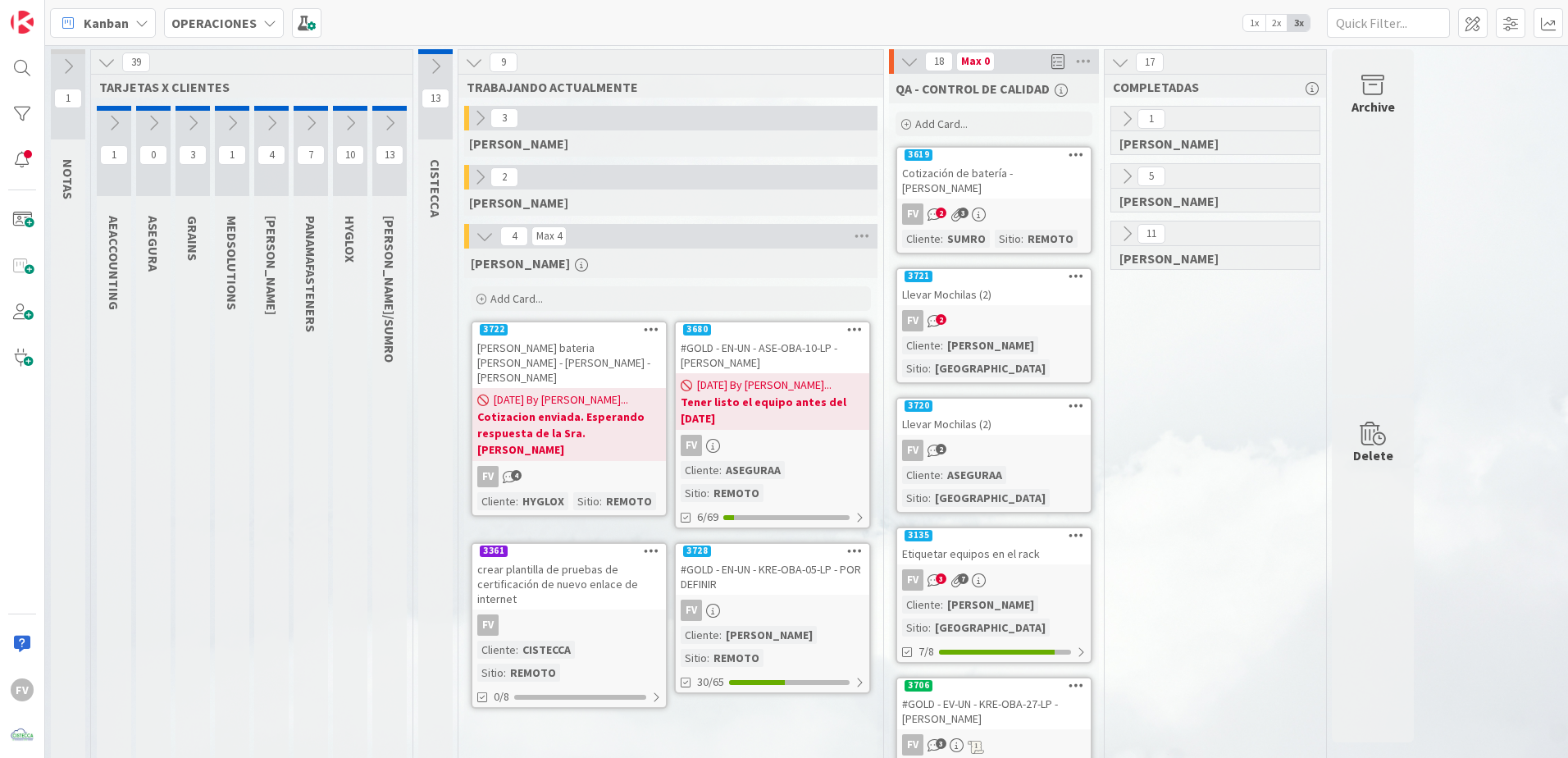
click at [1128, 246] on div "11" at bounding box center [1214, 234] width 208 height 25
click at [1127, 235] on icon at bounding box center [1127, 234] width 18 height 18
click at [1126, 296] on icon at bounding box center [1132, 289] width 18 height 18
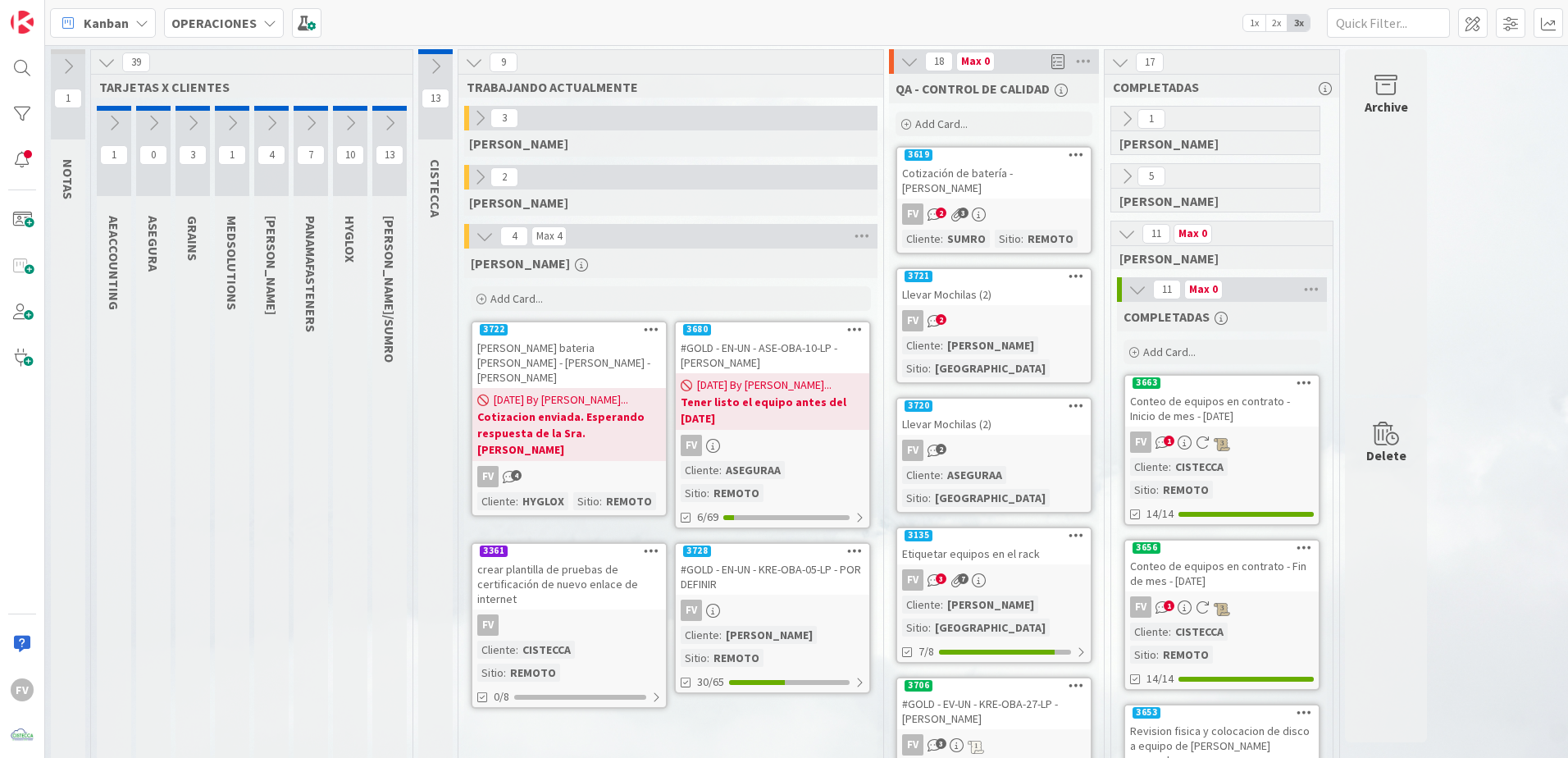
click at [1140, 291] on icon at bounding box center [1138, 289] width 18 height 18
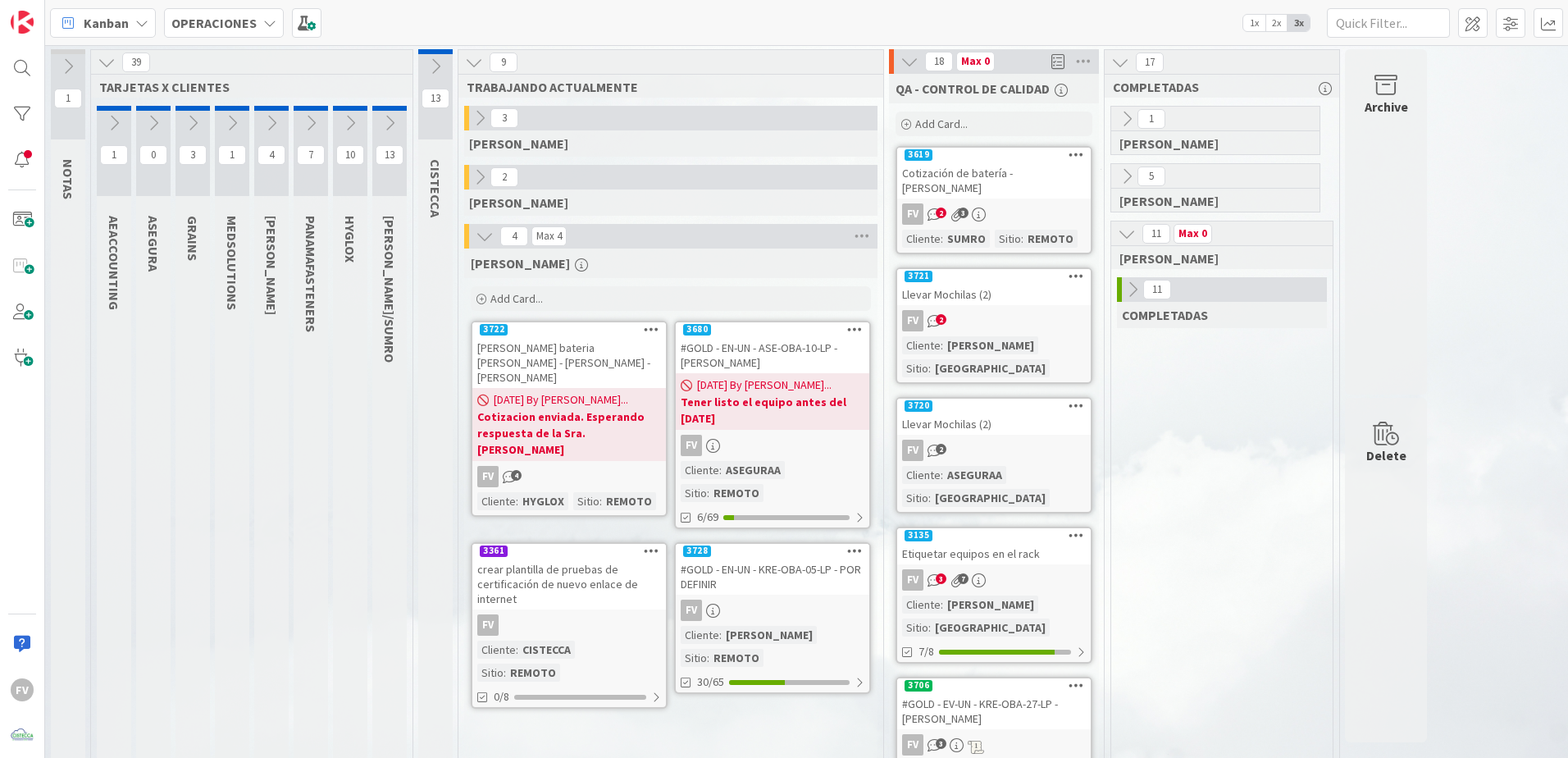
click at [1130, 233] on icon at bounding box center [1127, 234] width 18 height 18
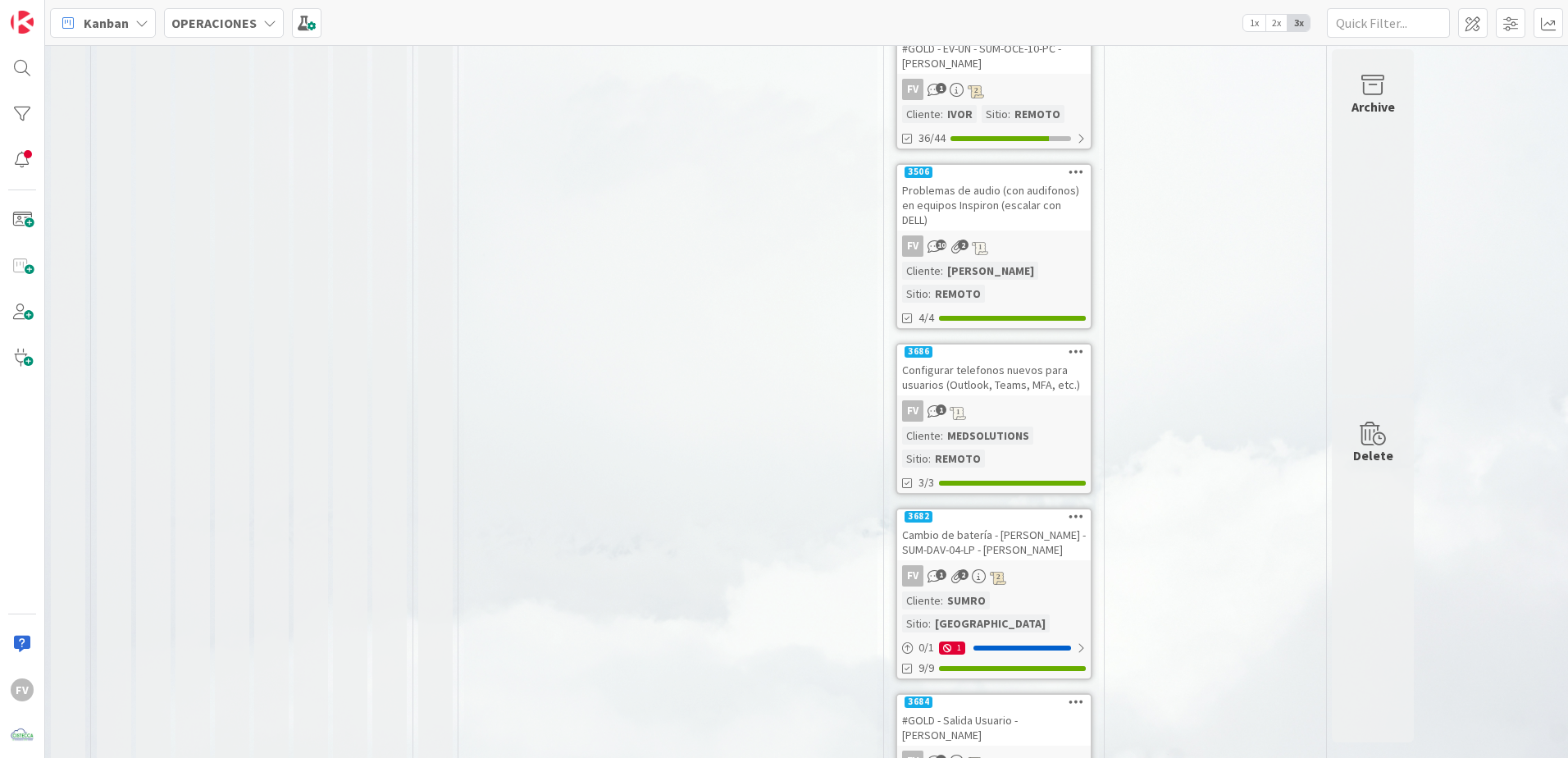
scroll to position [838, 0]
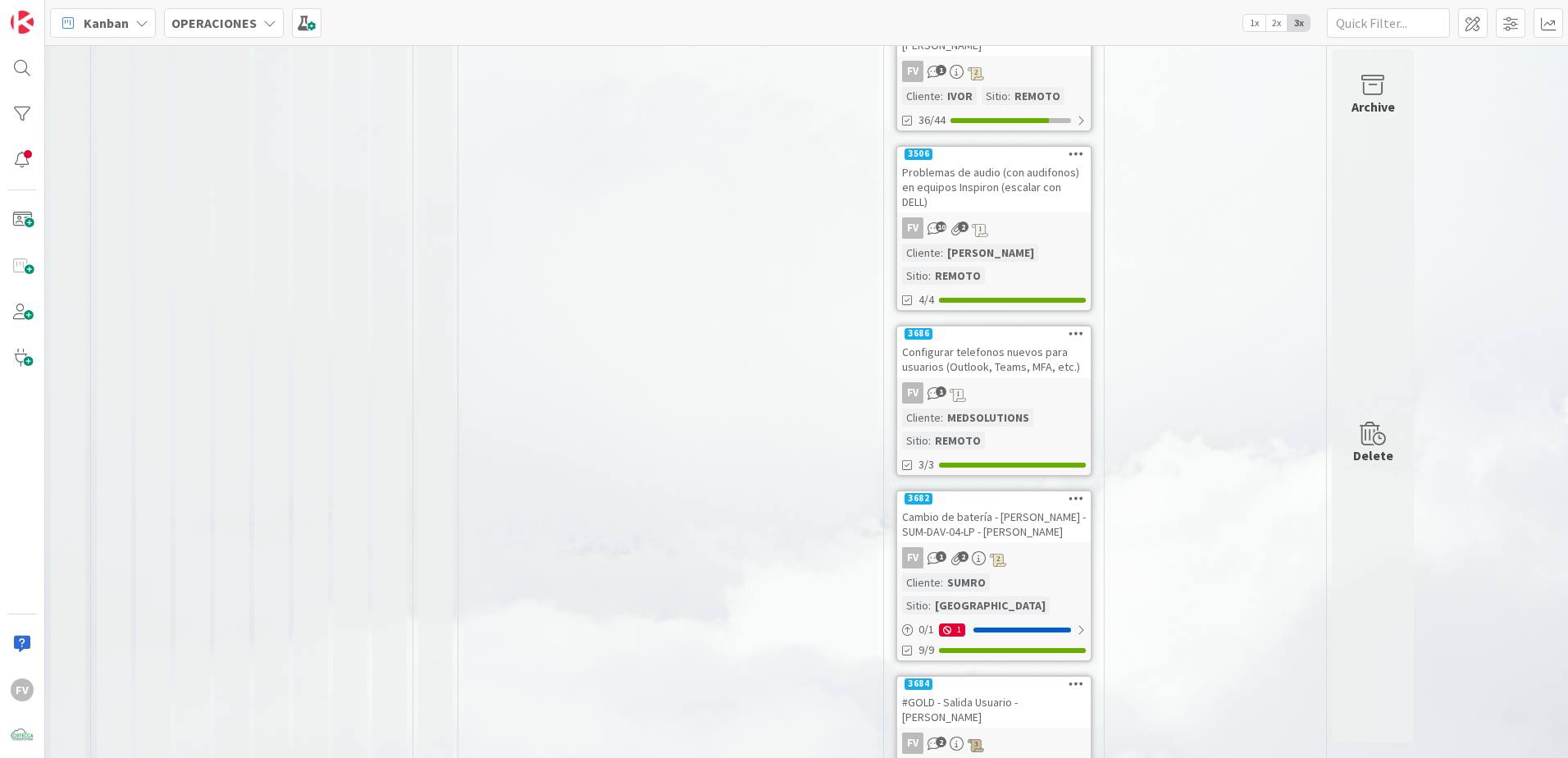
drag, startPoint x: 963, startPoint y: 717, endPoint x: 963, endPoint y: 691, distance: 26.0
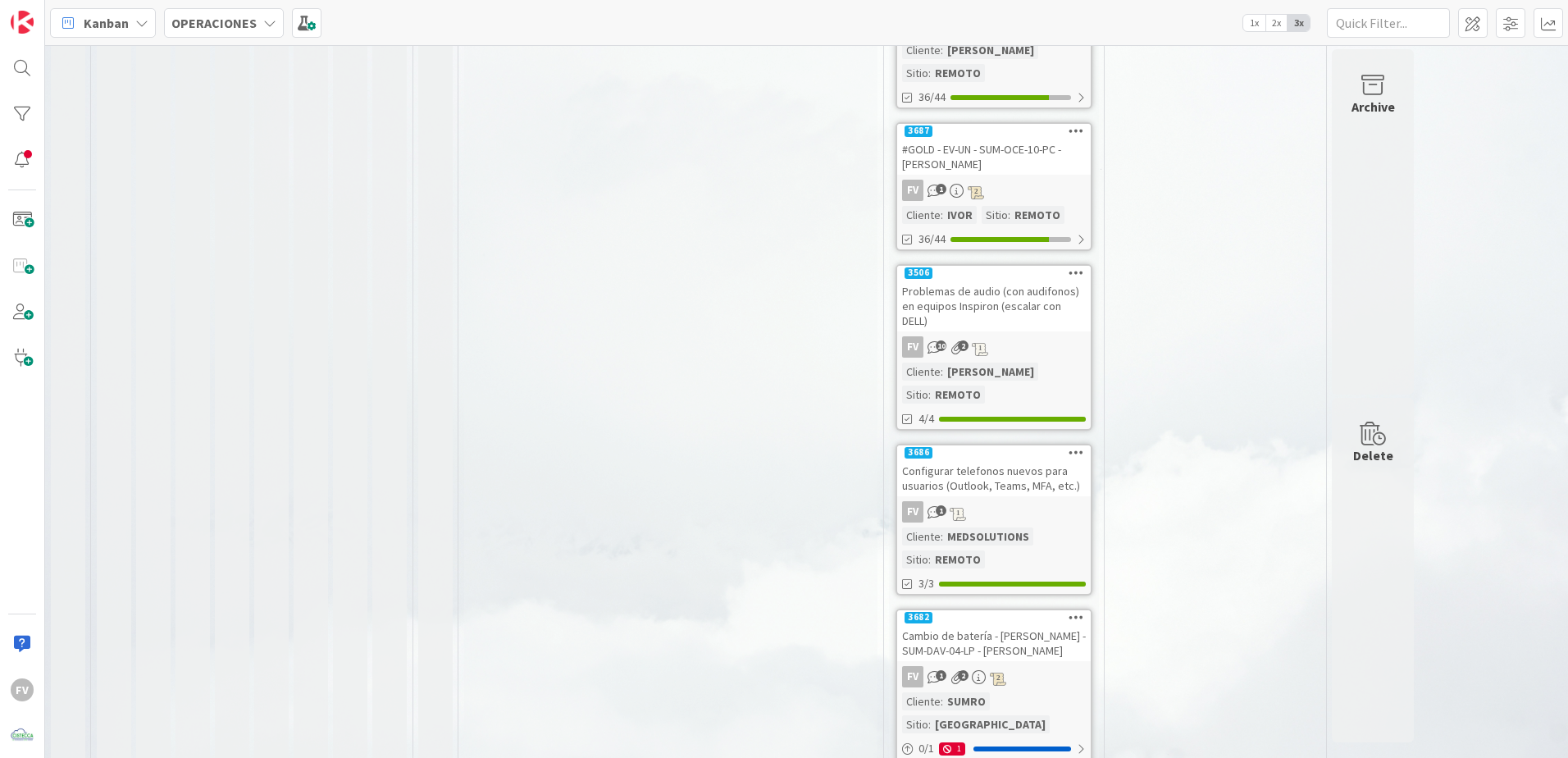
scroll to position [718, 0]
click at [989, 528] on div "MEDSOLUTIONS" at bounding box center [988, 537] width 90 height 18
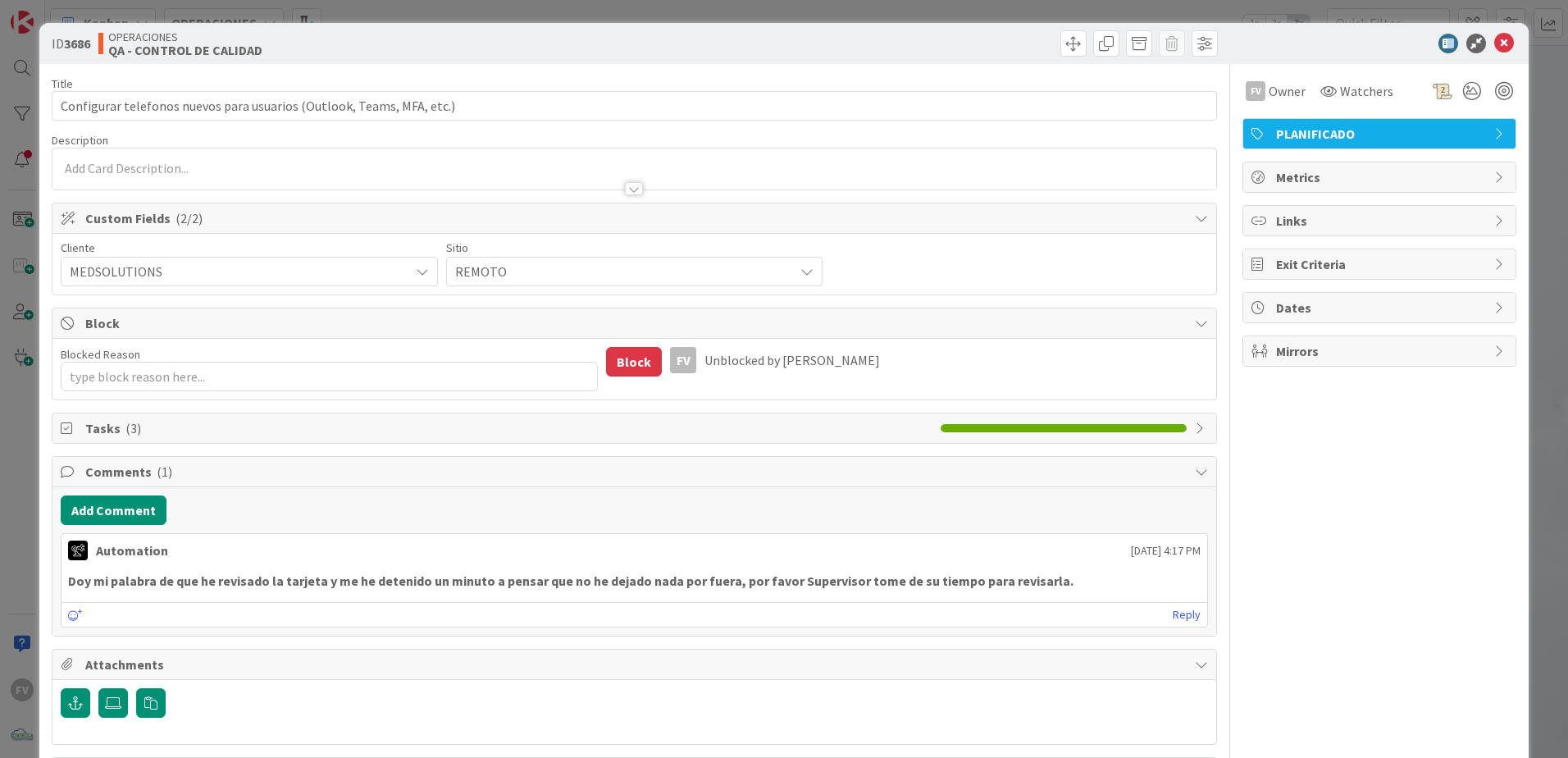
click at [126, 435] on span "( 3 )" at bounding box center [133, 428] width 15 height 16
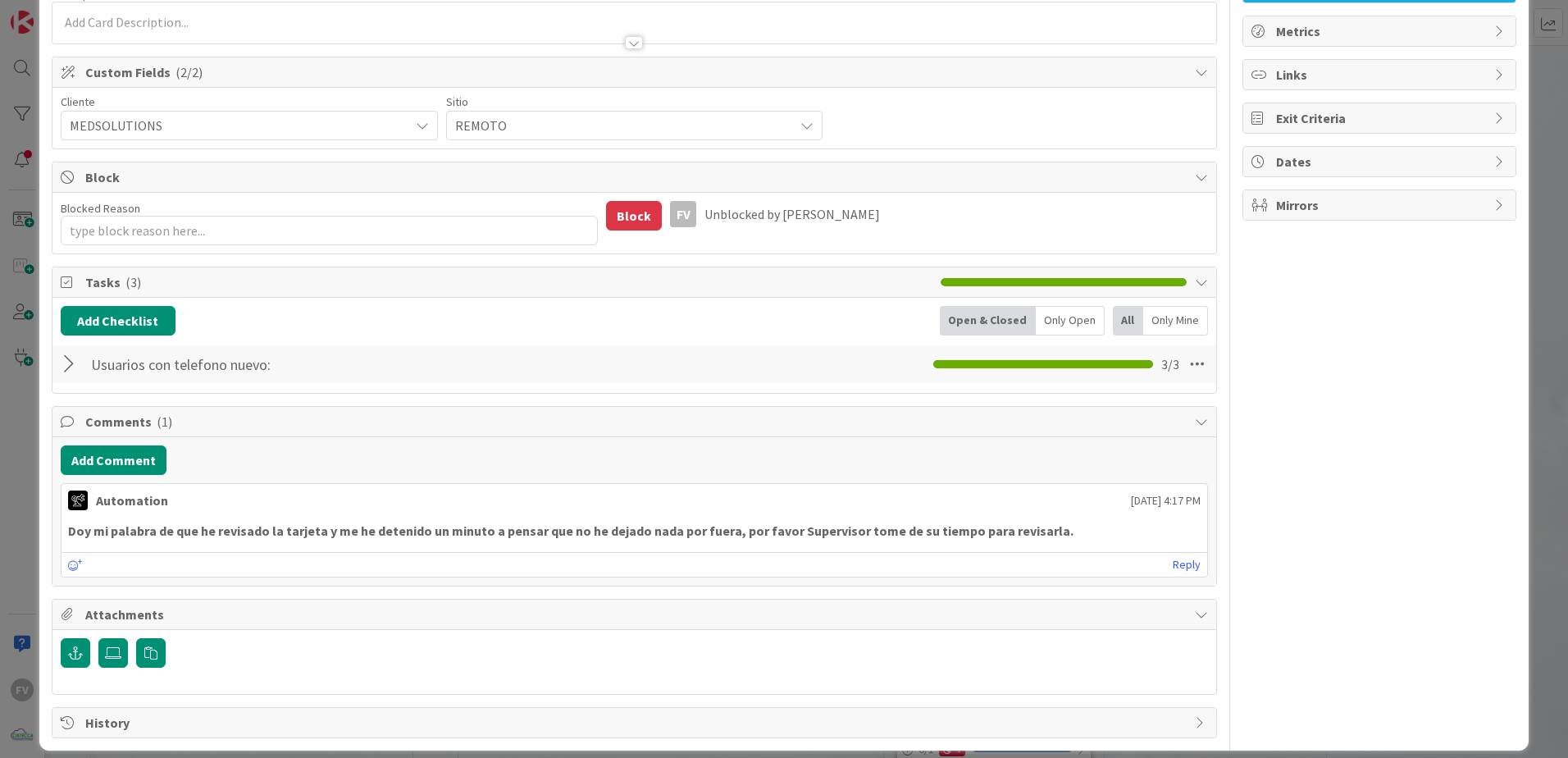
scroll to position [162, 0]
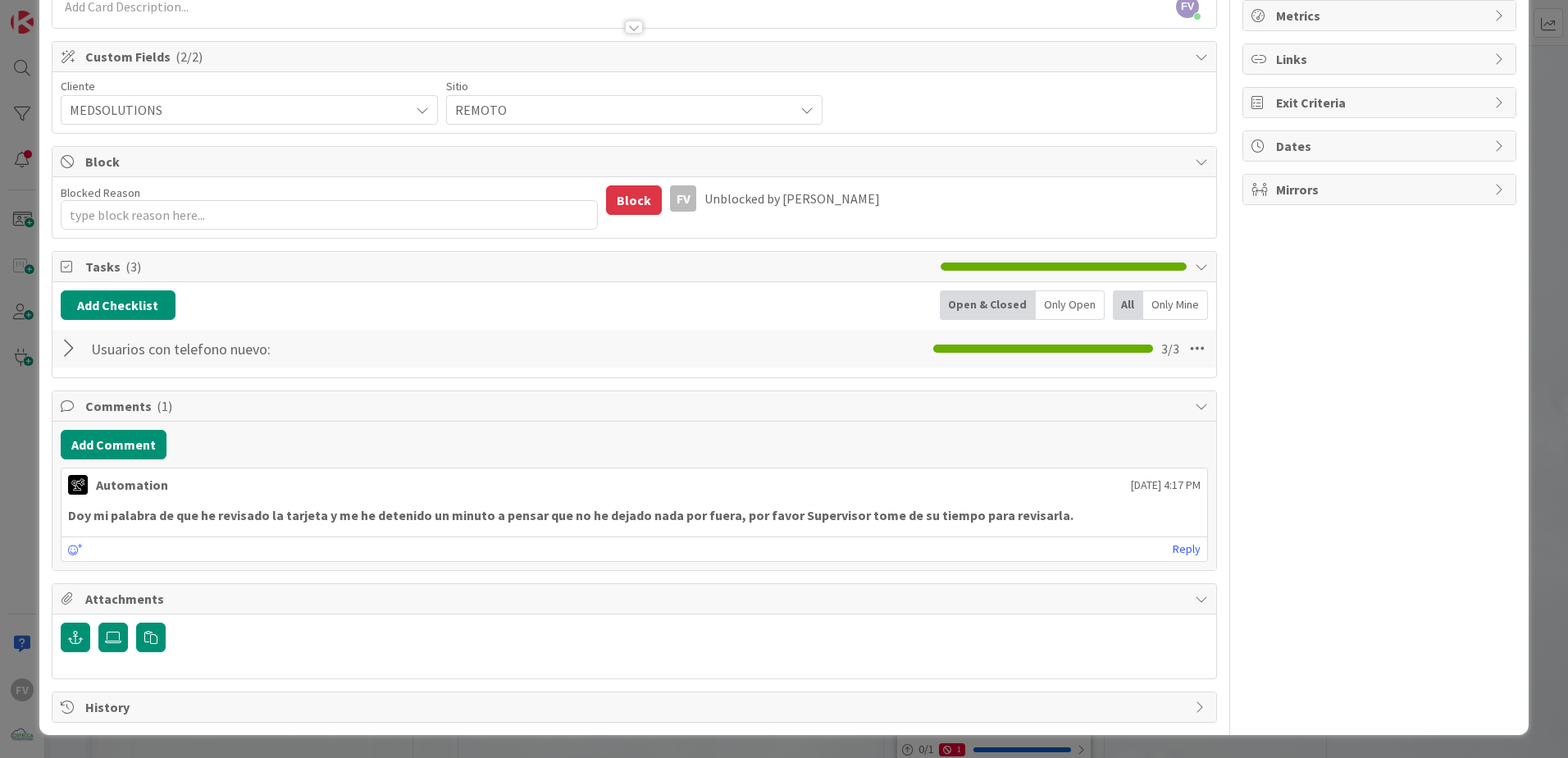
click at [67, 355] on div at bounding box center [71, 348] width 21 height 29
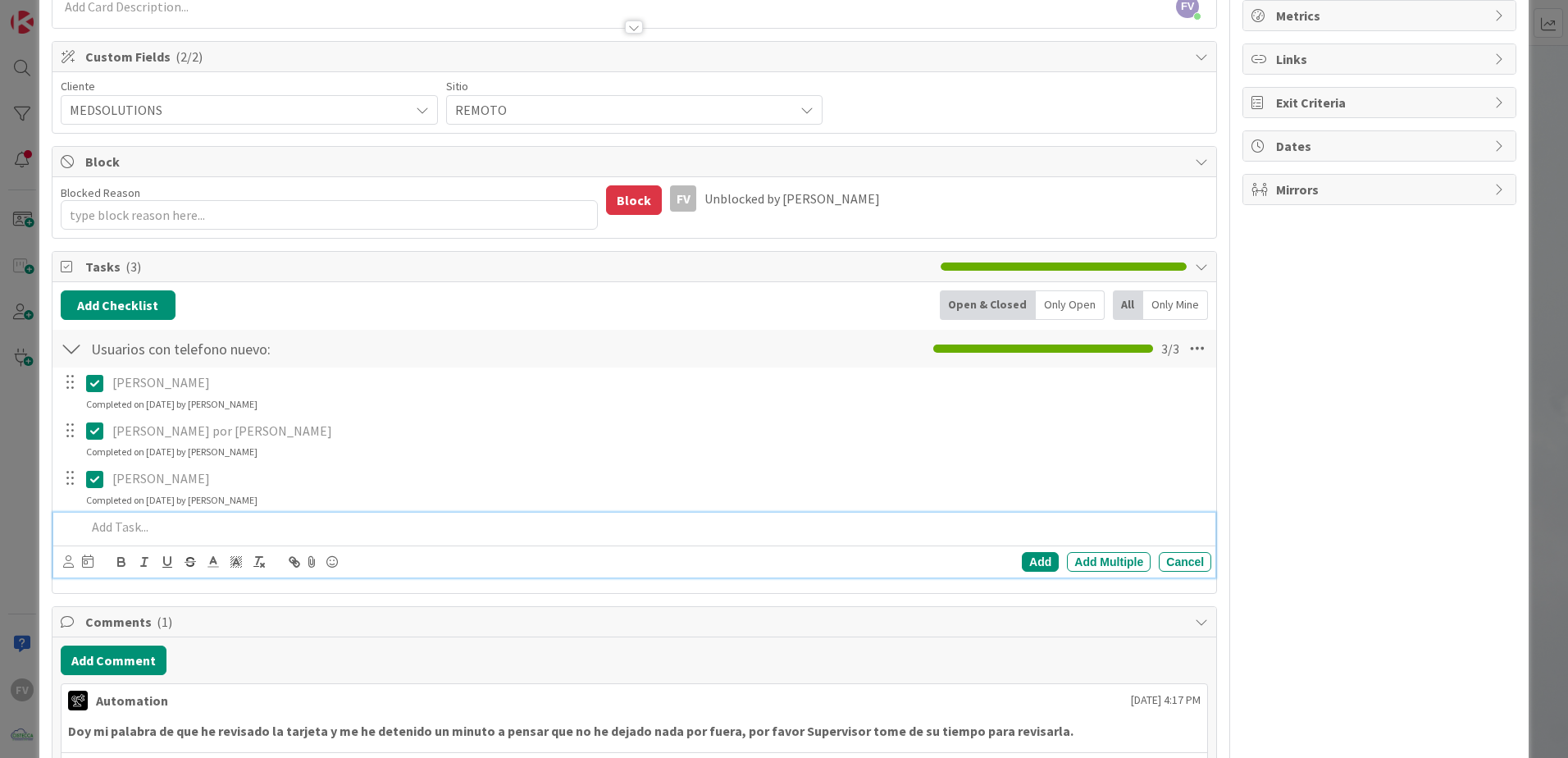
type textarea "x"
click at [161, 523] on p at bounding box center [645, 526] width 1119 height 19
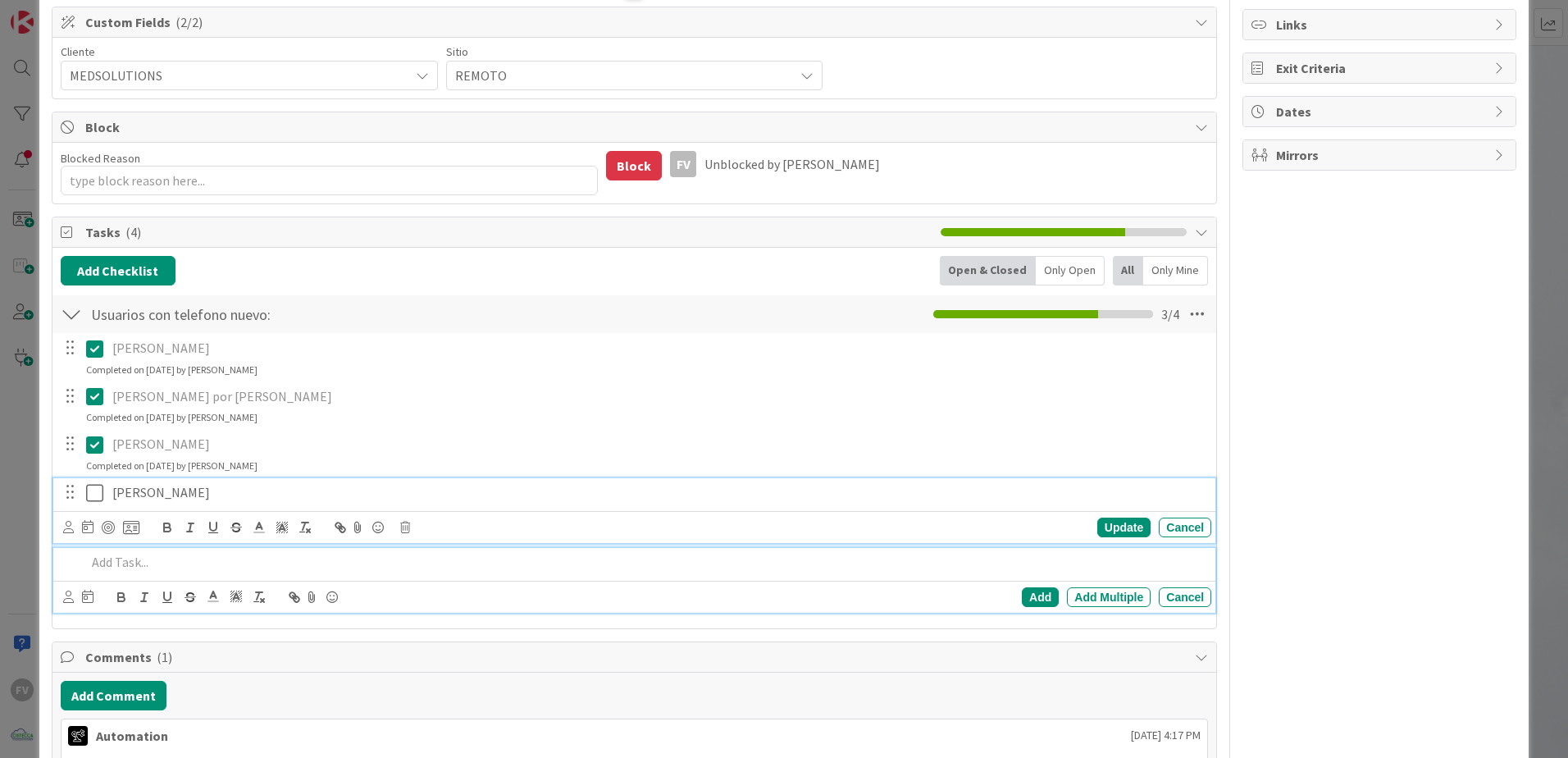
click at [96, 496] on div "[PERSON_NAME] Update Cancel" at bounding box center [634, 510] width 1162 height 65
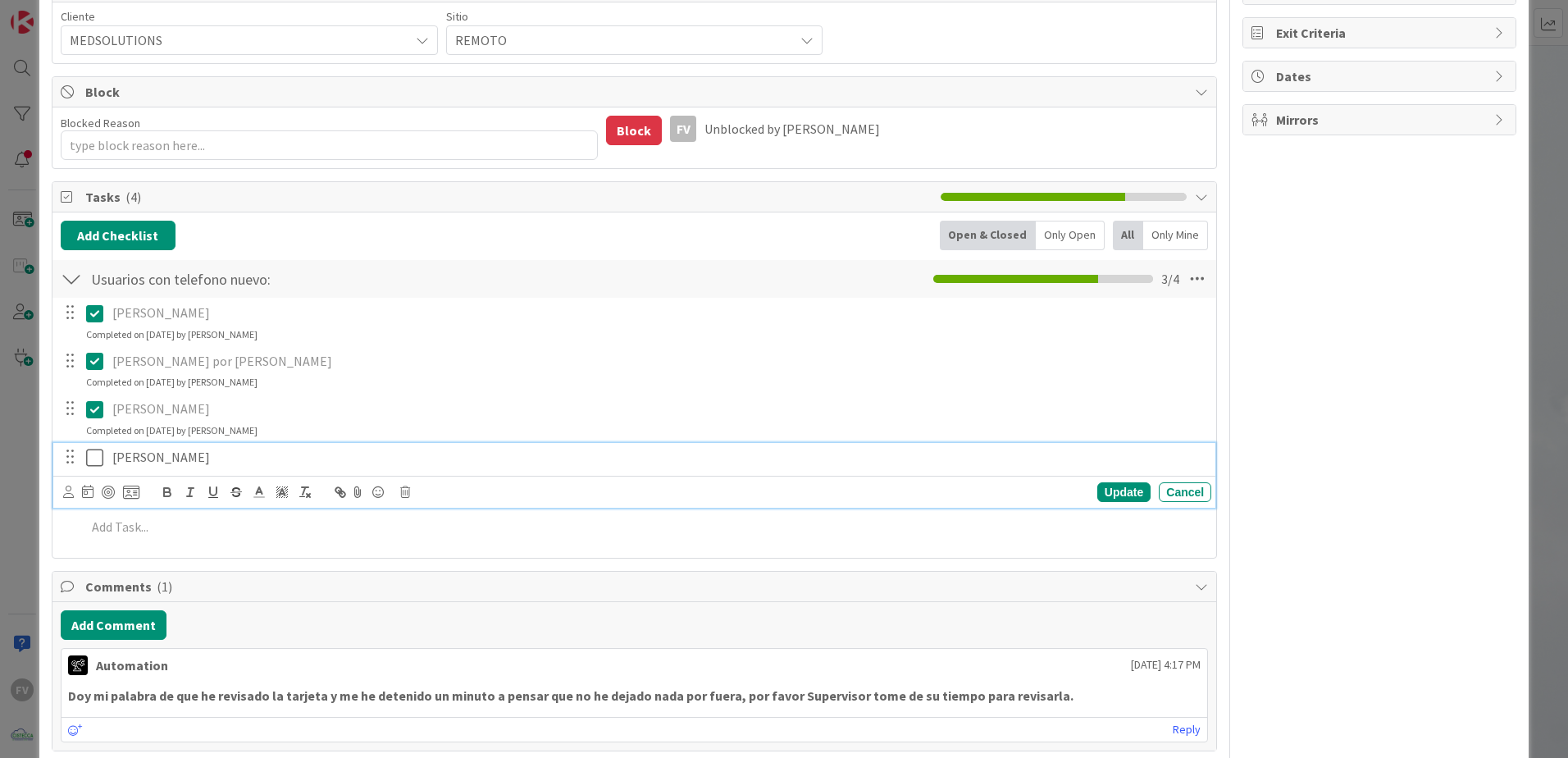
click at [99, 453] on icon at bounding box center [94, 457] width 17 height 20
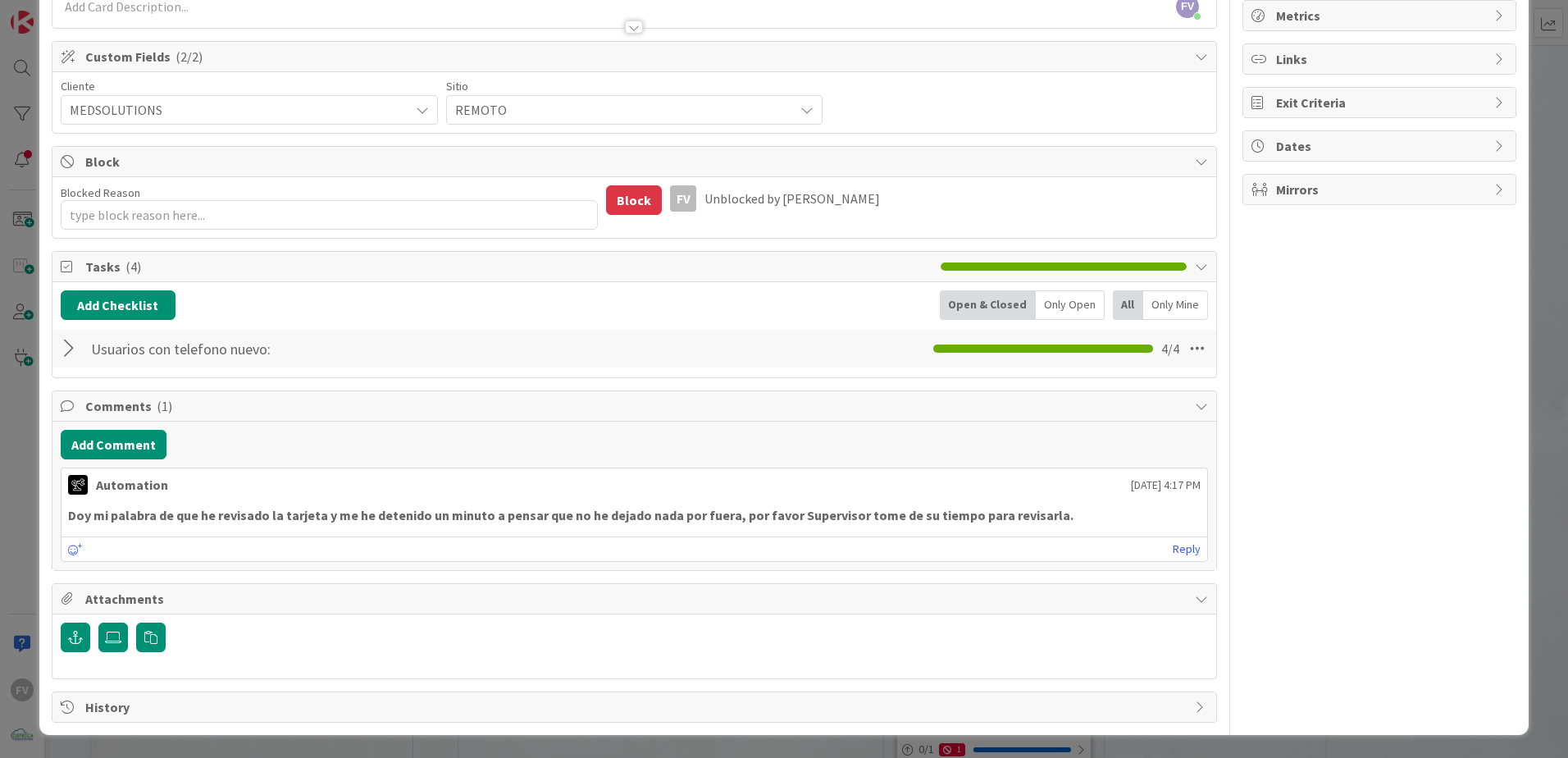
scroll to position [162, 0]
click at [84, 401] on div "Comments ( 1 )" at bounding box center [634, 406] width 1163 height 30
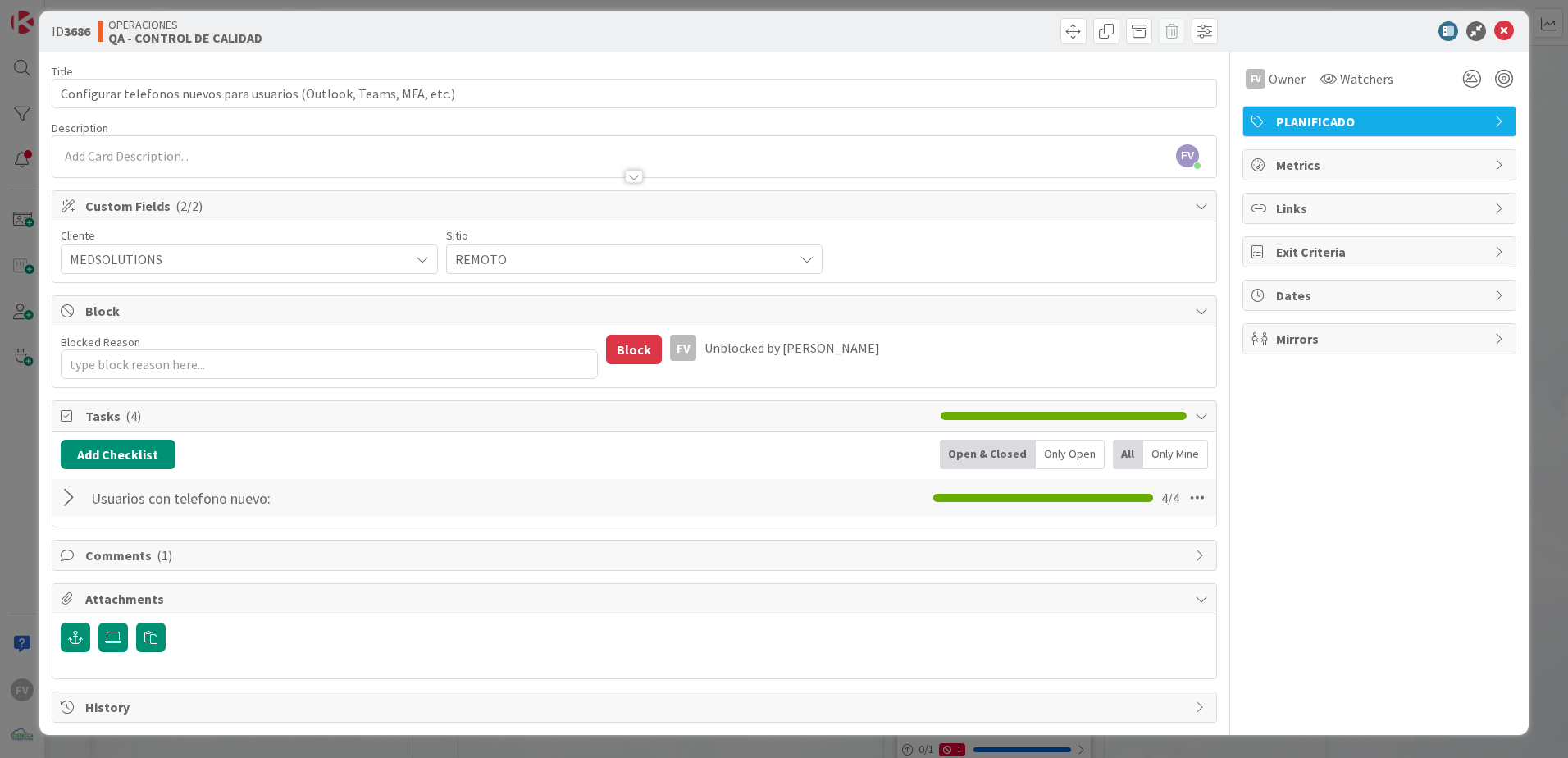
click at [117, 410] on span "Tasks ( 4 )" at bounding box center [509, 416] width 847 height 20
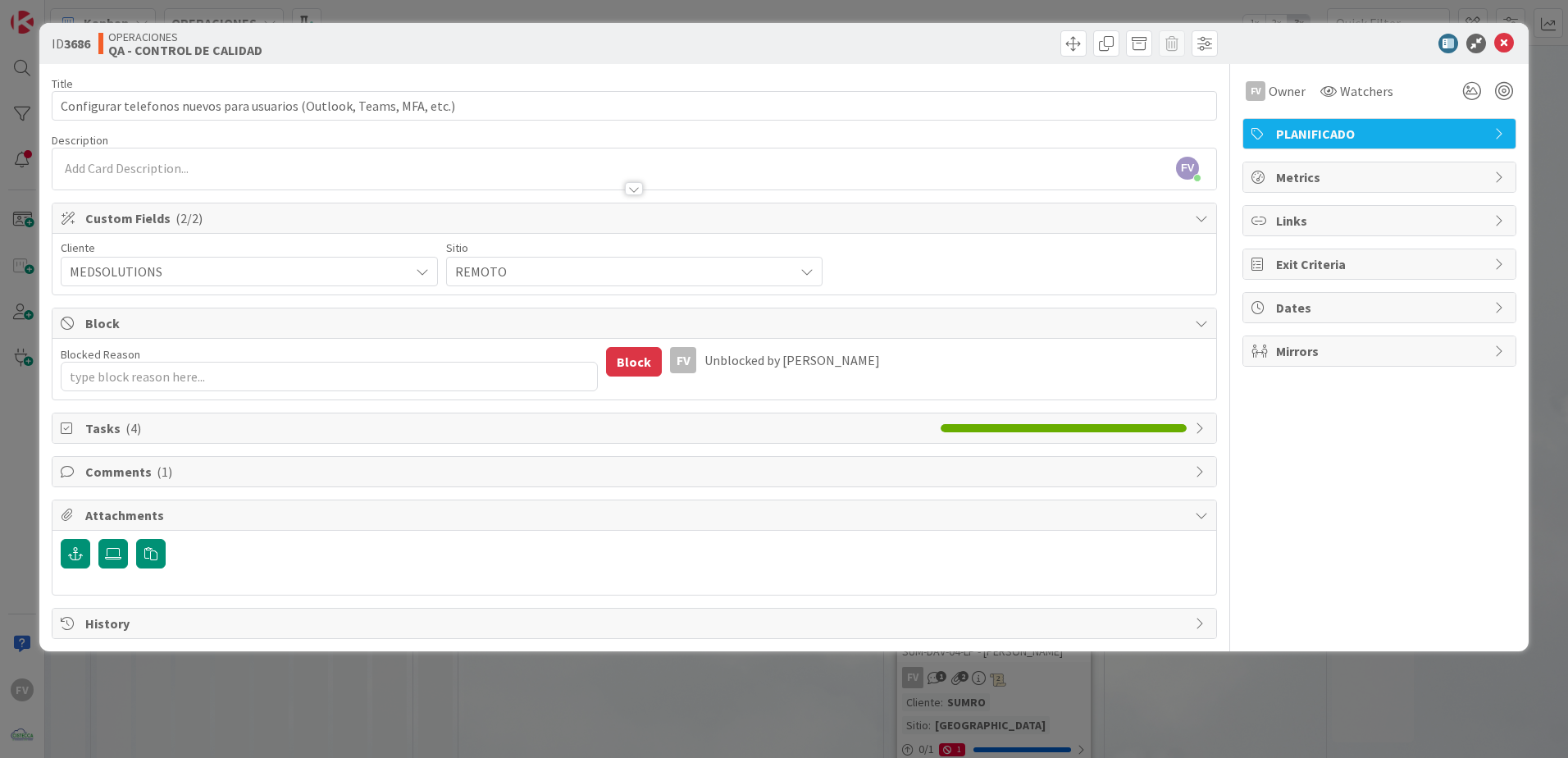
click at [105, 520] on span "Attachments" at bounding box center [636, 515] width 1101 height 20
type textarea "x"
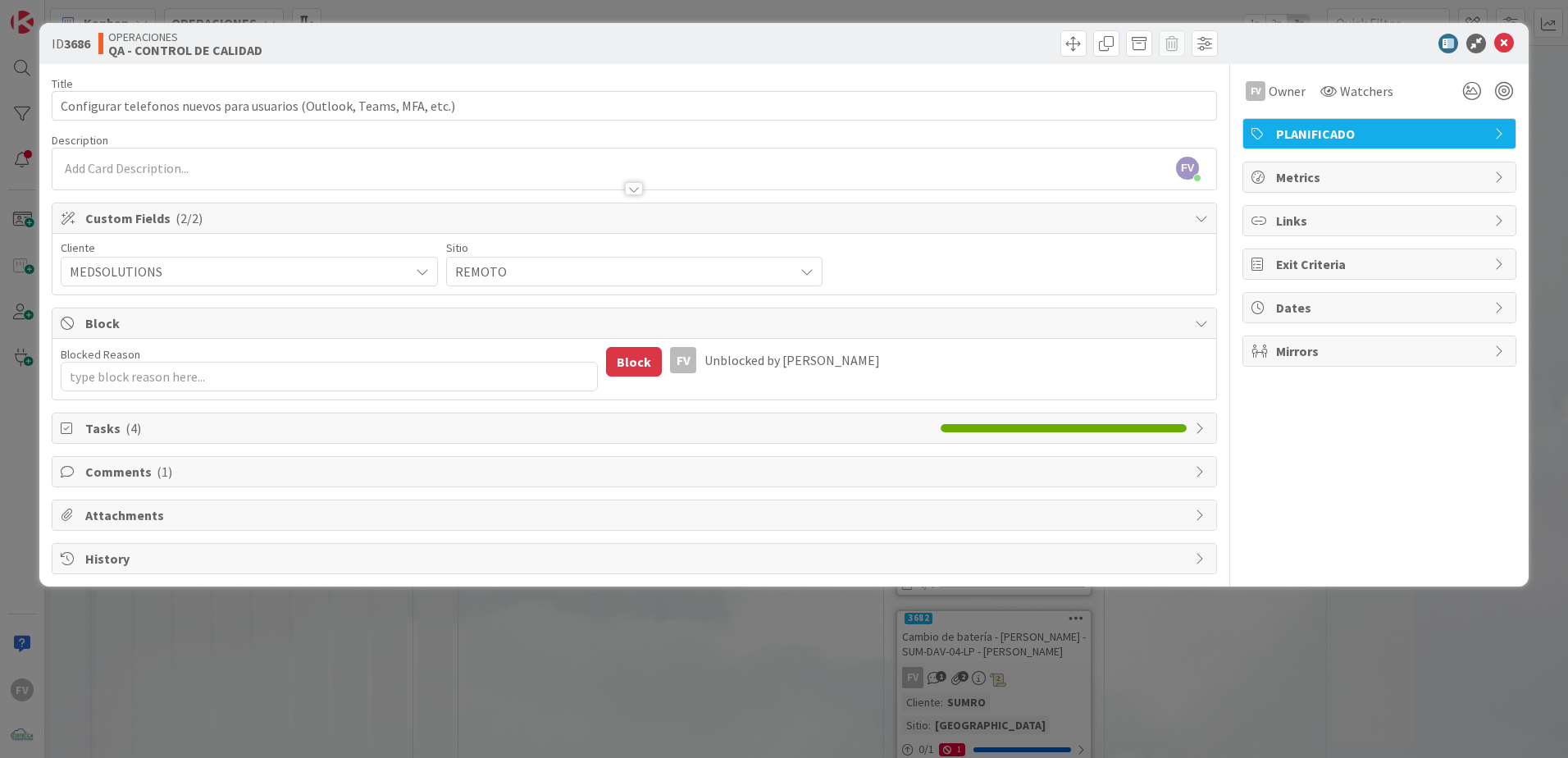
click at [21, 453] on div "ID 3686 OPERACIONES QA - CONTROL DE CALIDAD Title 69 / 128 Configurar telefonos…" at bounding box center [784, 379] width 1568 height 758
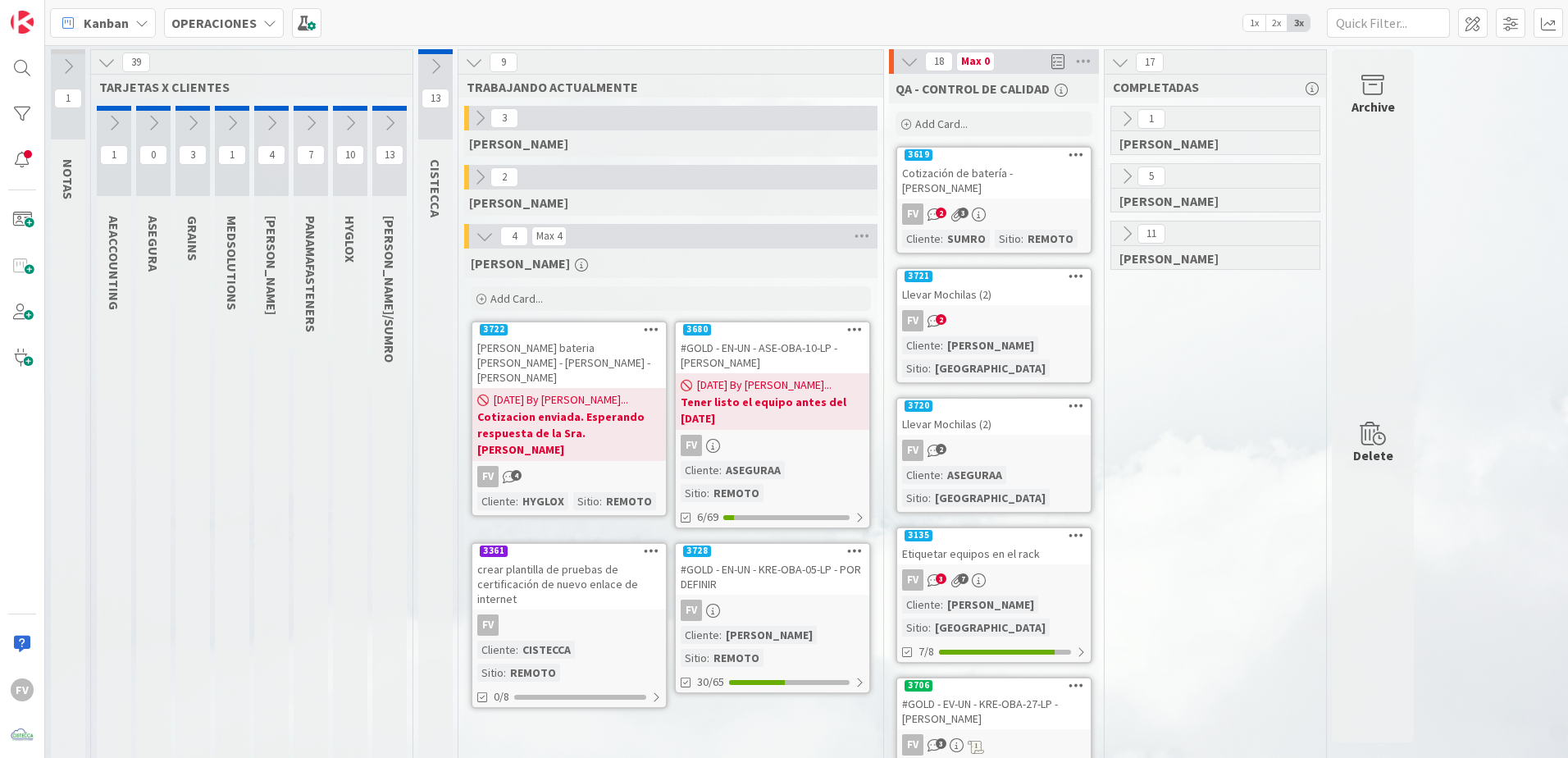
click at [436, 71] on icon at bounding box center [436, 66] width 18 height 18
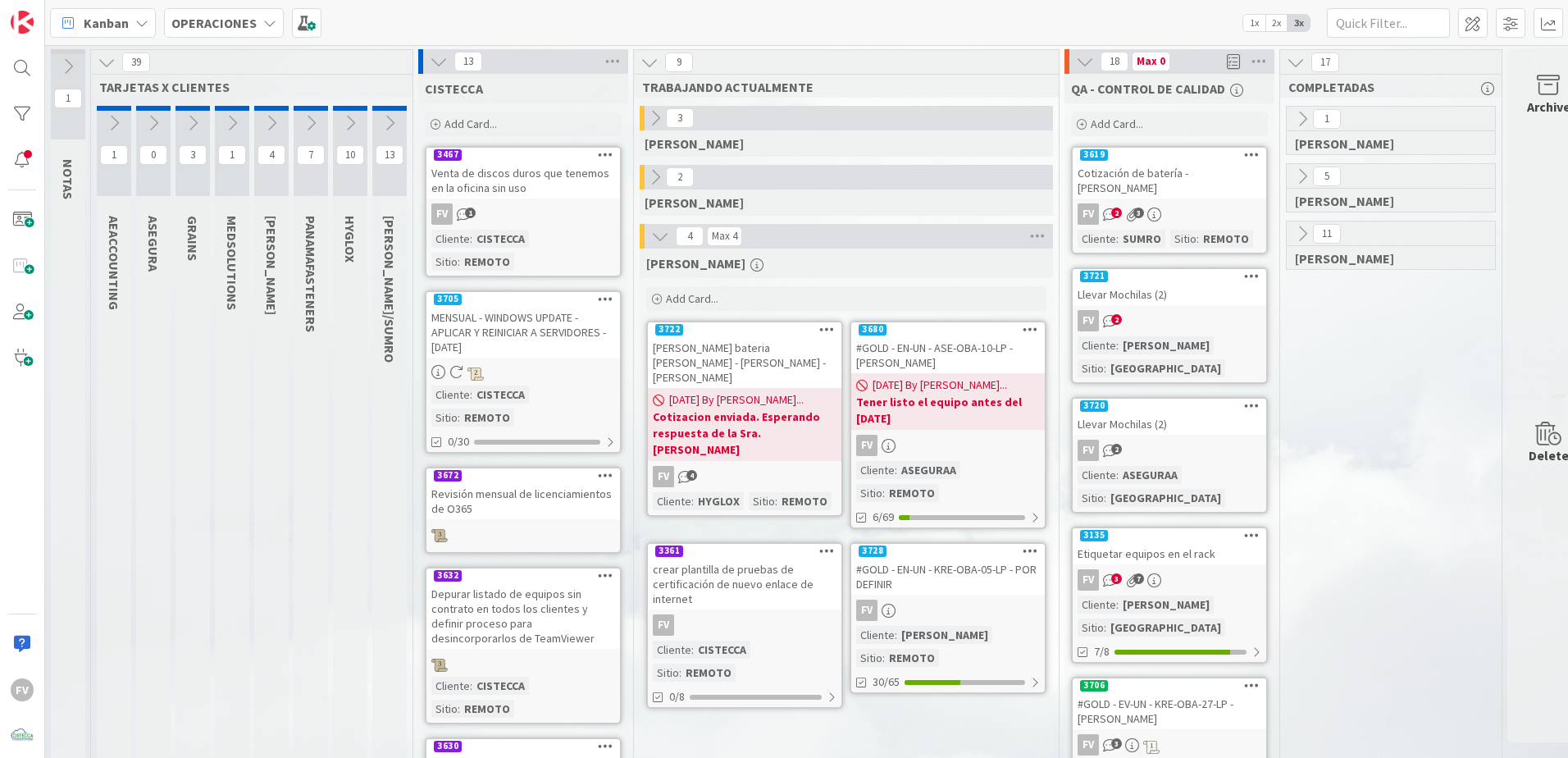
click at [436, 71] on button at bounding box center [438, 62] width 21 height 21
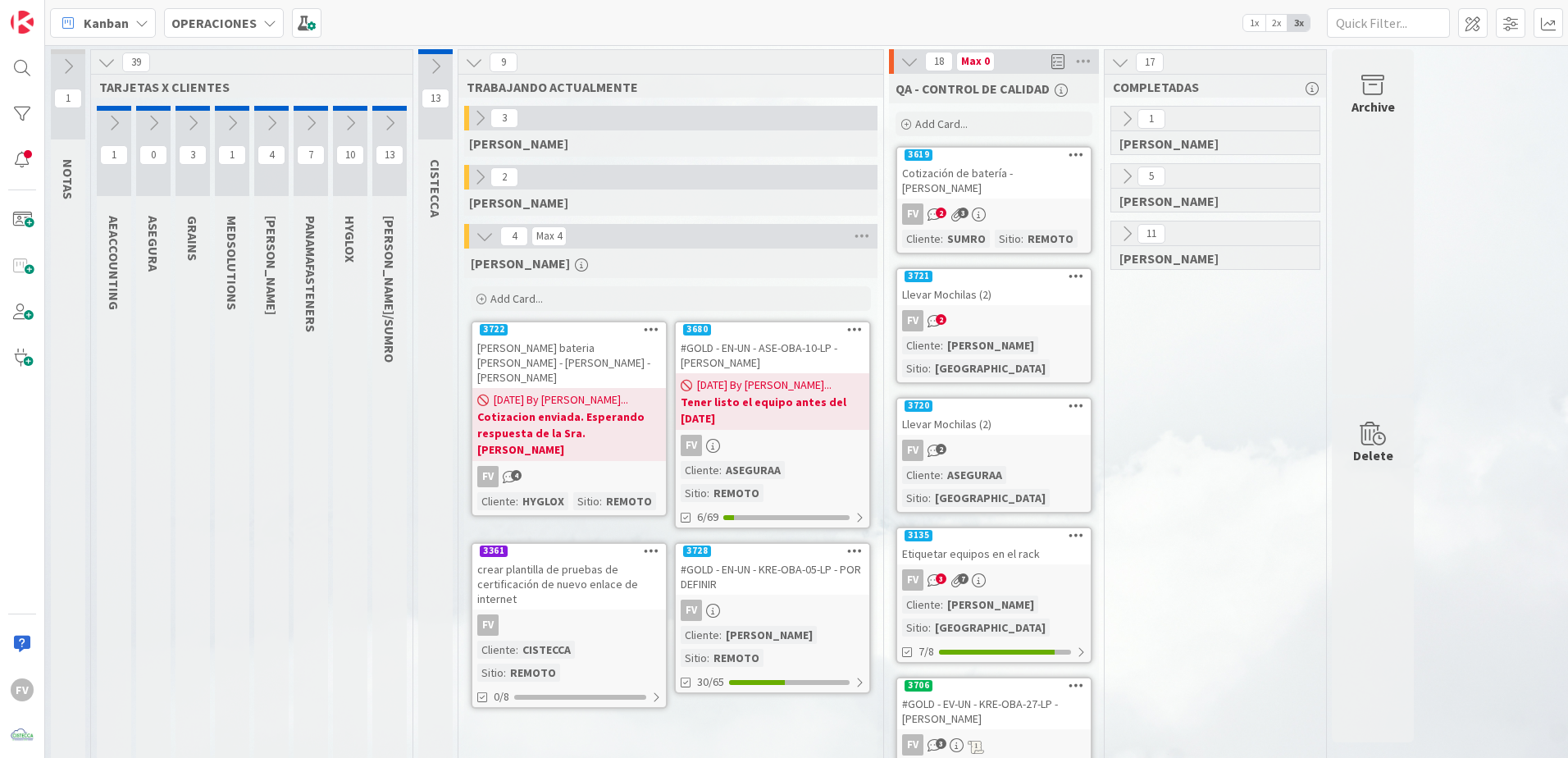
click at [488, 237] on icon at bounding box center [485, 236] width 18 height 18
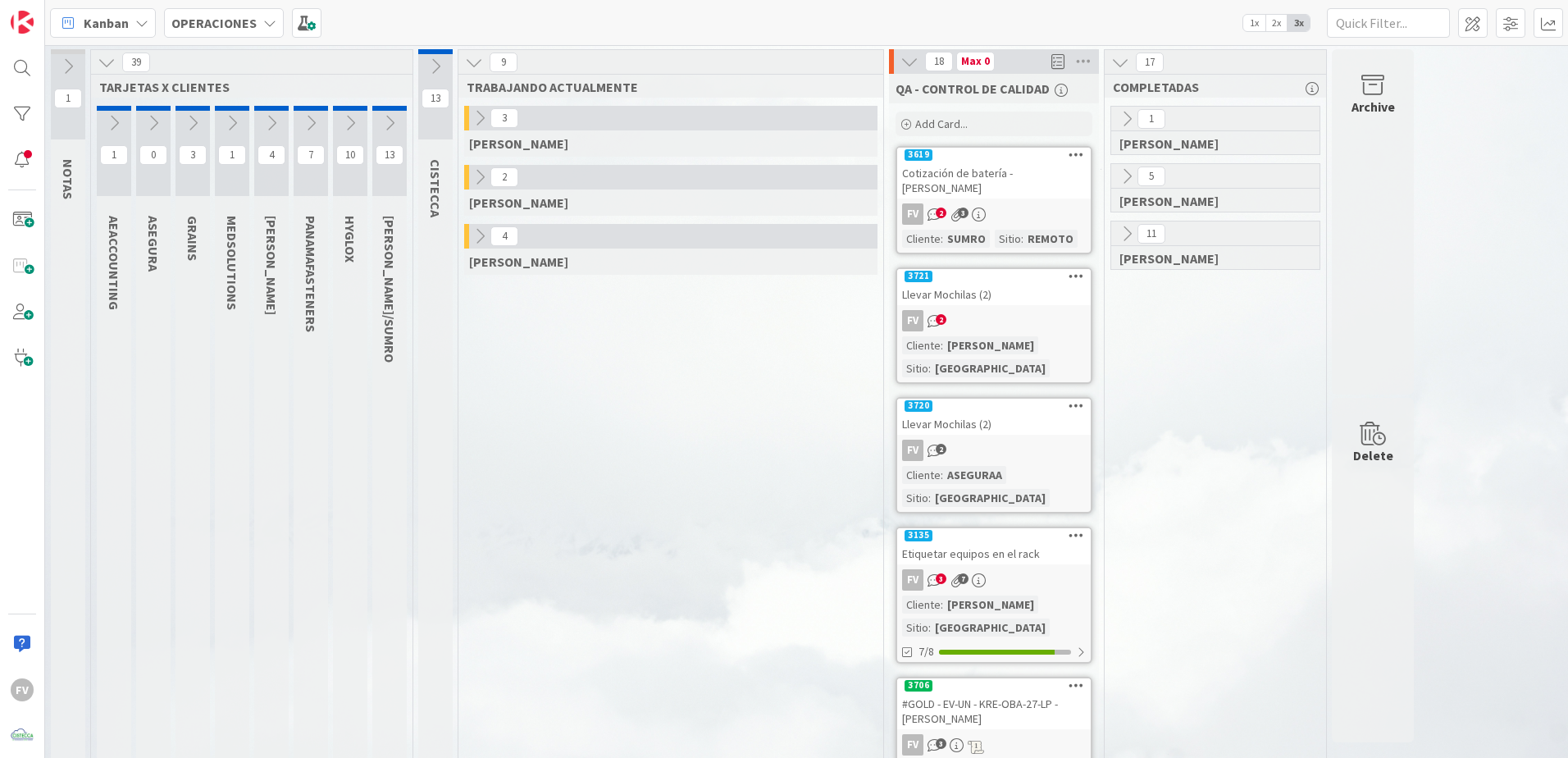
click at [493, 236] on span "4" at bounding box center [504, 236] width 28 height 20
click at [481, 237] on icon at bounding box center [480, 236] width 18 height 18
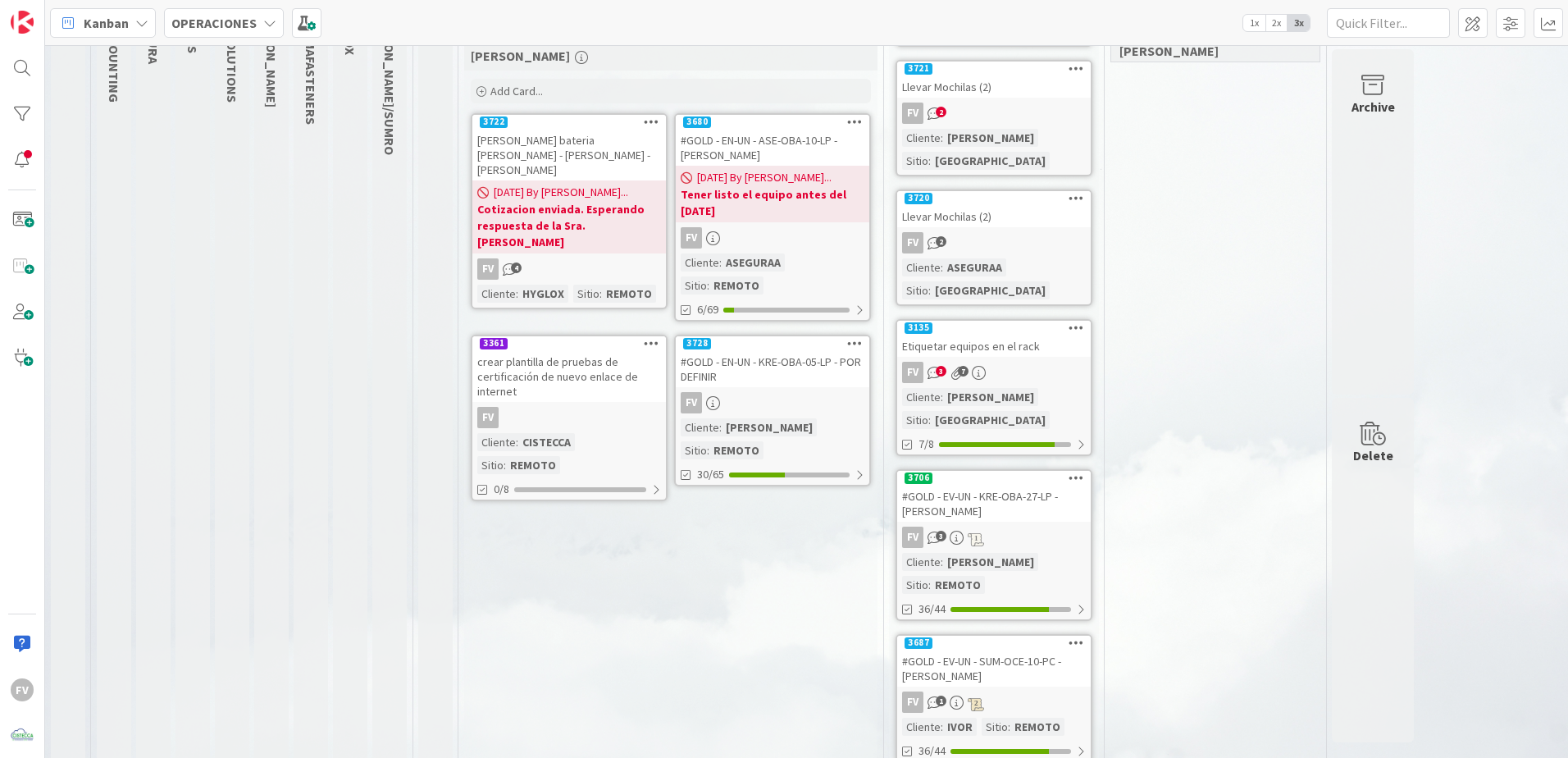
scroll to position [164, 0]
